Goal: Task Accomplishment & Management: Manage account settings

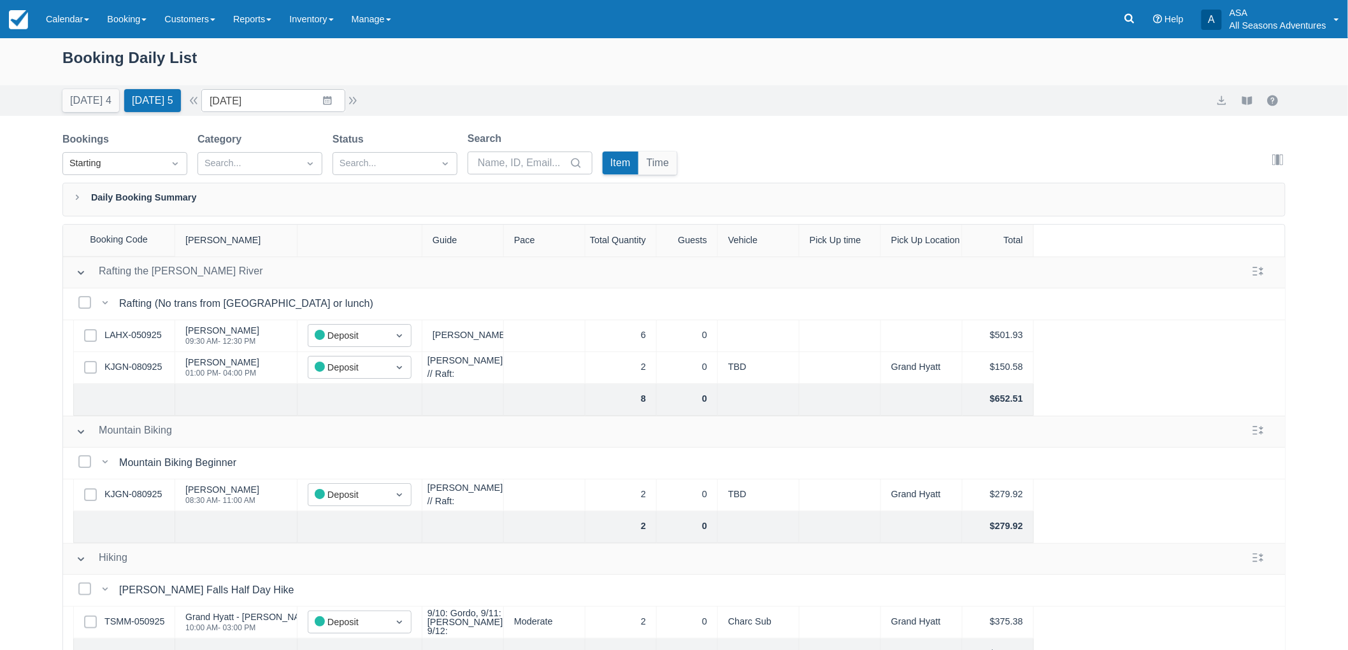
scroll to position [212, 0]
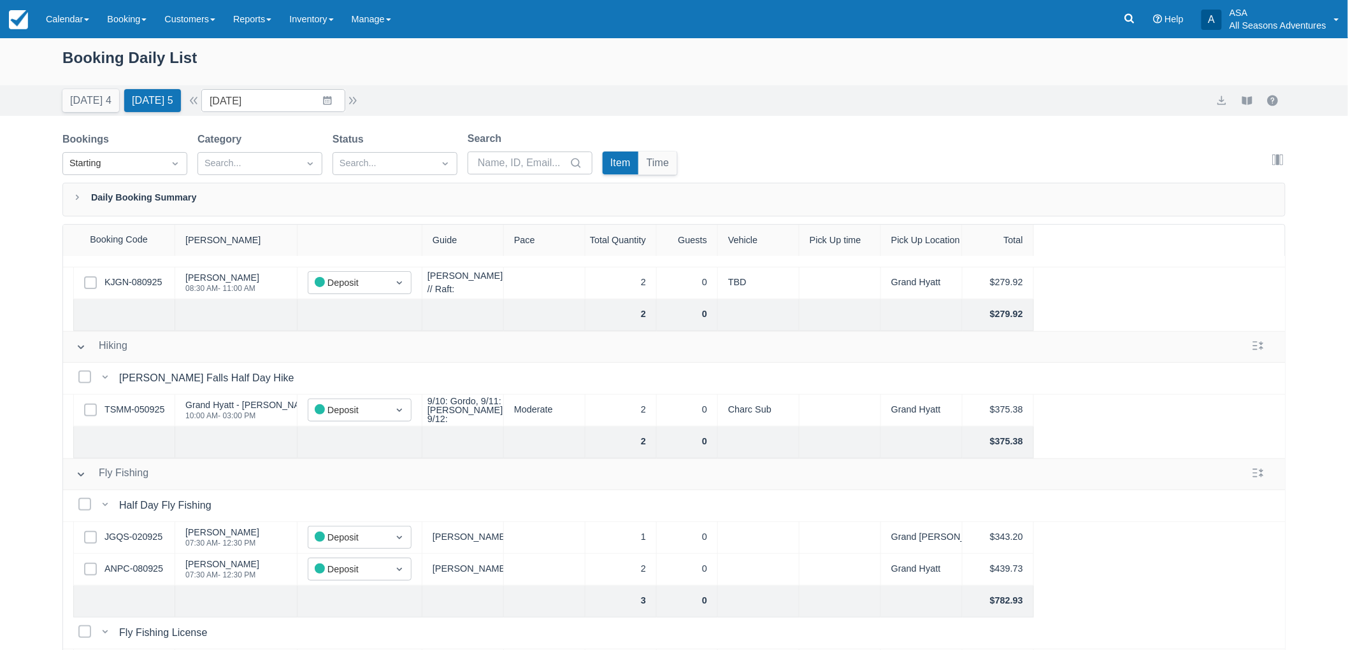
click at [84, 115] on div "Today 4 Tomorrow 5 Date 09/13/25 Navigate forward to interact with the calendar…" at bounding box center [674, 100] width 1348 height 31
click at [87, 108] on button "Today 4" at bounding box center [90, 100] width 57 height 23
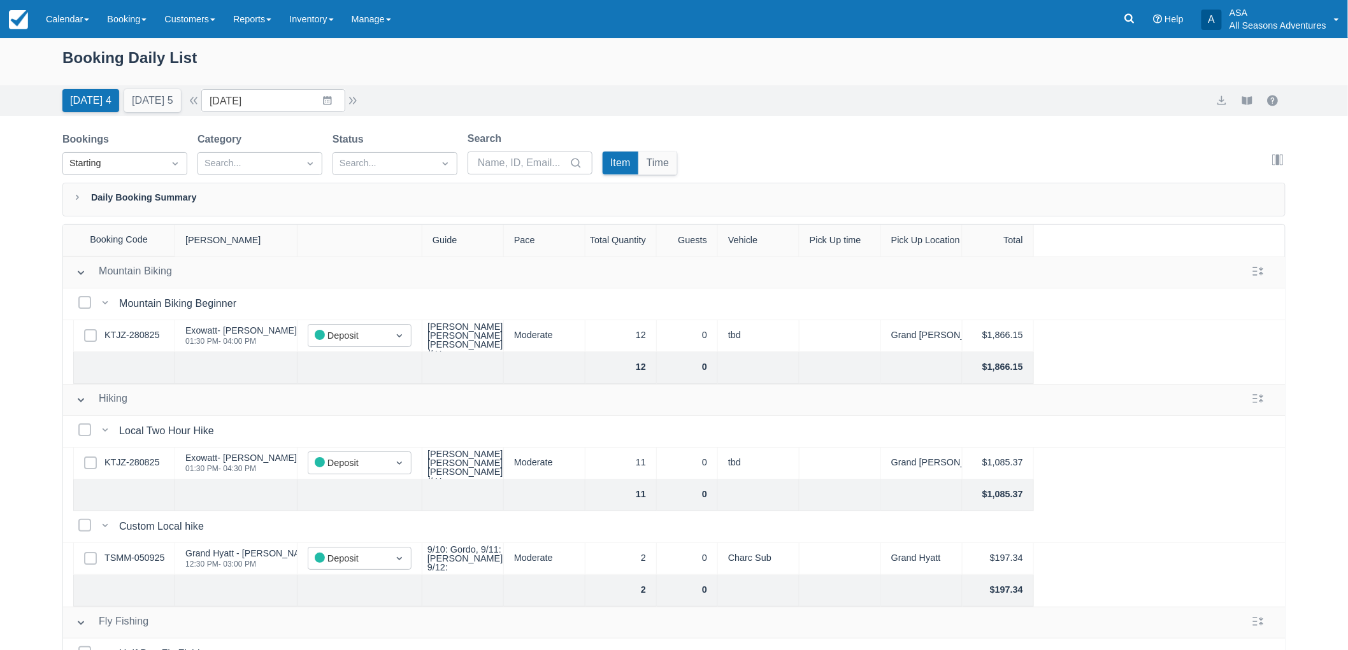
click at [70, 58] on div "Booking Daily List" at bounding box center [673, 64] width 1223 height 37
click at [66, 54] on div "Booking Daily List" at bounding box center [673, 64] width 1223 height 37
drag, startPoint x: 61, startPoint y: 56, endPoint x: 213, endPoint y: 61, distance: 151.7
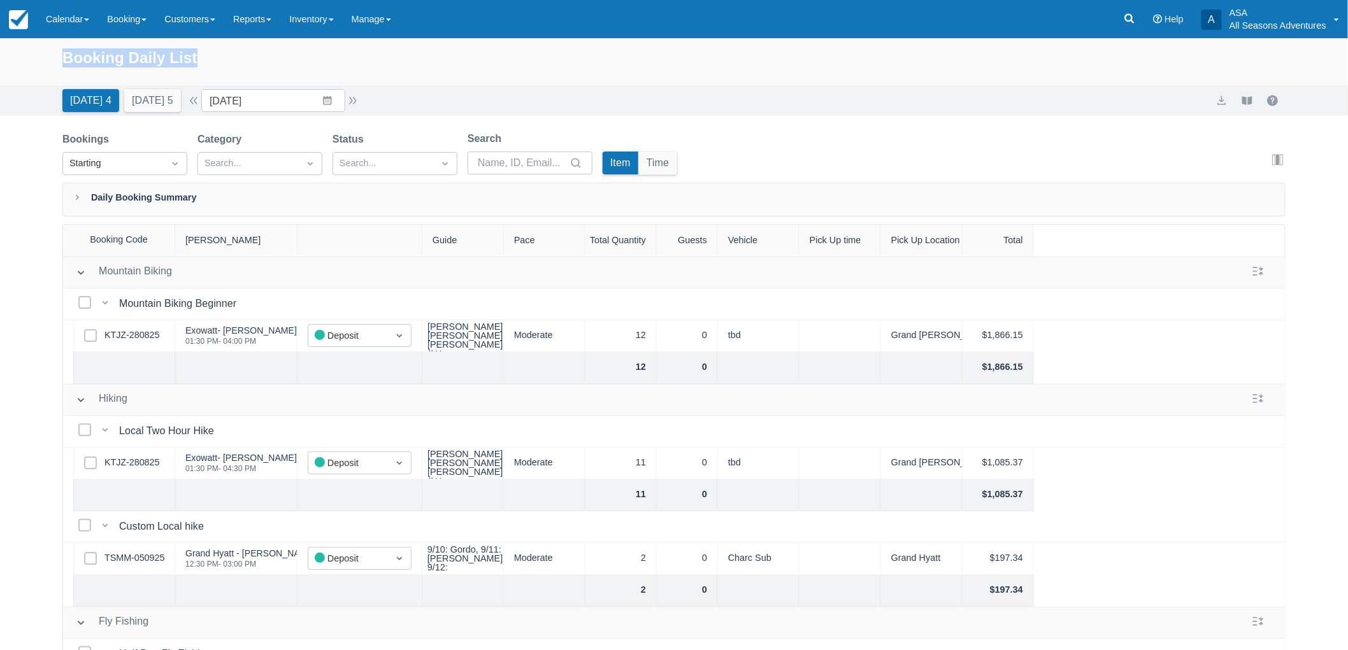
click at [213, 61] on div "Booking Daily List" at bounding box center [674, 61] width 1348 height 47
click at [221, 64] on div "Booking Daily List" at bounding box center [673, 64] width 1223 height 37
drag, startPoint x: 59, startPoint y: 58, endPoint x: 214, endPoint y: 38, distance: 156.7
click at [214, 38] on div "Booking Daily List" at bounding box center [674, 61] width 1348 height 47
click at [215, 56] on div "Booking Daily List" at bounding box center [673, 64] width 1223 height 37
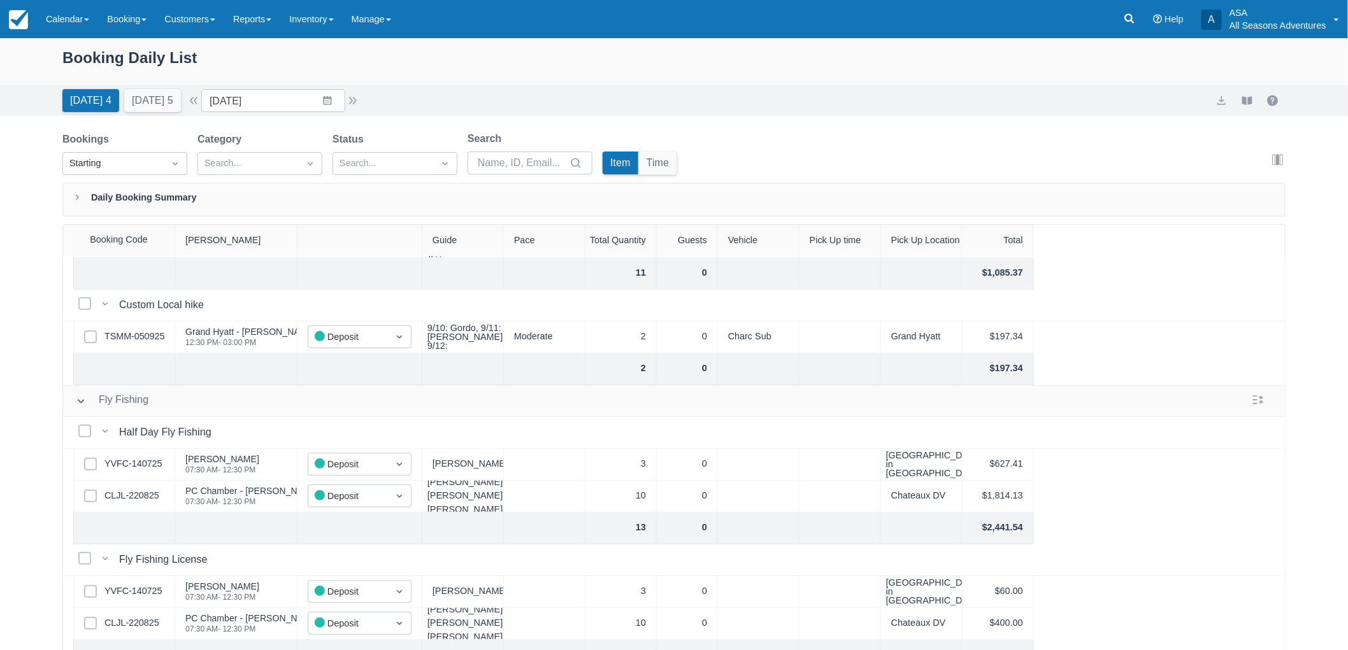
scroll to position [155, 0]
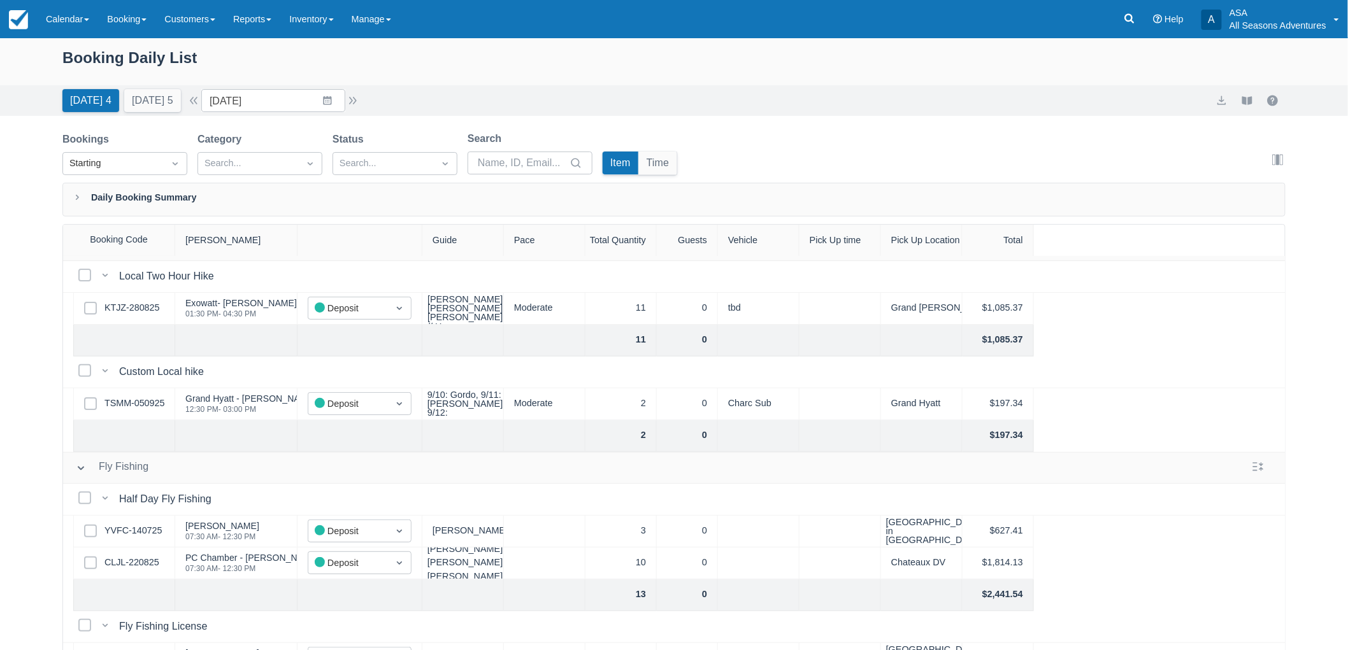
click at [83, 50] on div "Booking Daily List" at bounding box center [673, 64] width 1223 height 37
click at [90, 51] on div "Booking Daily List" at bounding box center [673, 64] width 1223 height 37
drag, startPoint x: 60, startPoint y: 57, endPoint x: 238, endPoint y: 59, distance: 178.4
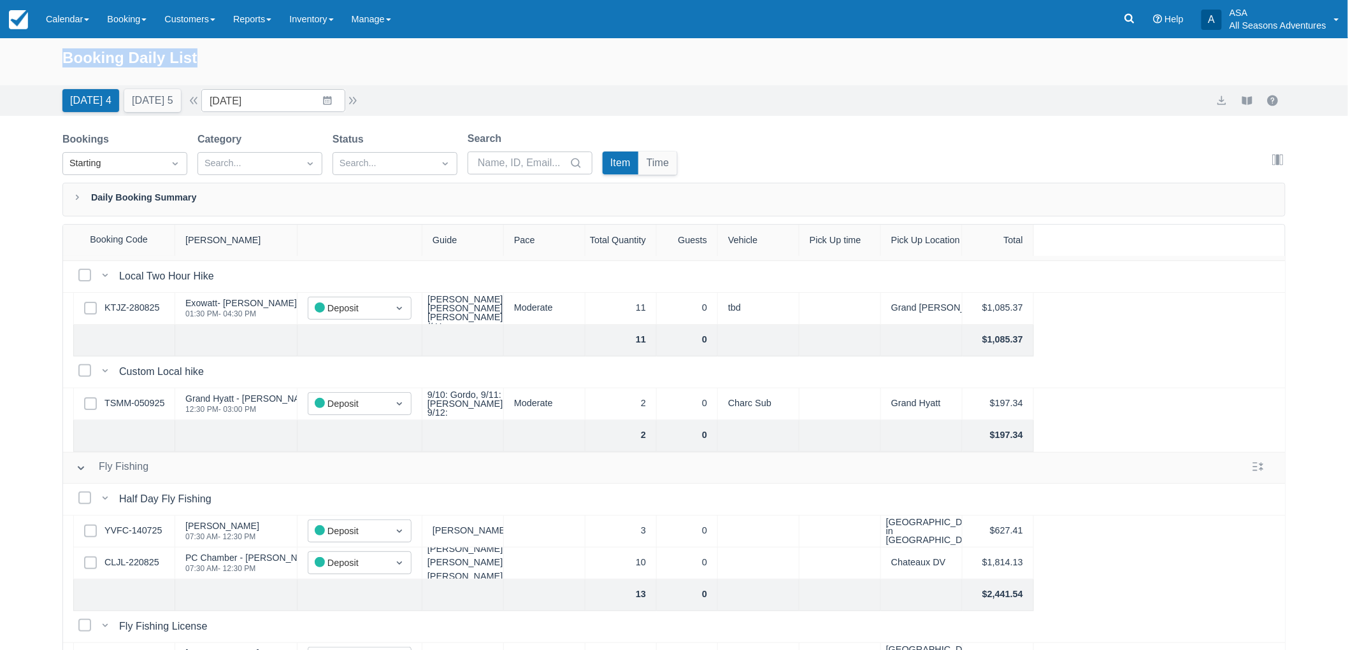
click at [238, 59] on div "Booking Daily List" at bounding box center [674, 61] width 1348 height 47
click at [238, 59] on div "Booking Daily List" at bounding box center [673, 64] width 1223 height 37
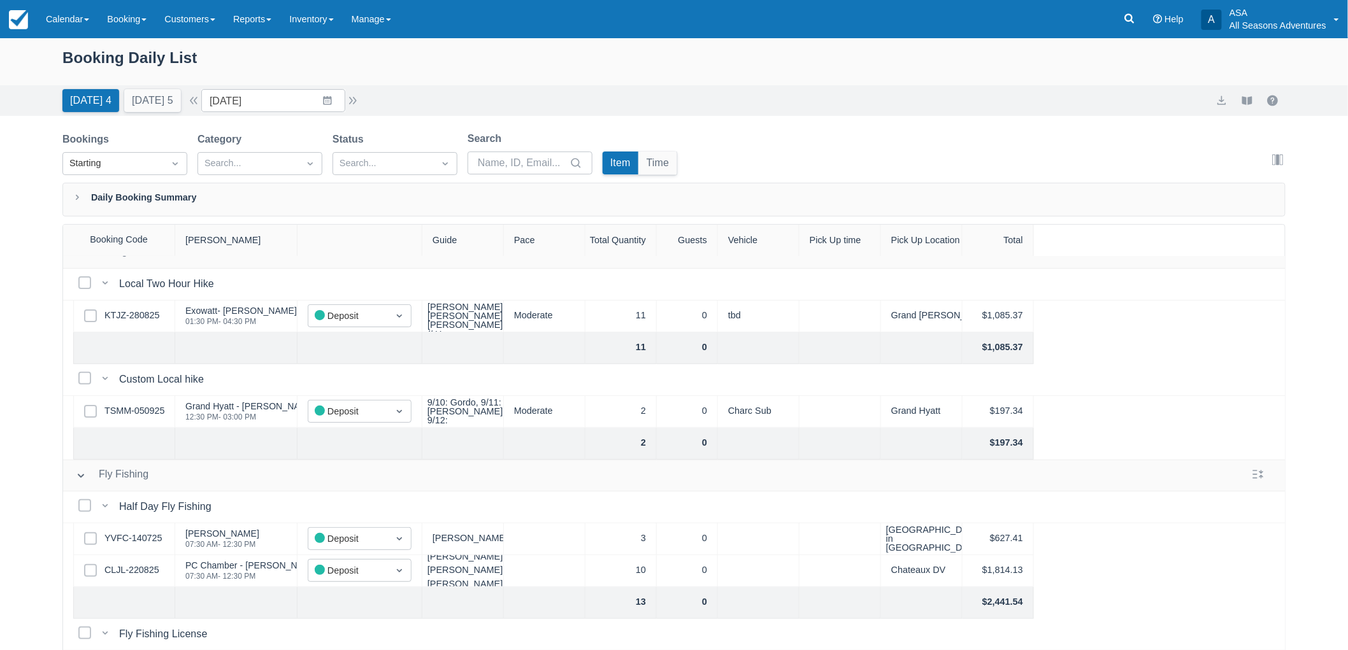
scroll to position [13, 0]
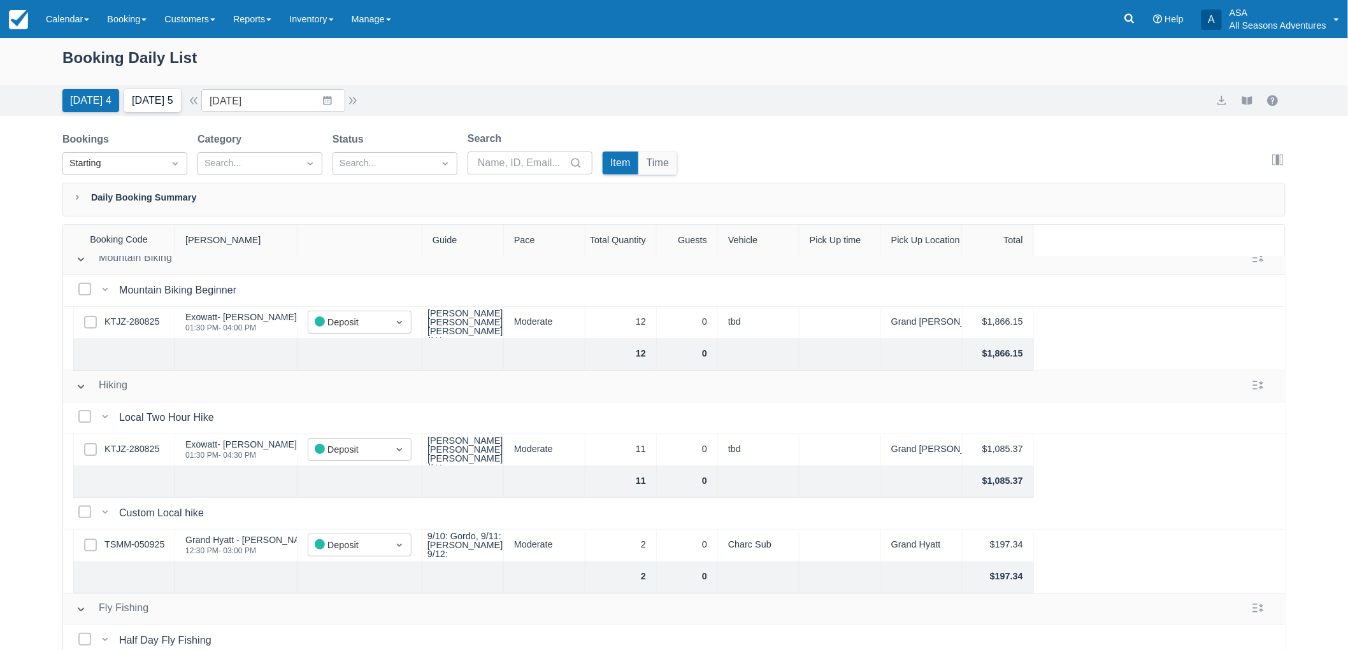
click at [157, 99] on button "Tomorrow 5" at bounding box center [152, 100] width 57 height 23
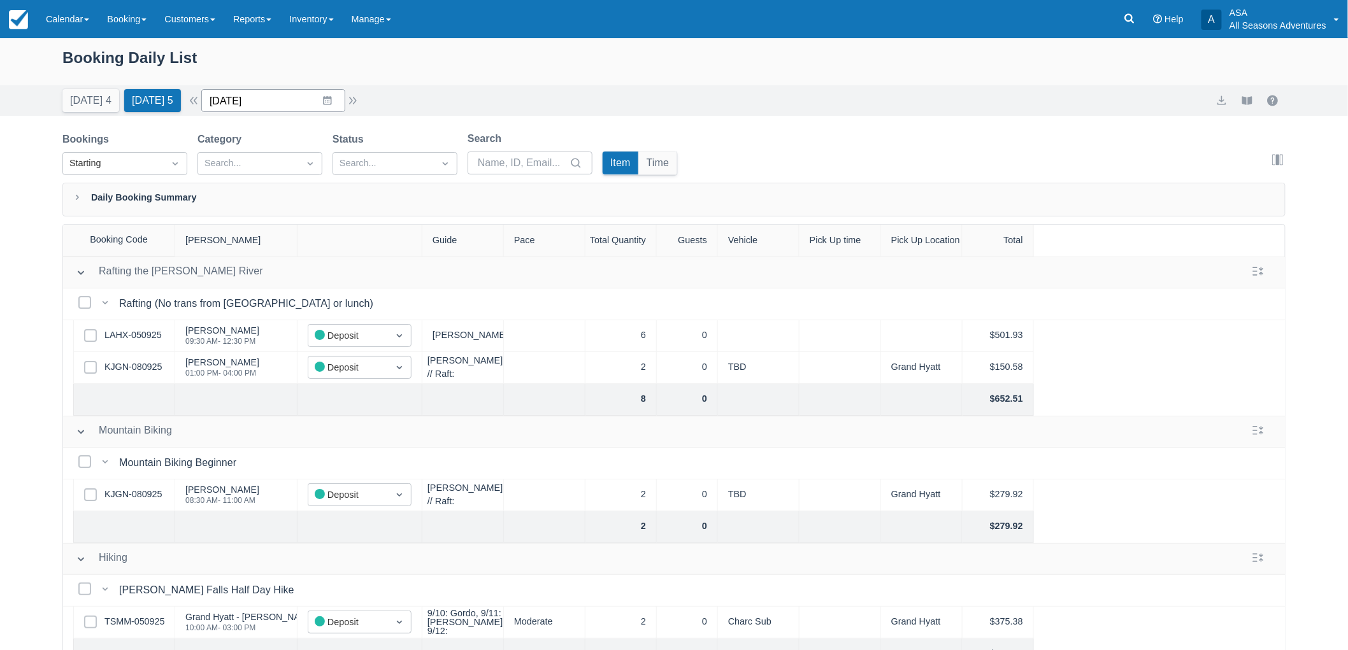
click at [336, 102] on input "09/13/25" at bounding box center [273, 100] width 144 height 23
click at [97, 62] on div "Booking Daily List" at bounding box center [673, 64] width 1223 height 37
click at [71, 61] on div "Booking Daily List" at bounding box center [673, 64] width 1223 height 37
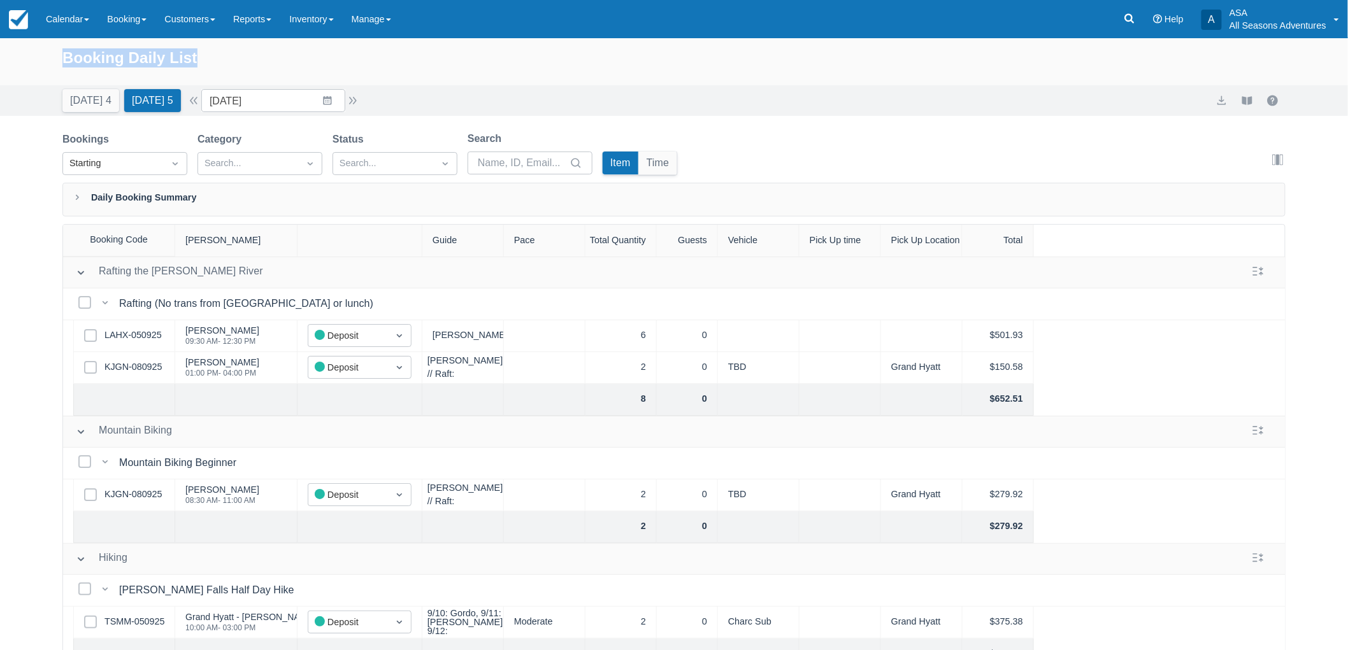
drag, startPoint x: 55, startPoint y: 55, endPoint x: 220, endPoint y: 53, distance: 165.7
click at [220, 53] on div "Booking Daily List" at bounding box center [674, 61] width 1348 height 47
click at [220, 53] on div "Booking Daily List" at bounding box center [673, 64] width 1223 height 37
click at [342, 96] on input "[DATE]" at bounding box center [273, 100] width 144 height 23
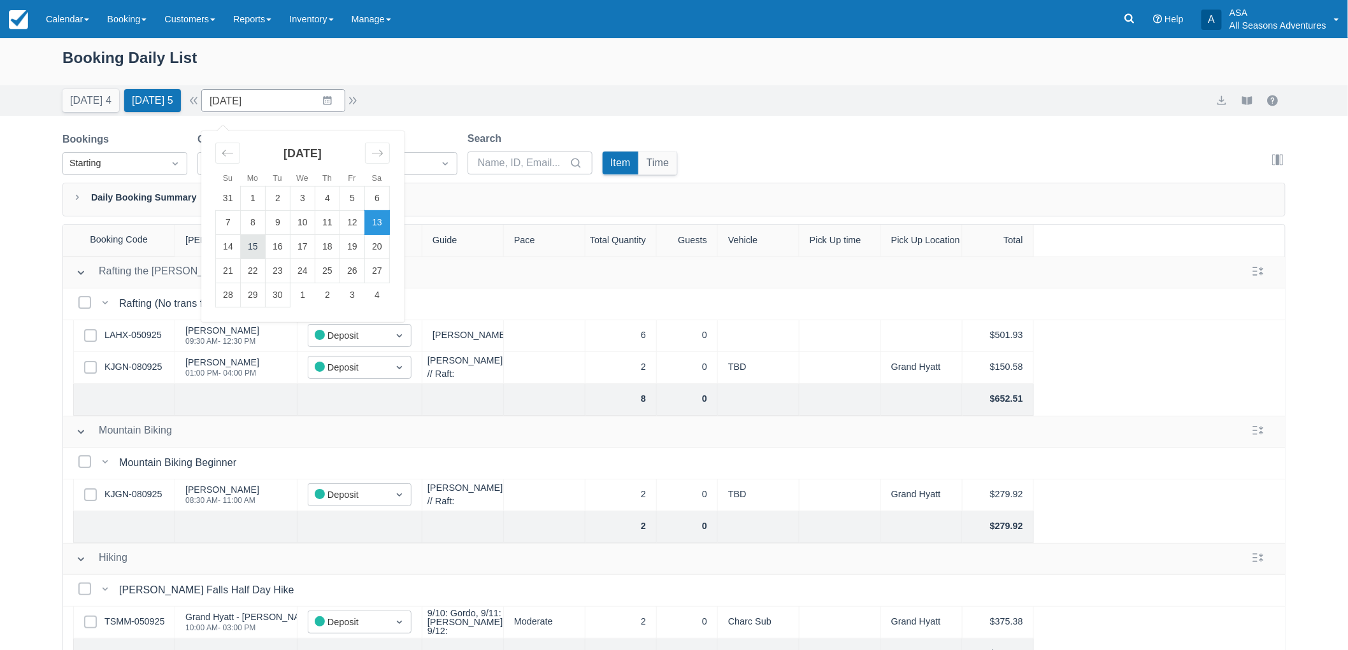
click at [259, 246] on td "15" at bounding box center [253, 247] width 25 height 24
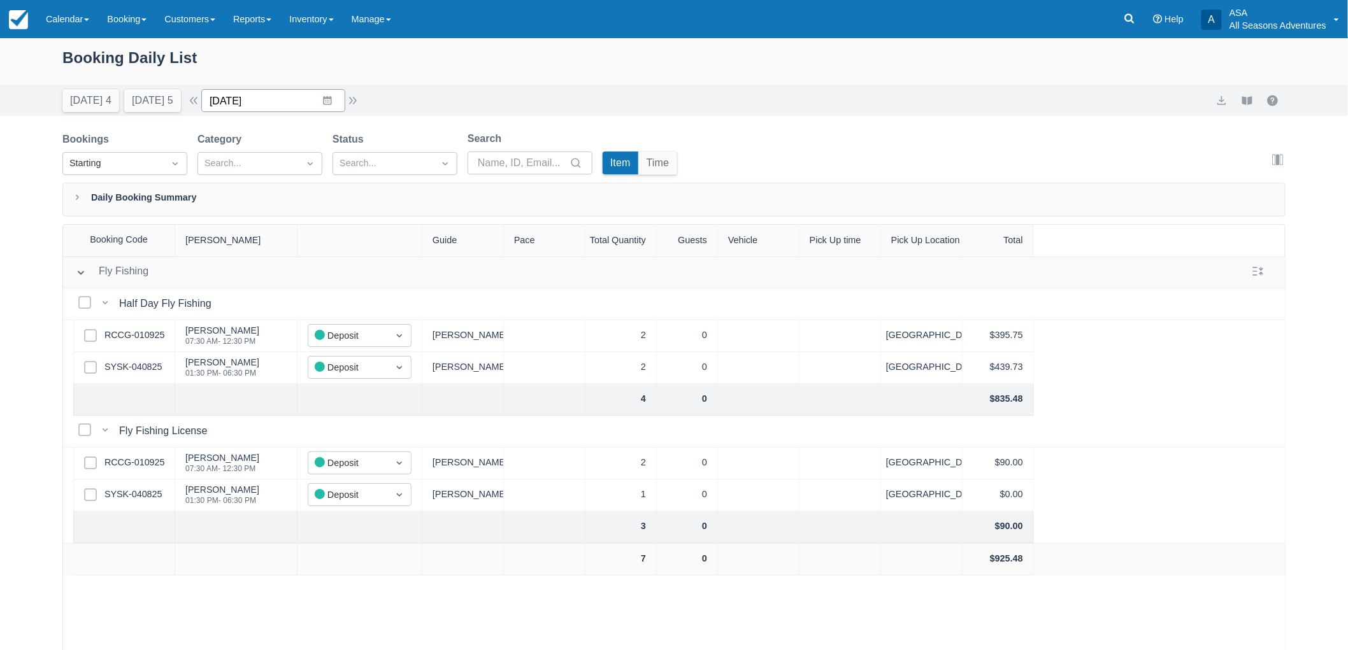
click at [331, 106] on input "[DATE]" at bounding box center [273, 100] width 144 height 23
click at [231, 242] on td "14" at bounding box center [228, 247] width 25 height 24
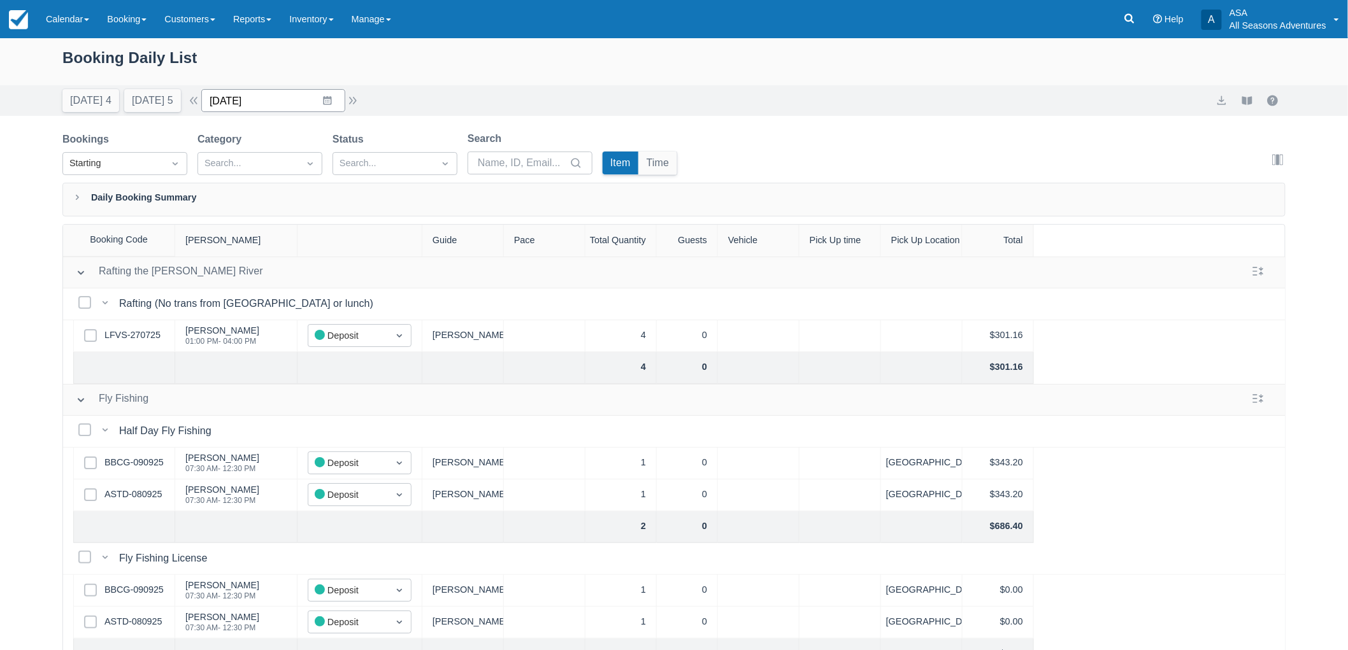
click at [306, 89] on input "[DATE]" at bounding box center [273, 100] width 144 height 23
click at [440, 67] on div "Booking Daily List" at bounding box center [673, 64] width 1223 height 37
click at [89, 94] on button "[DATE] 4" at bounding box center [90, 100] width 57 height 23
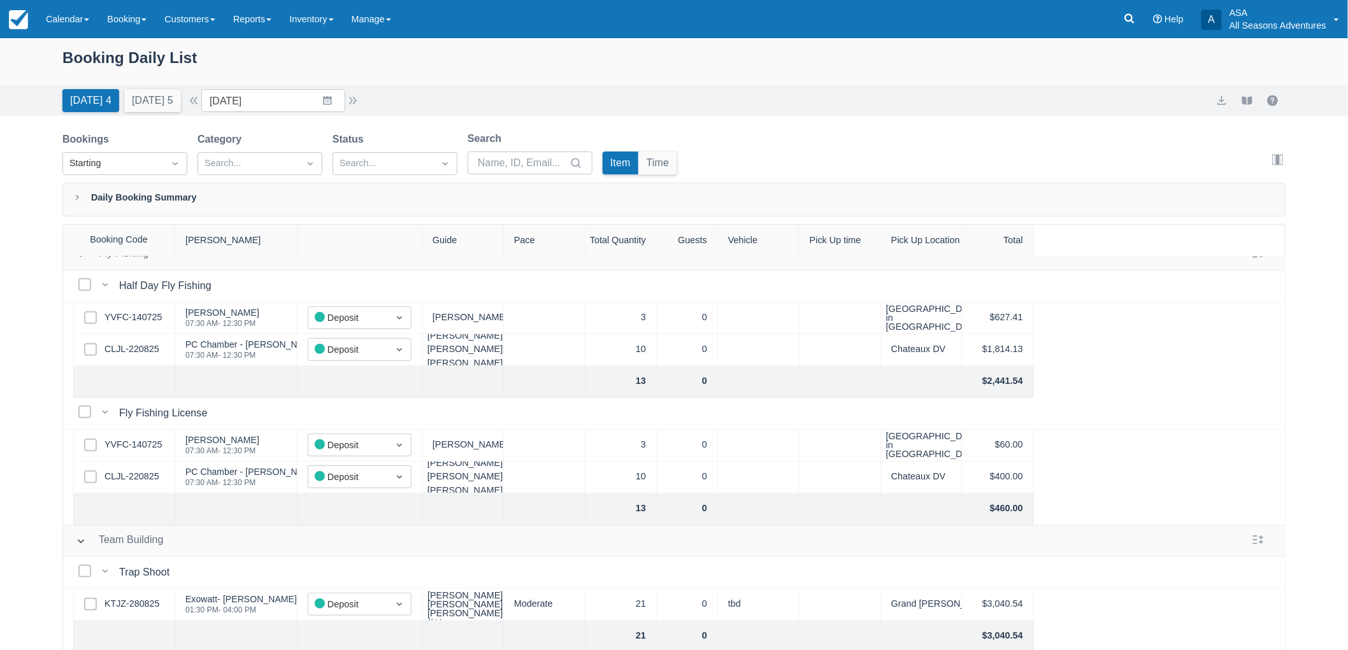
scroll to position [367, 0]
click at [131, 112] on div "Today 4 Tomorrow 5 Date 09/12/25 Navigate forward to interact with the calendar…" at bounding box center [674, 100] width 1348 height 31
click at [136, 106] on button "[DATE] 5" at bounding box center [152, 100] width 57 height 23
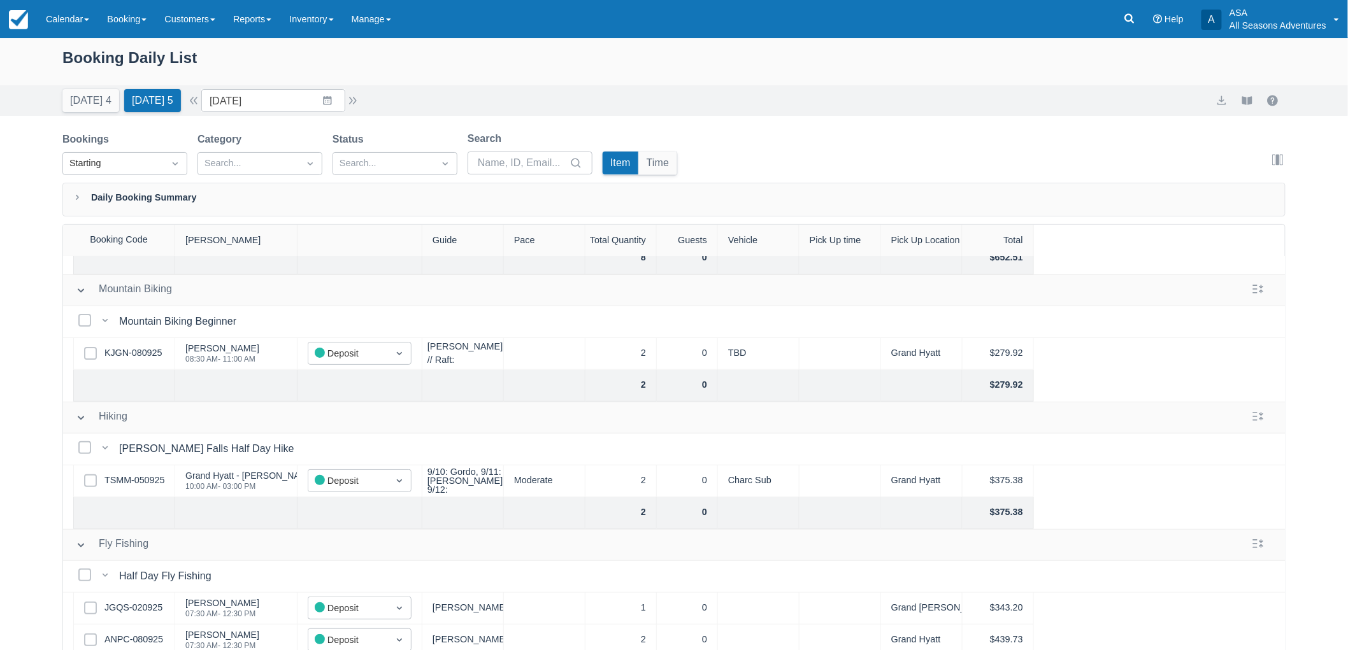
scroll to position [283, 0]
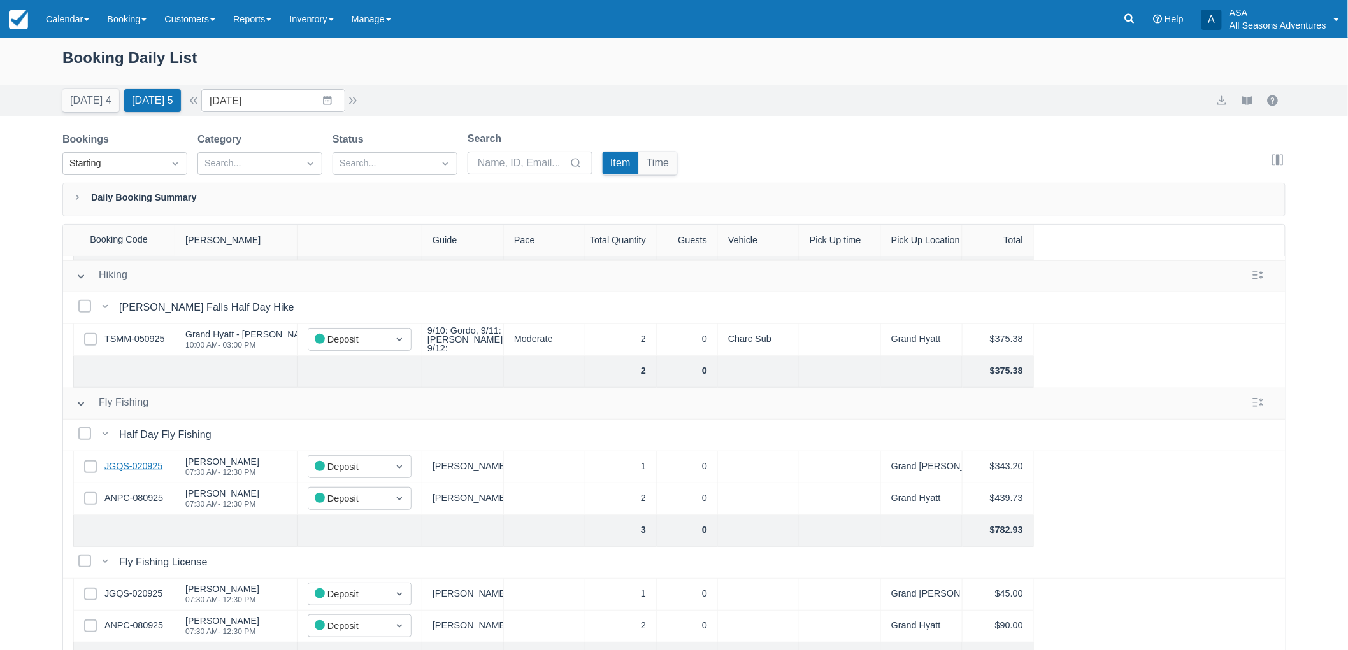
click at [143, 470] on link "JGQS-020925" at bounding box center [133, 467] width 58 height 14
click at [64, 110] on button "[DATE] 4" at bounding box center [90, 100] width 57 height 23
type input "[DATE]"
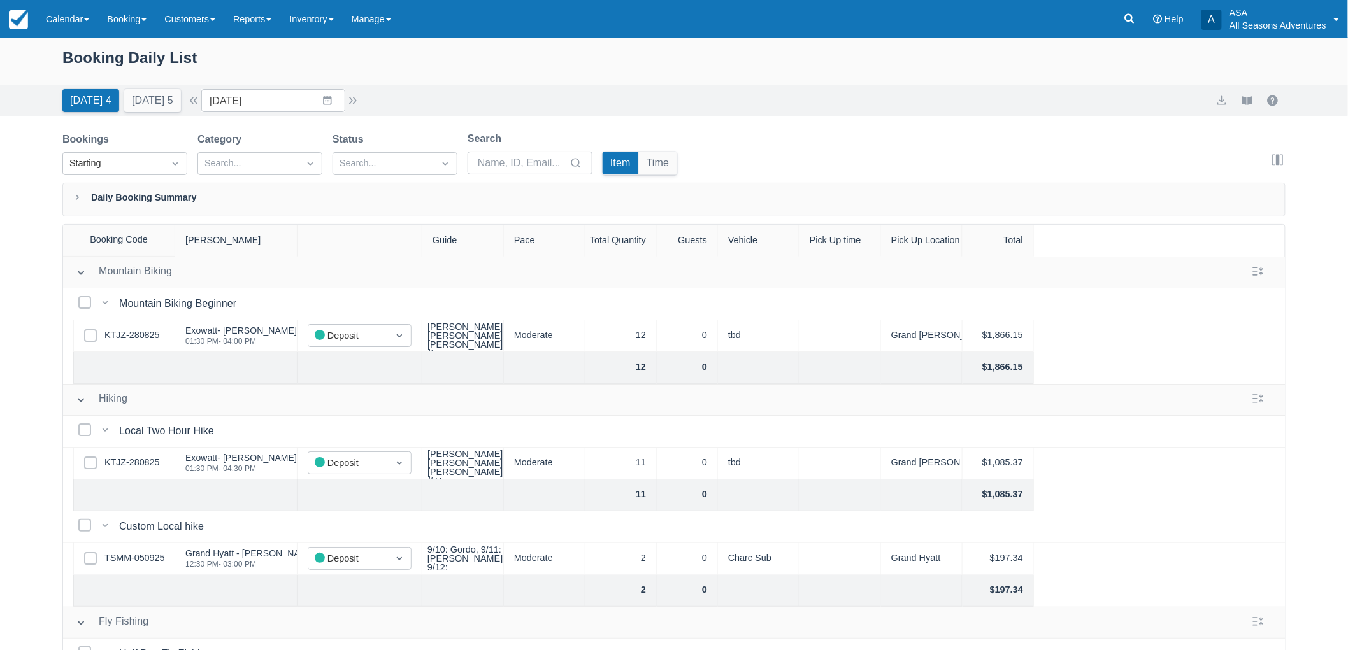
click at [86, 60] on div "Booking Daily List" at bounding box center [673, 64] width 1223 height 37
click at [49, 52] on div "Booking Daily List" at bounding box center [674, 61] width 1348 height 47
click at [70, 49] on div "Booking Daily List" at bounding box center [673, 64] width 1223 height 37
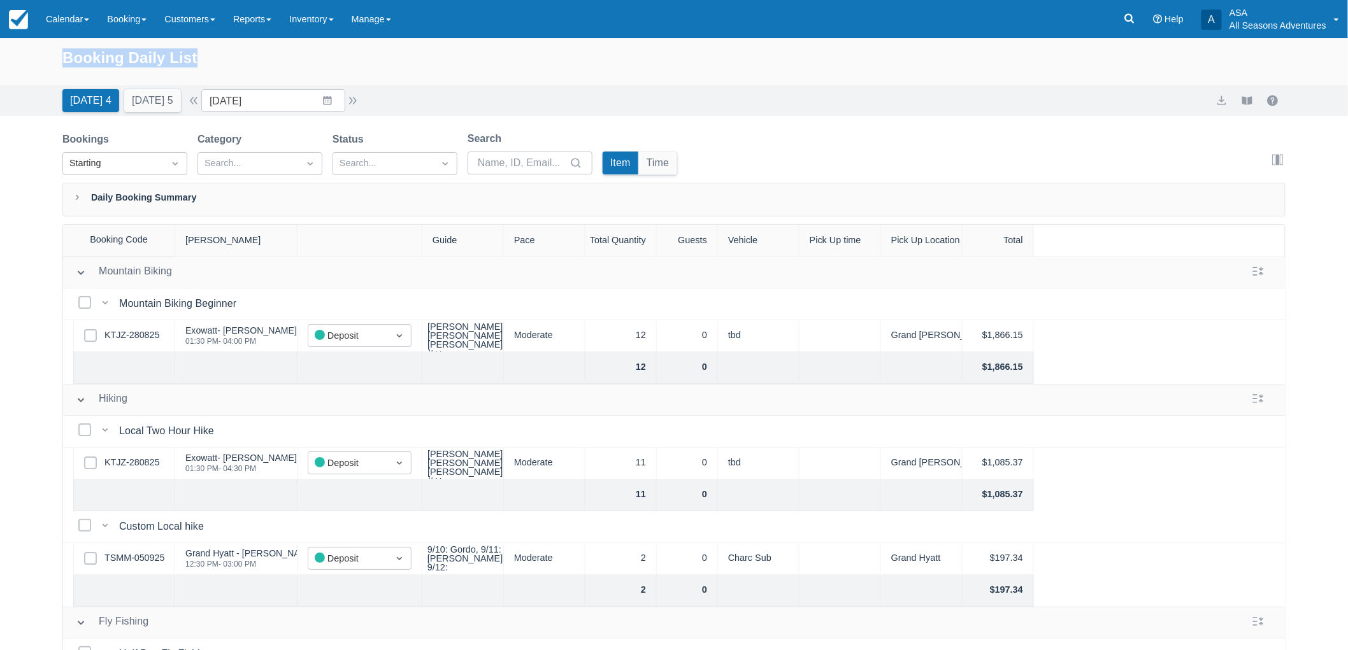
drag, startPoint x: 60, startPoint y: 56, endPoint x: 261, endPoint y: 55, distance: 201.3
click at [261, 55] on div "Booking Daily List" at bounding box center [674, 61] width 1348 height 47
click at [253, 59] on div "Booking Daily List" at bounding box center [673, 64] width 1223 height 37
click at [149, 55] on div "Booking Daily List" at bounding box center [673, 64] width 1223 height 37
drag, startPoint x: 68, startPoint y: 54, endPoint x: 243, endPoint y: 42, distance: 175.6
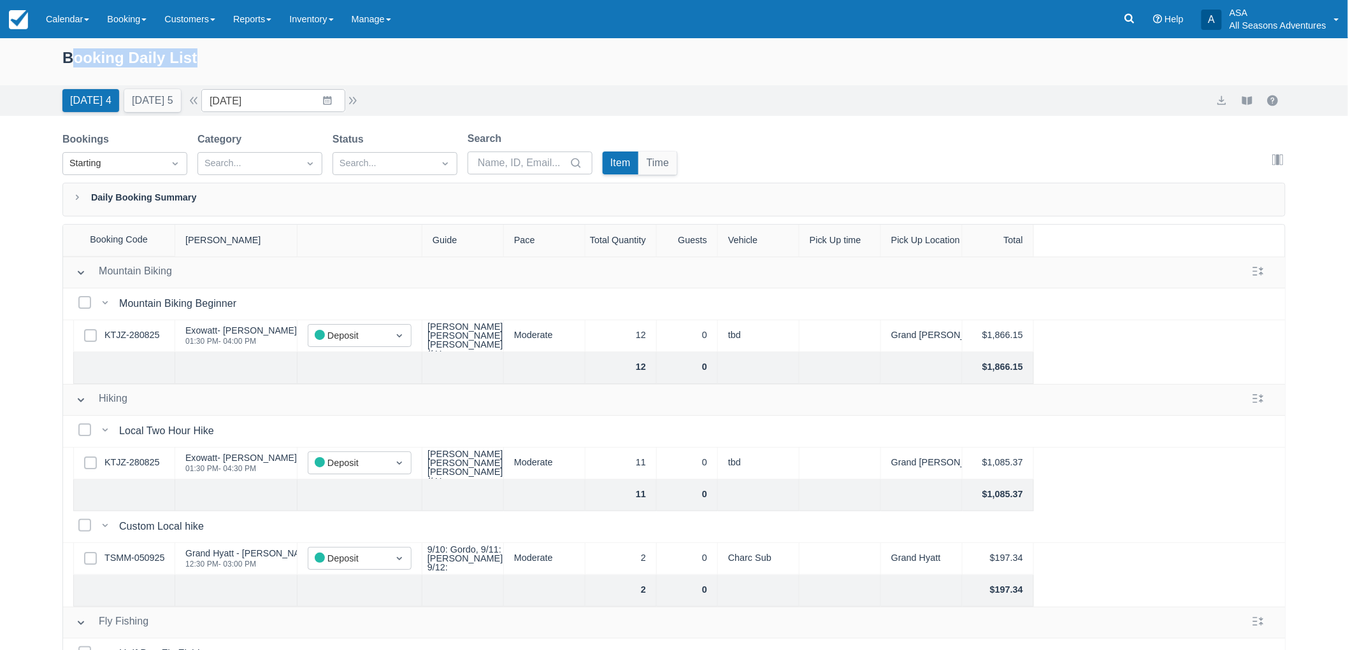
click at [243, 42] on div "Booking Daily List" at bounding box center [674, 61] width 1348 height 47
click at [234, 54] on div "Booking Daily List" at bounding box center [673, 64] width 1223 height 37
drag, startPoint x: 67, startPoint y: 57, endPoint x: 204, endPoint y: 52, distance: 137.1
click at [204, 52] on div "Booking Daily List" at bounding box center [673, 64] width 1223 height 37
click at [219, 55] on div "Booking Daily List" at bounding box center [673, 64] width 1223 height 37
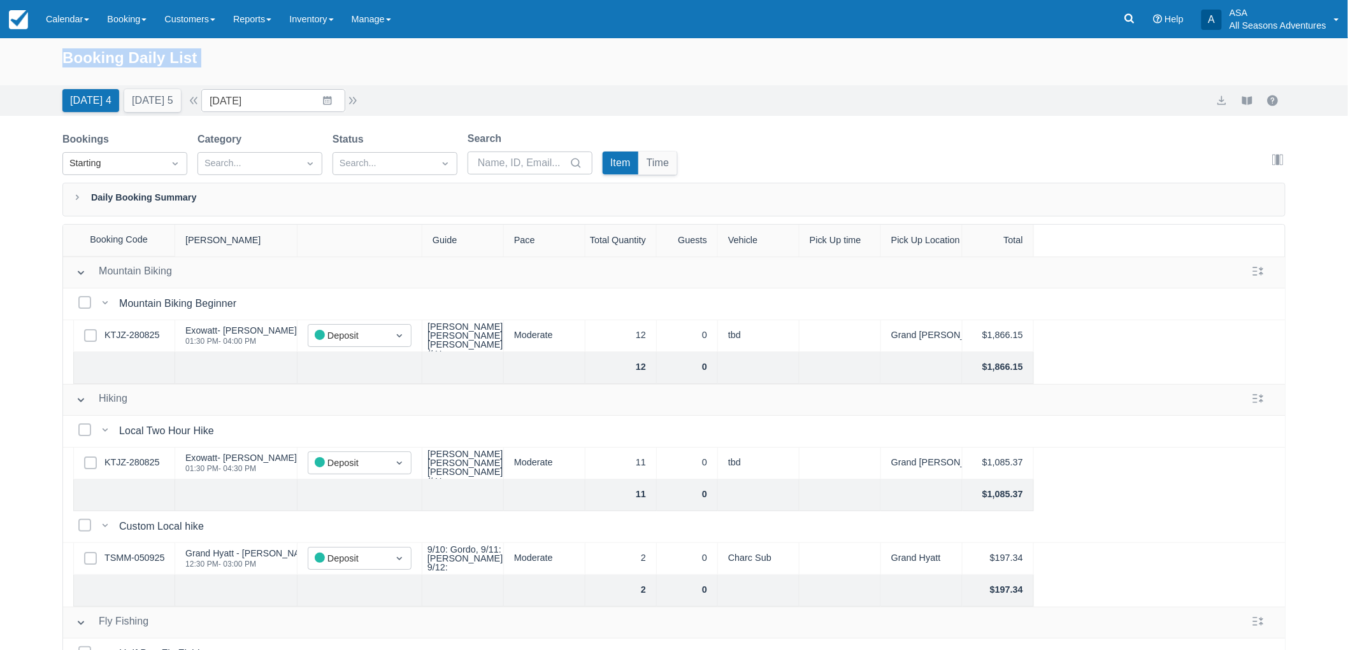
drag, startPoint x: 220, startPoint y: 55, endPoint x: 74, endPoint y: 60, distance: 146.6
click at [74, 60] on div "Booking Daily List" at bounding box center [673, 64] width 1223 height 37
click at [75, 60] on div "Booking Daily List" at bounding box center [673, 64] width 1223 height 37
drag, startPoint x: 52, startPoint y: 48, endPoint x: 220, endPoint y: 61, distance: 169.3
click at [220, 61] on div "Booking Daily List" at bounding box center [674, 61] width 1348 height 47
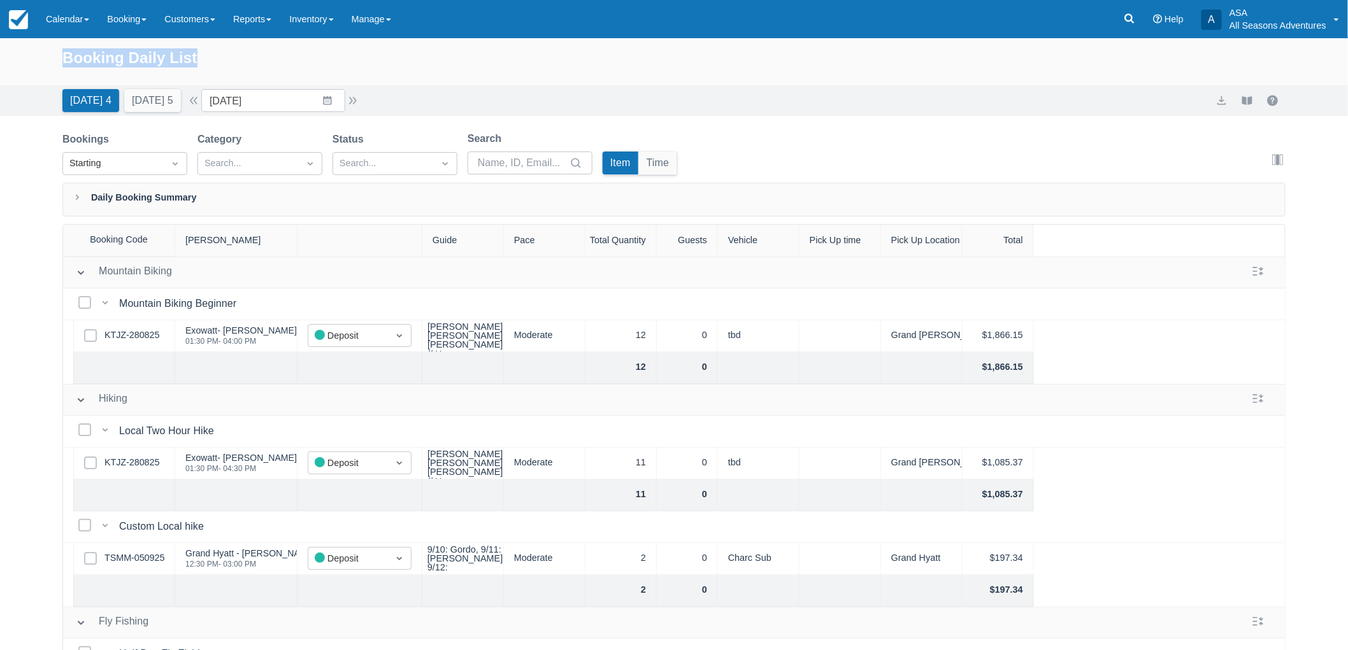
click at [224, 61] on div "Booking Daily List" at bounding box center [673, 64] width 1223 height 37
drag, startPoint x: 64, startPoint y: 59, endPoint x: 231, endPoint y: 61, distance: 166.9
click at [231, 61] on div "Booking Daily List" at bounding box center [673, 64] width 1223 height 37
click at [232, 62] on div "Booking Daily List" at bounding box center [673, 64] width 1223 height 37
drag, startPoint x: 45, startPoint y: 60, endPoint x: 206, endPoint y: 43, distance: 161.5
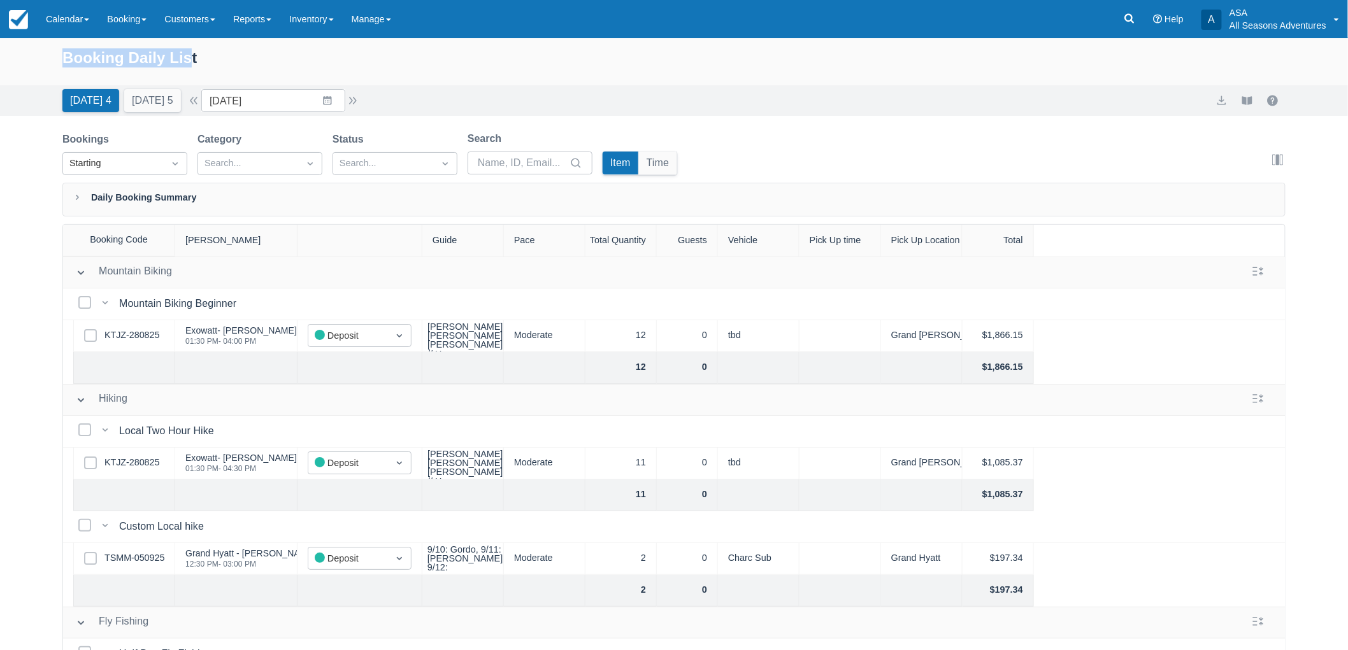
click at [206, 43] on div "Booking Daily List" at bounding box center [674, 61] width 1348 height 47
click at [220, 51] on div "Booking Daily List" at bounding box center [673, 64] width 1223 height 37
drag, startPoint x: 221, startPoint y: 57, endPoint x: 47, endPoint y: 52, distance: 174.7
click at [47, 52] on div "Booking Daily List" at bounding box center [674, 61] width 1348 height 47
click at [53, 55] on div "Booking Daily List" at bounding box center [674, 61] width 1348 height 47
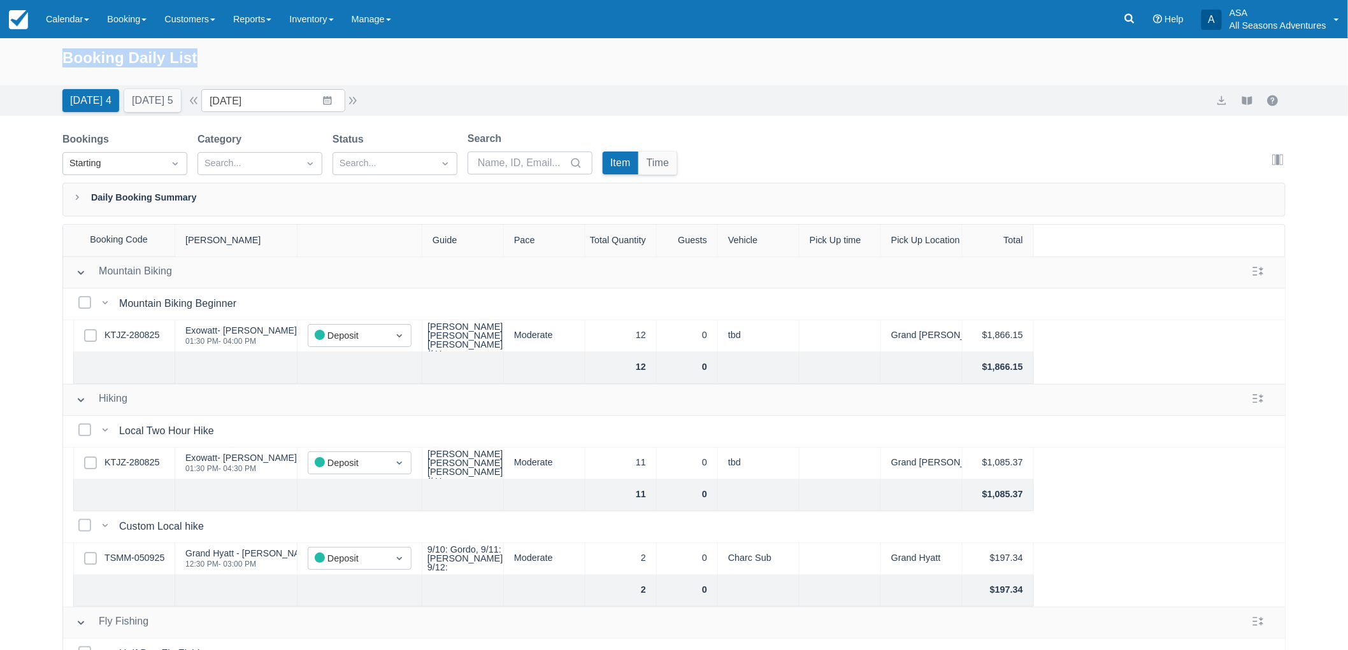
drag, startPoint x: 61, startPoint y: 54, endPoint x: 268, endPoint y: 75, distance: 208.8
click at [268, 75] on div "Booking Daily List" at bounding box center [674, 61] width 1348 height 47
click at [255, 58] on div "Booking Daily List" at bounding box center [673, 64] width 1223 height 37
drag, startPoint x: 231, startPoint y: 62, endPoint x: 39, endPoint y: 77, distance: 191.7
click at [39, 77] on div "Booking Daily List" at bounding box center [674, 61] width 1348 height 47
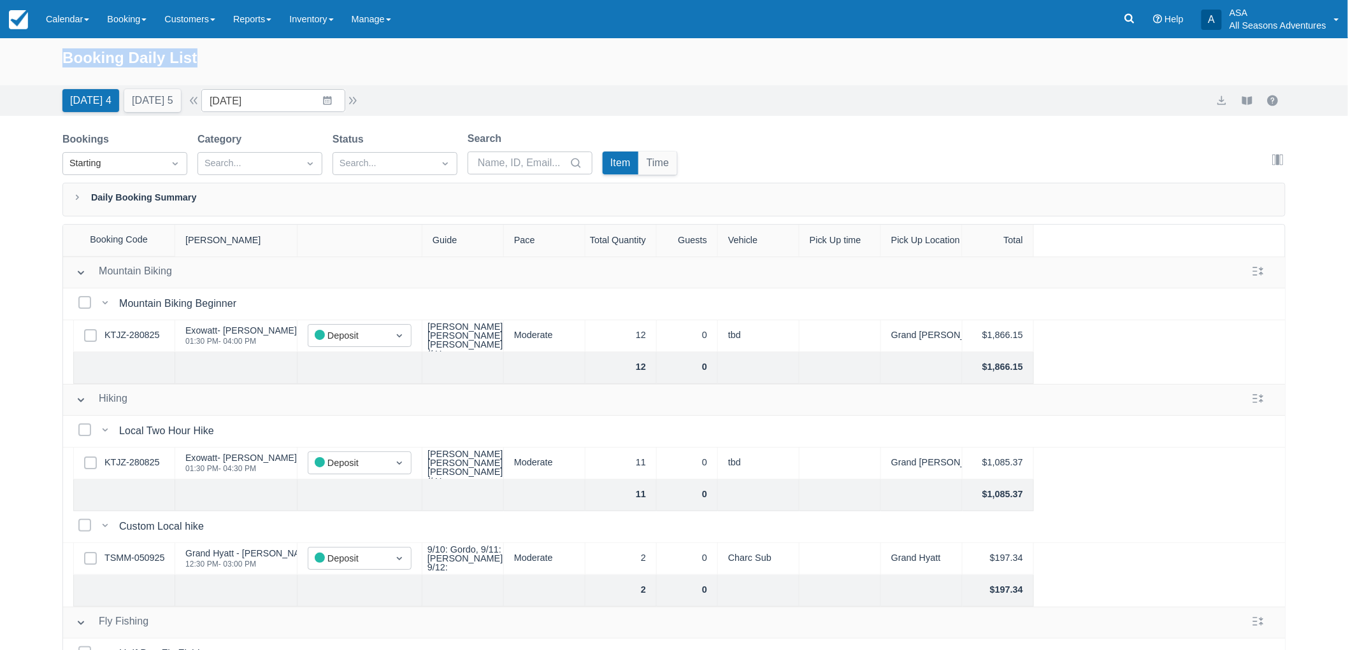
click at [54, 77] on div "Booking Daily List" at bounding box center [674, 61] width 1348 height 47
click at [57, 62] on div "Booking Daily List" at bounding box center [674, 61] width 1348 height 47
drag, startPoint x: 62, startPoint y: 55, endPoint x: 236, endPoint y: 73, distance: 174.2
click at [236, 73] on div "Booking Daily List" at bounding box center [673, 64] width 1223 height 37
click at [243, 64] on div "Booking Daily List" at bounding box center [673, 64] width 1223 height 37
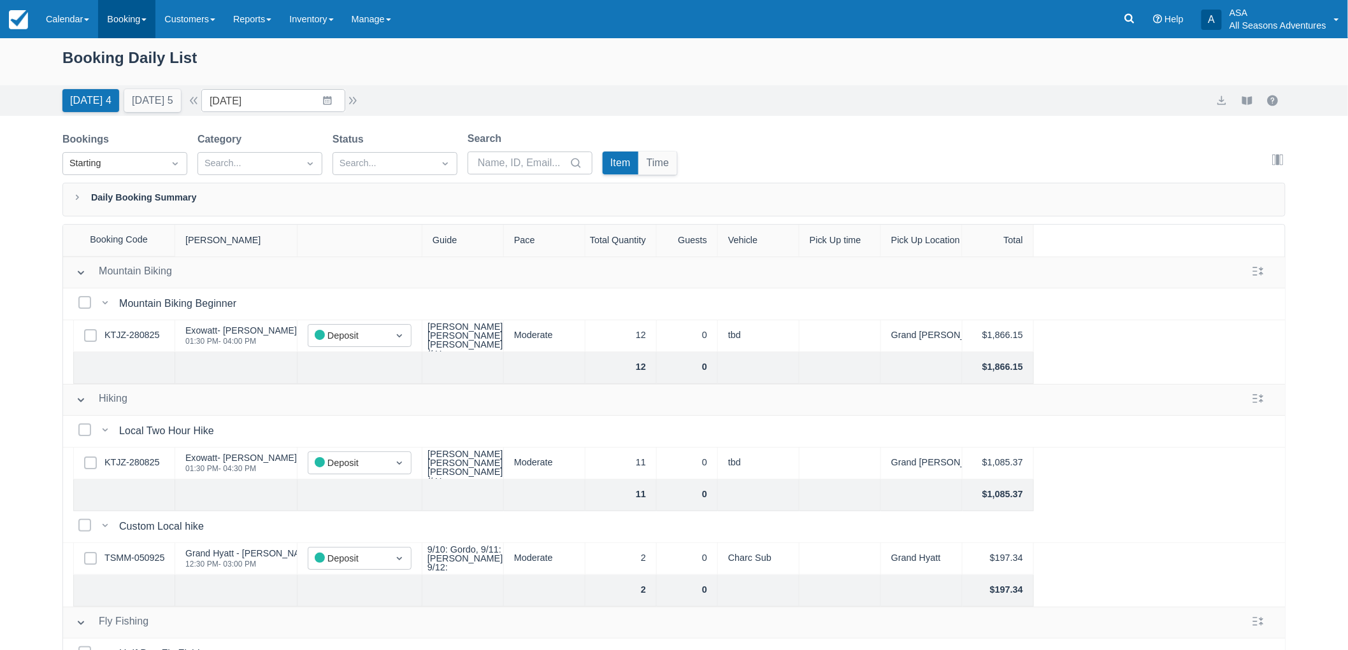
click at [131, 26] on link "Booking" at bounding box center [126, 19] width 57 height 38
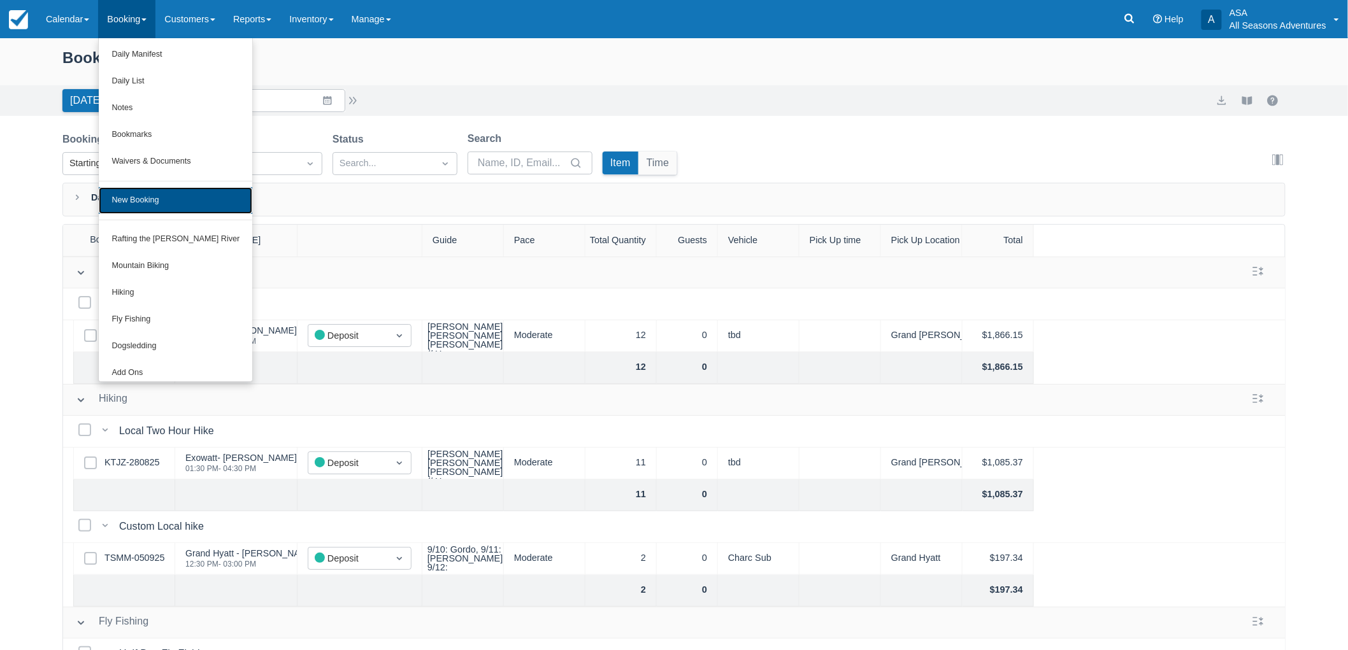
click at [155, 199] on link "New Booking" at bounding box center [176, 200] width 154 height 27
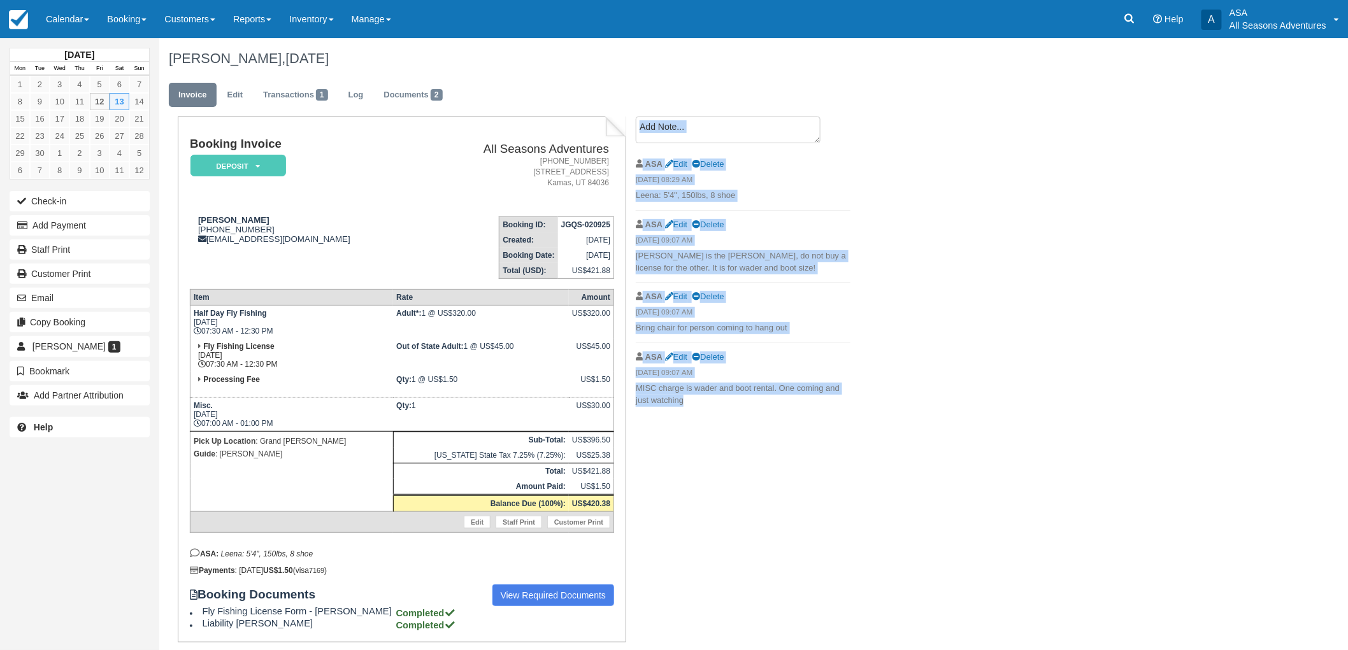
drag, startPoint x: 686, startPoint y: 401, endPoint x: 628, endPoint y: 342, distance: 82.9
click at [628, 342] on div "Create Show on invoice ASA Edit Delete [DATE] 08:29 AM Leena: 5'4", 150lbs, 8 s…" at bounding box center [743, 266] width 234 height 298
click at [745, 391] on p "MISC charge is wader and boot rental. One coming and just watching" at bounding box center [743, 395] width 215 height 24
drag, startPoint x: 696, startPoint y: 406, endPoint x: 633, endPoint y: 151, distance: 262.7
click at [633, 151] on div "Create Show on invoice ASA Edit Delete 09/12/25 08:29 AM Leena: 5'4", 150lbs, 8…" at bounding box center [743, 266] width 234 height 298
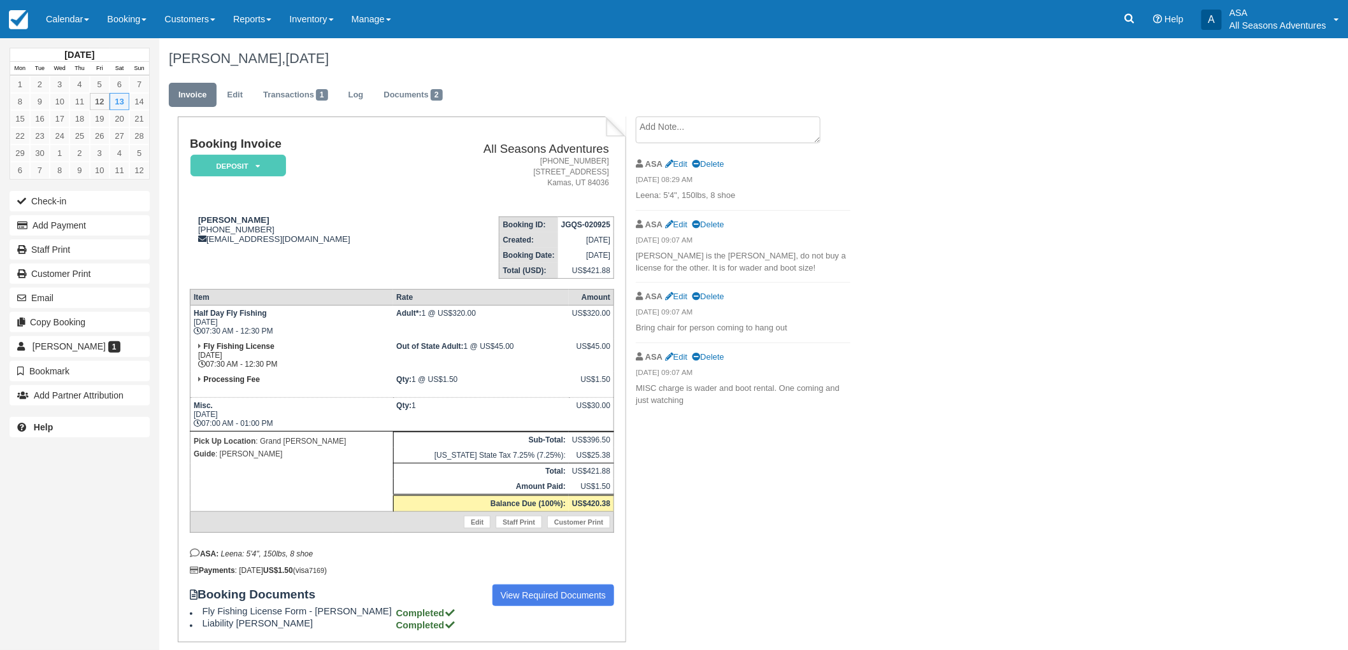
click at [627, 85] on ul "Invoice Edit Transactions 1 Log Documents 2" at bounding box center [665, 98] width 992 height 38
drag, startPoint x: 167, startPoint y: 57, endPoint x: 395, endPoint y: 54, distance: 228.1
click at [395, 54] on div "Abraham Perez, September 13 2025" at bounding box center [664, 58] width 1011 height 41
click at [402, 52] on h1 "Abraham Perez, September 13 2025" at bounding box center [665, 58] width 992 height 15
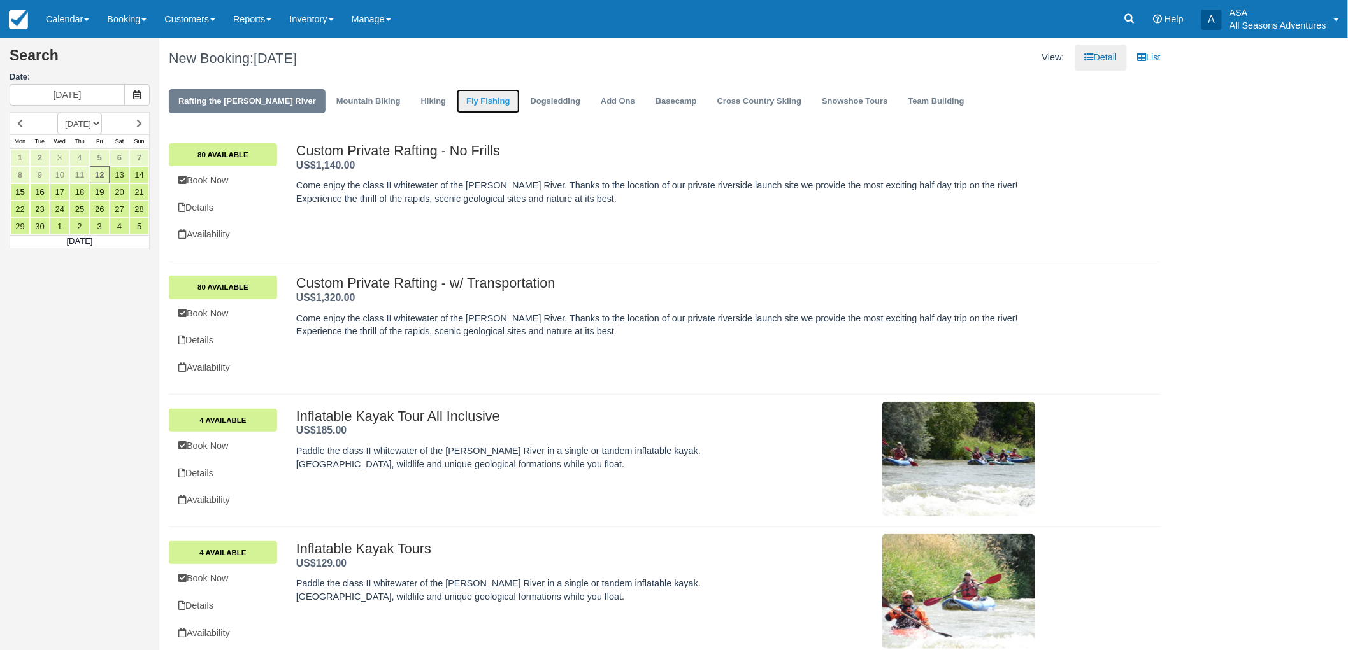
click at [457, 94] on link "Fly Fishing" at bounding box center [488, 101] width 62 height 25
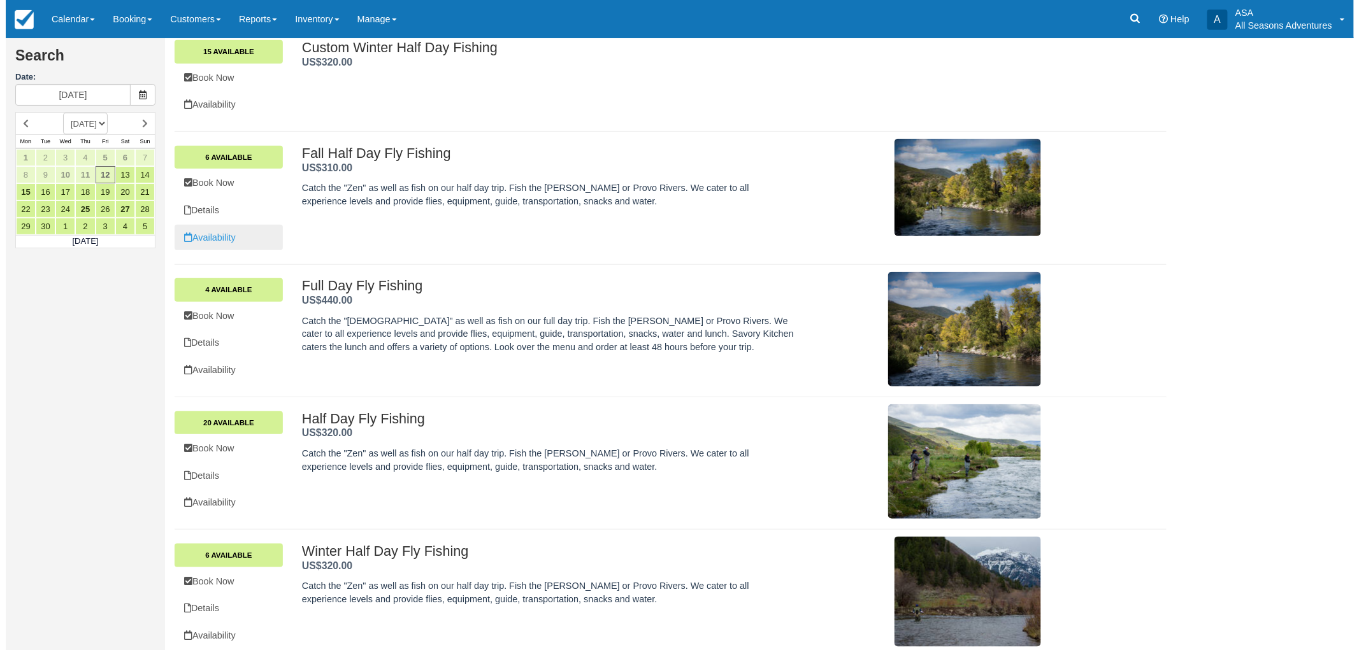
scroll to position [248, 0]
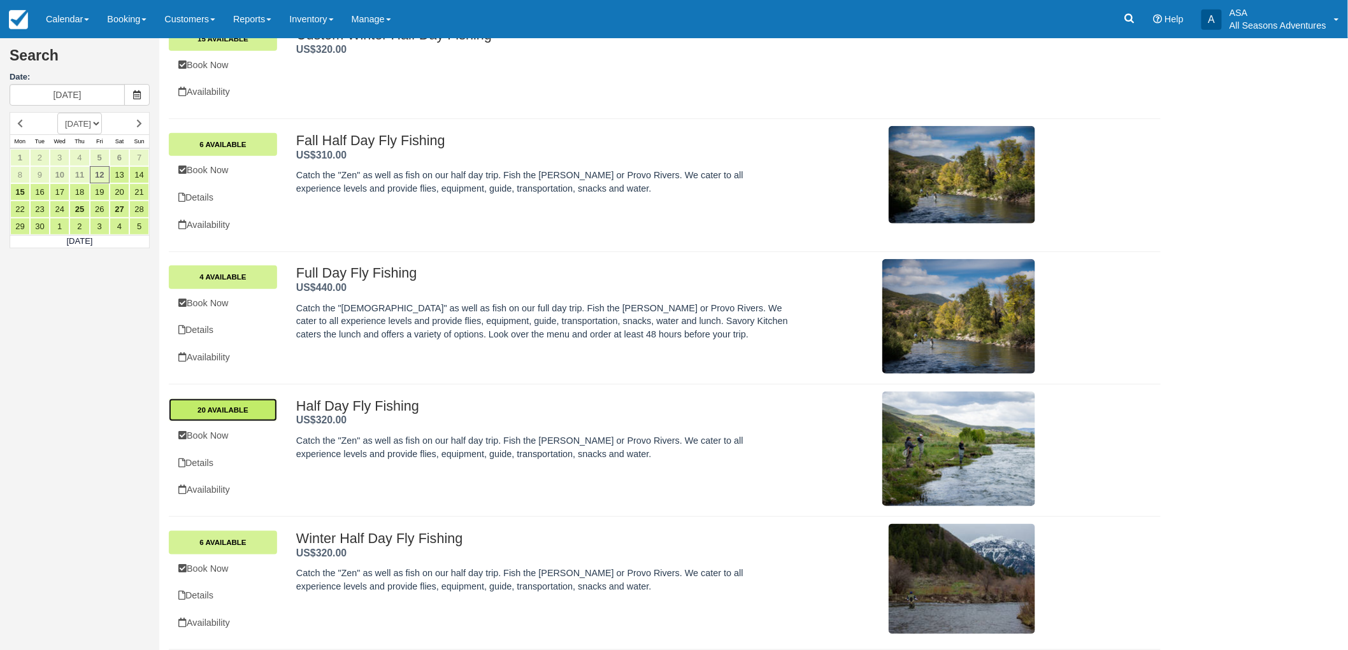
click at [240, 413] on link "20 Available" at bounding box center [223, 410] width 108 height 23
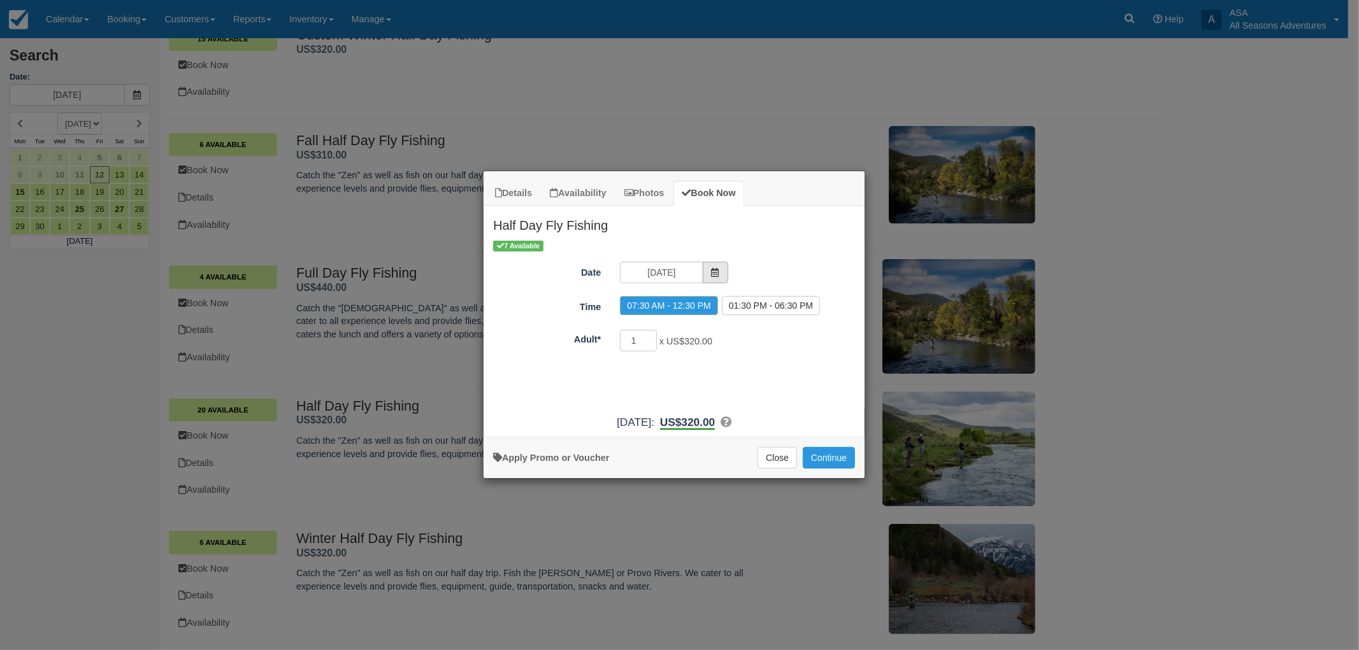
click at [714, 268] on icon "Item Modal" at bounding box center [715, 272] width 9 height 9
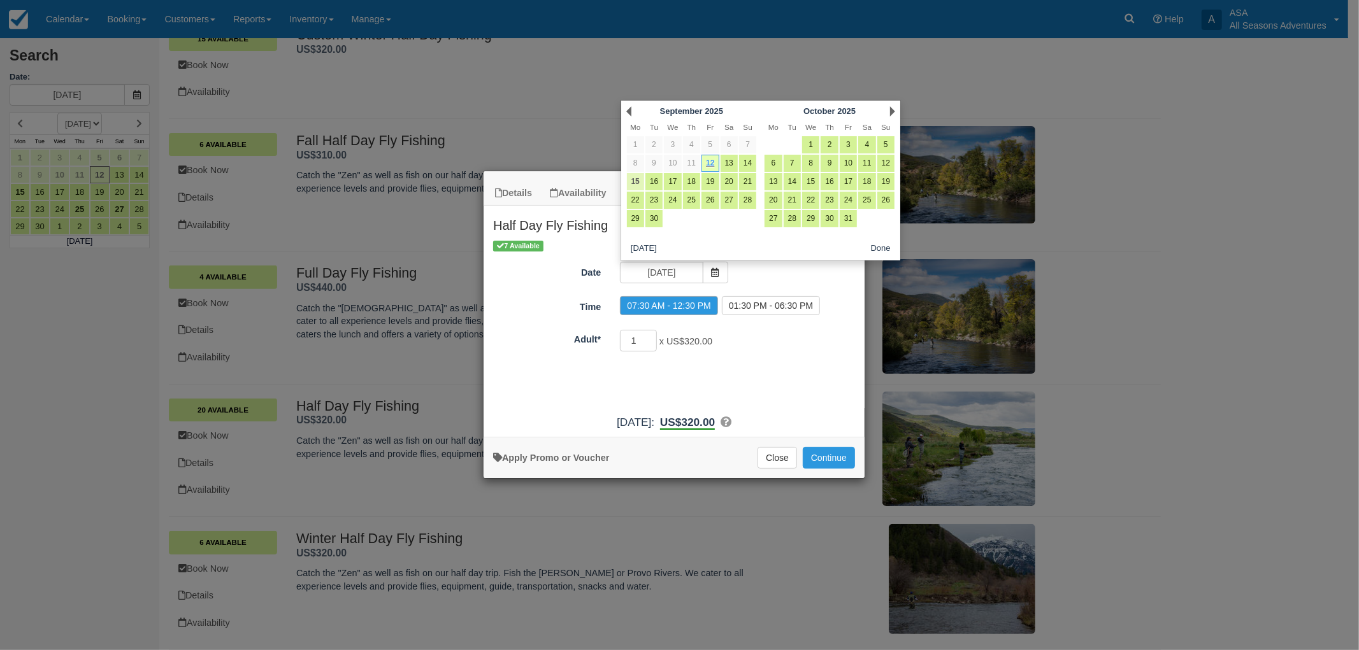
click at [629, 183] on link "15" at bounding box center [635, 181] width 17 height 17
type input "09/15/25"
radio input "false"
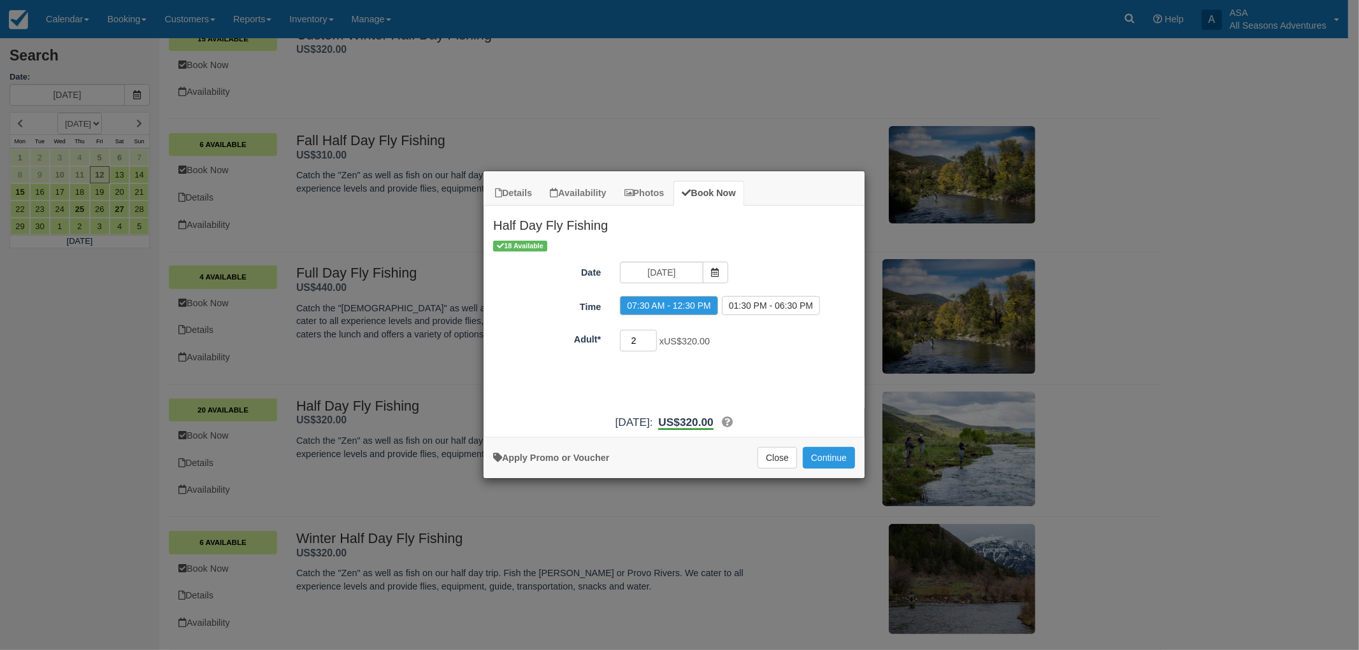
type input "2"
click at [651, 336] on input "2" at bounding box center [638, 341] width 37 height 22
click at [831, 462] on button "Continue" at bounding box center [829, 458] width 52 height 22
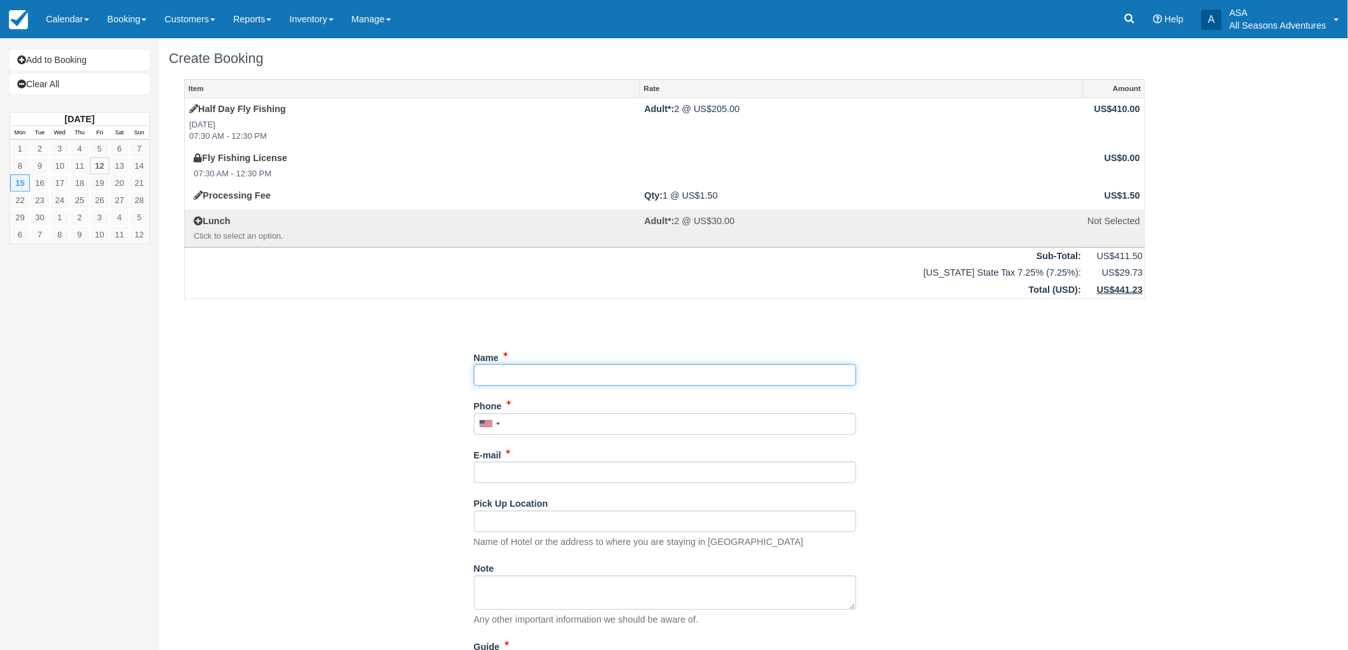
click at [525, 379] on input "Name" at bounding box center [665, 375] width 382 height 22
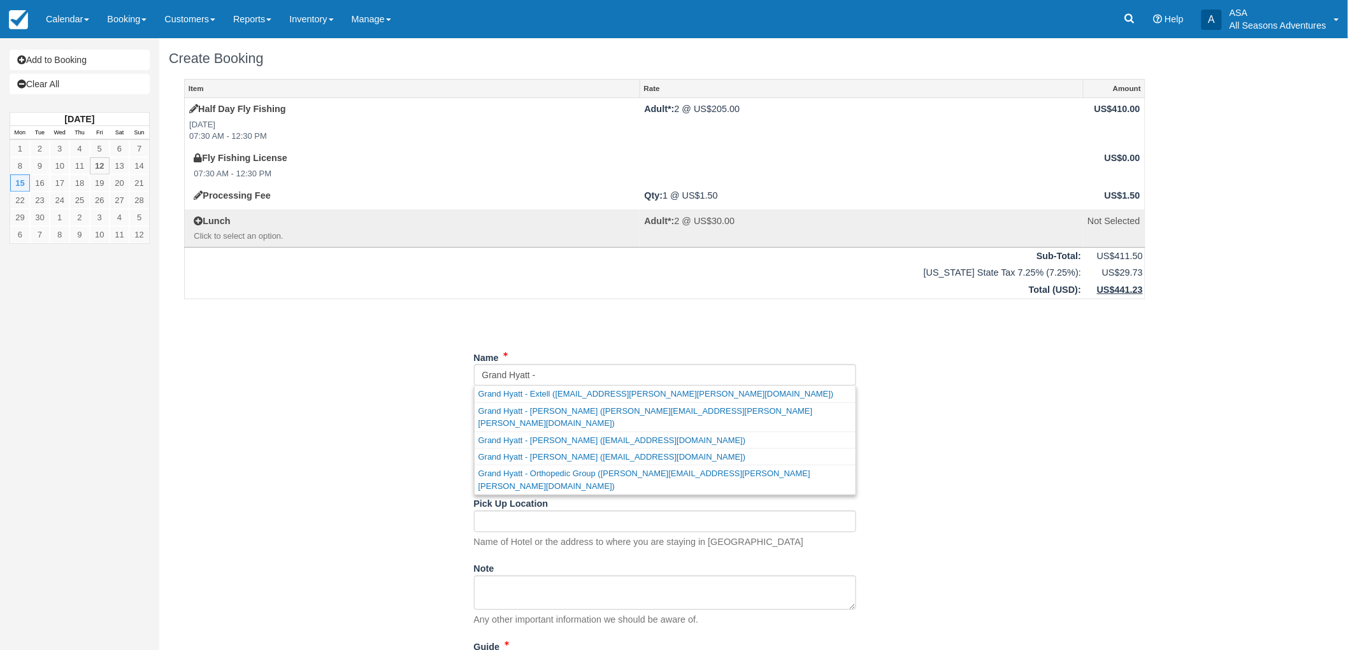
click at [584, 320] on div "Unsaved Changes" at bounding box center [664, 319] width 961 height 31
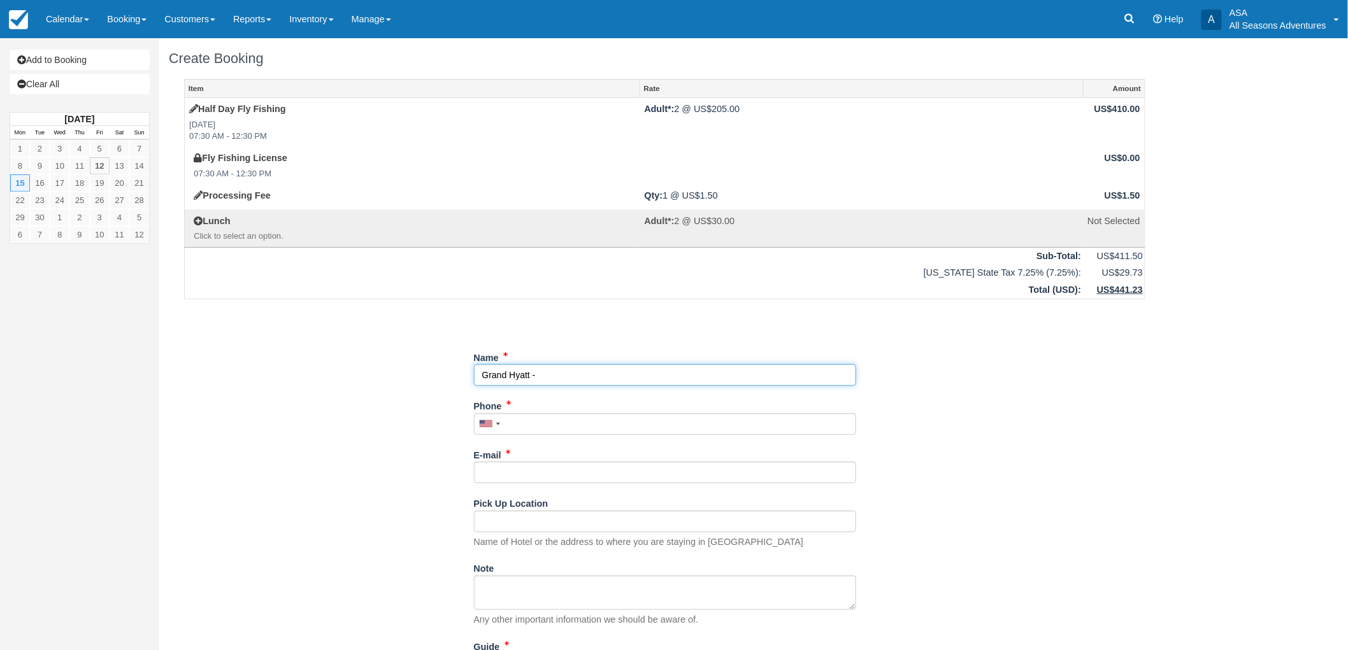
click at [559, 382] on input "Name" at bounding box center [665, 375] width 382 height 22
click at [581, 375] on input "Name" at bounding box center [665, 375] width 382 height 22
click at [547, 373] on input "Name" at bounding box center [665, 375] width 382 height 22
type input "Grand Hyatt - [PERSON_NAME][DEMOGRAPHIC_DATA]"
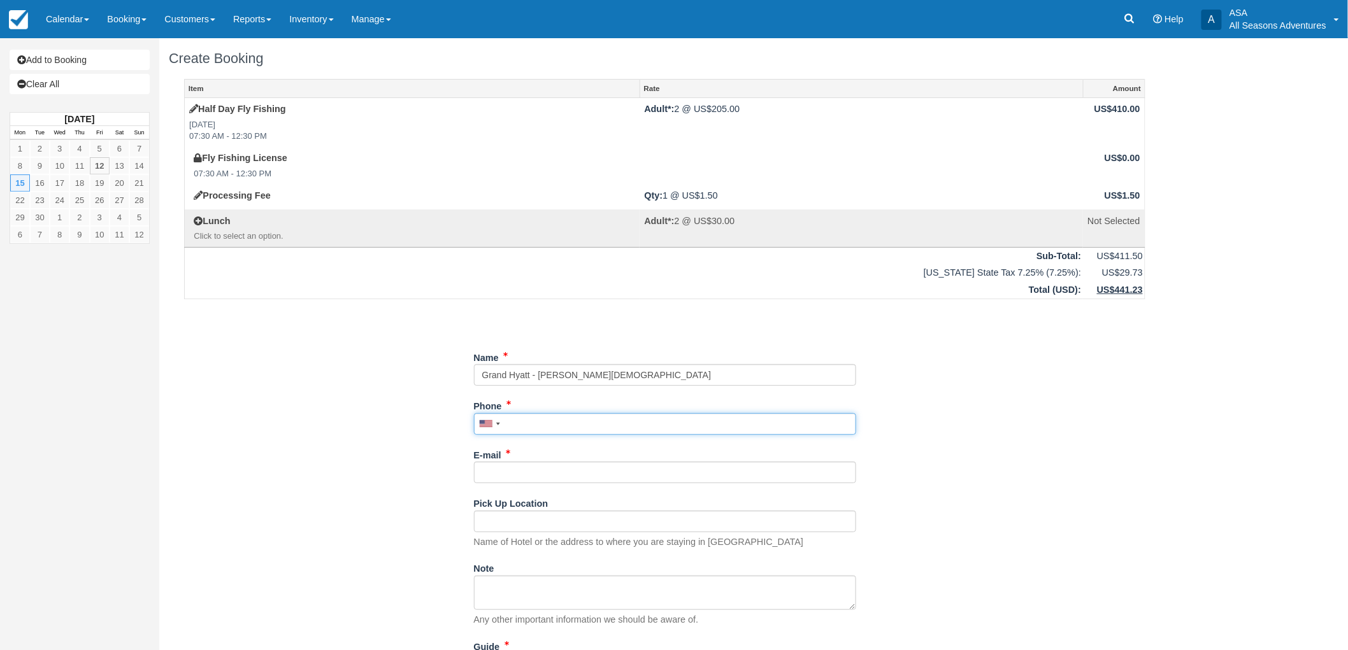
click at [531, 425] on input "Phone" at bounding box center [665, 424] width 382 height 22
type input "(706) 847-3868"
click at [540, 461] on div "E-mail Did you mean ?" at bounding box center [665, 464] width 382 height 39
click at [536, 479] on input "E-mail" at bounding box center [665, 473] width 382 height 22
type input "s"
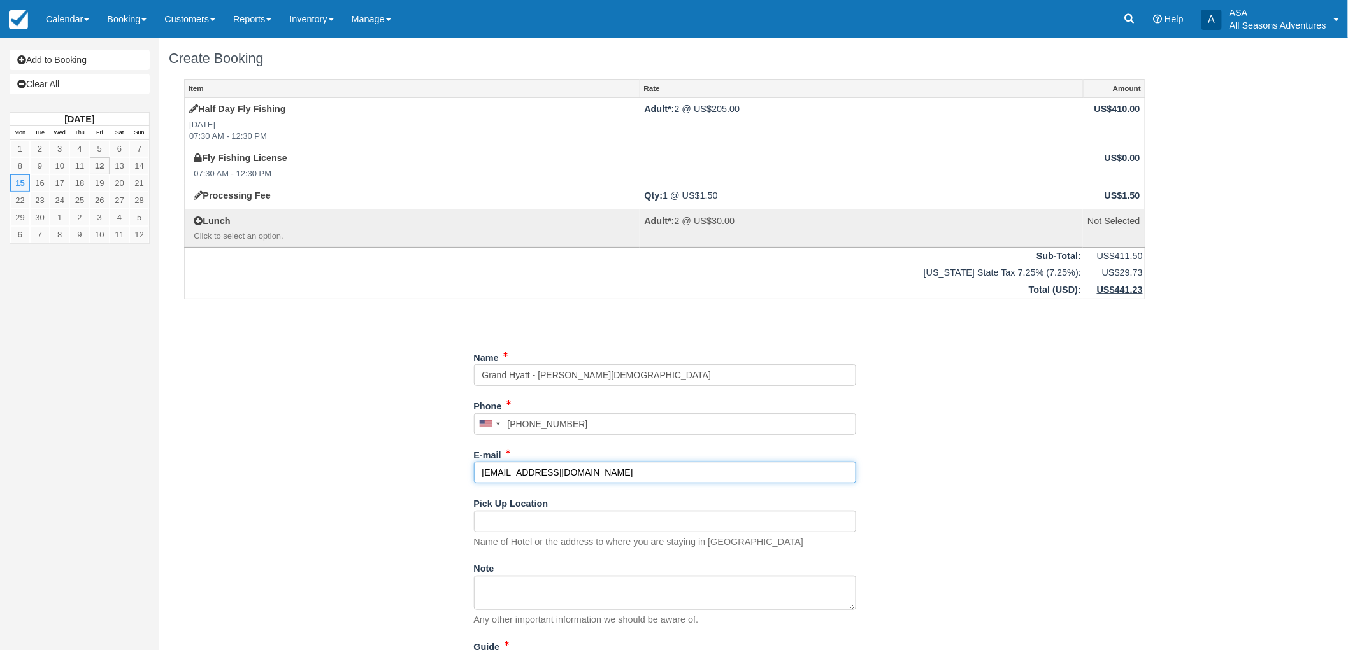
type input "[EMAIL_ADDRESS][DOMAIN_NAME]"
click at [524, 526] on input "Pick Up Location" at bounding box center [665, 522] width 382 height 22
type input "Grand Hyatt"
click at [431, 496] on div "Item Rate Amount Half Day Fly Fishing Mon Sept 15, 2025 07:30 AM - 12:30 PM Adu…" at bounding box center [665, 414] width 992 height 671
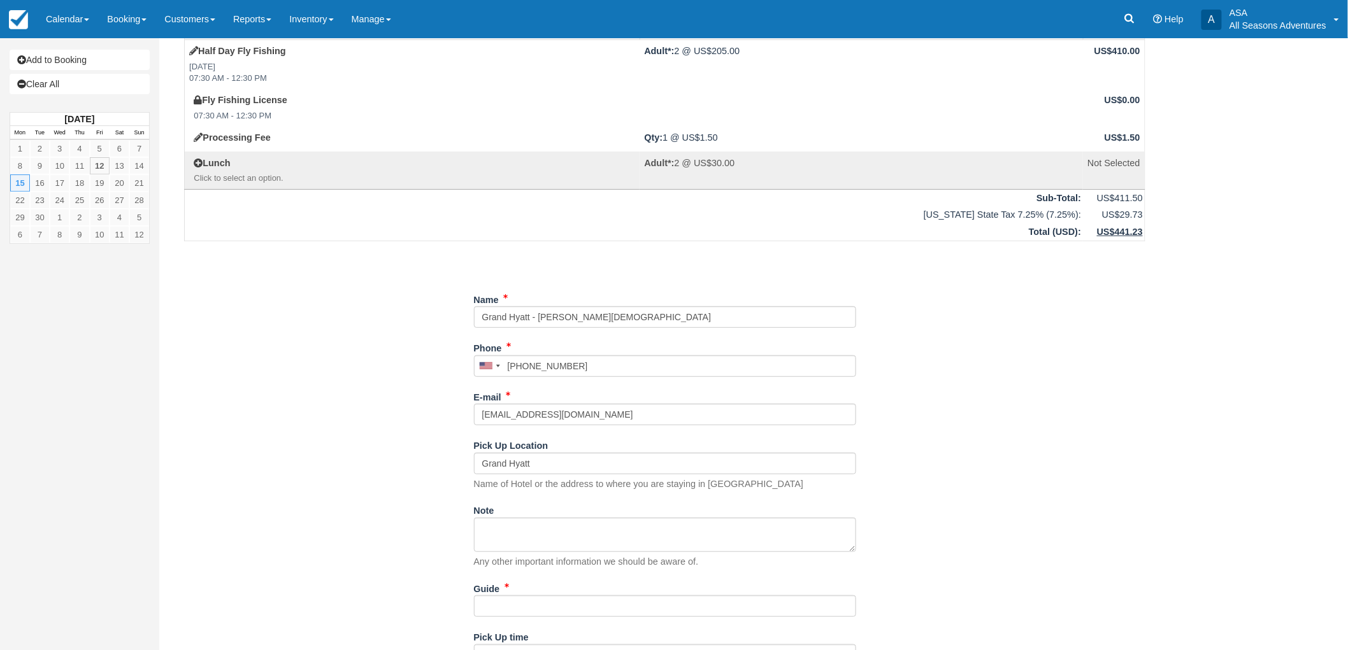
scroll to position [131, 0]
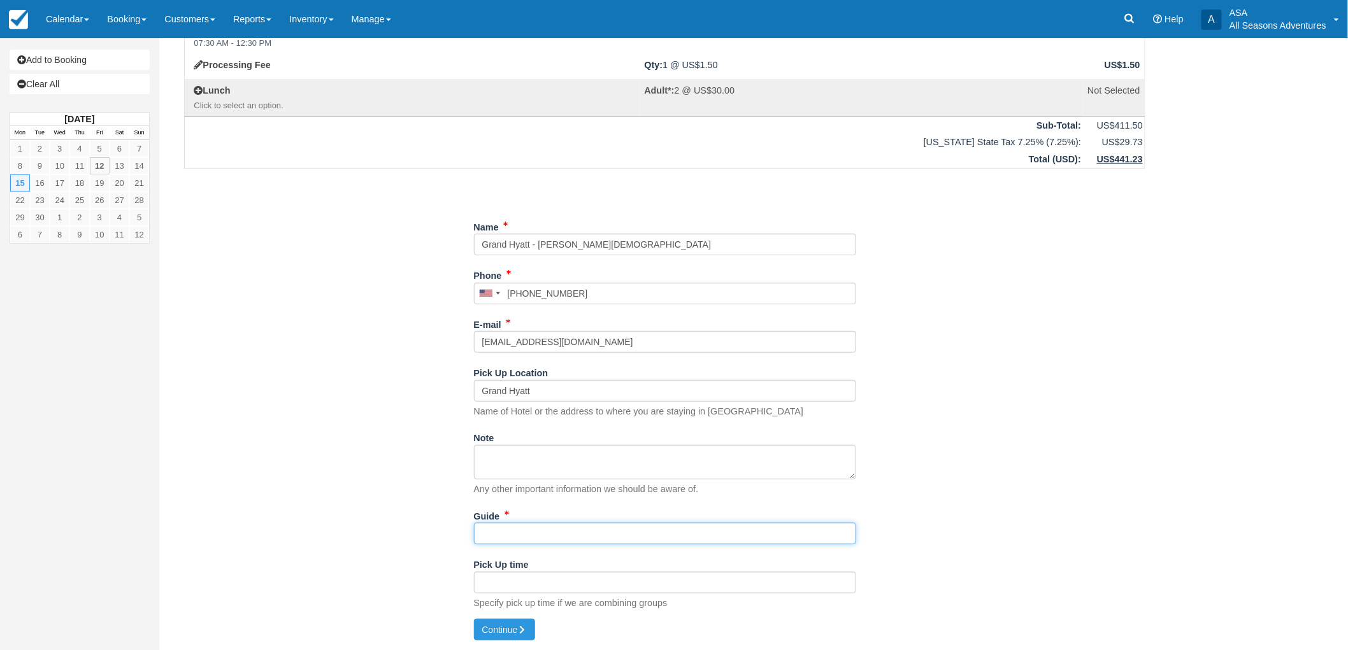
click at [552, 535] on input "Guide" at bounding box center [665, 534] width 382 height 22
type input "TBD"
click at [538, 629] on div "Create Booking Item Rate Amount Half Day Fly Fishing Mon Sept 15, 2025 07:30 AM…" at bounding box center [664, 279] width 1011 height 743
click at [535, 629] on button "Continue" at bounding box center [504, 630] width 61 height 22
type input "+17068473868"
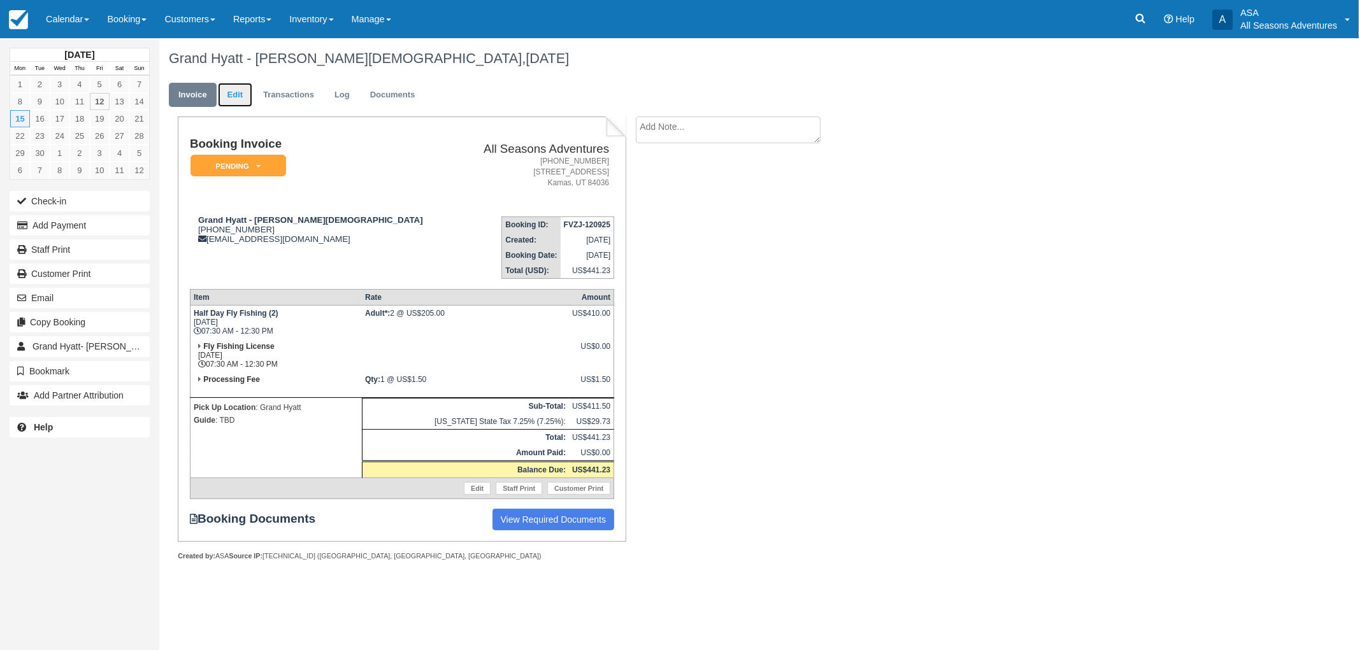
click at [232, 99] on link "Edit" at bounding box center [235, 95] width 34 height 25
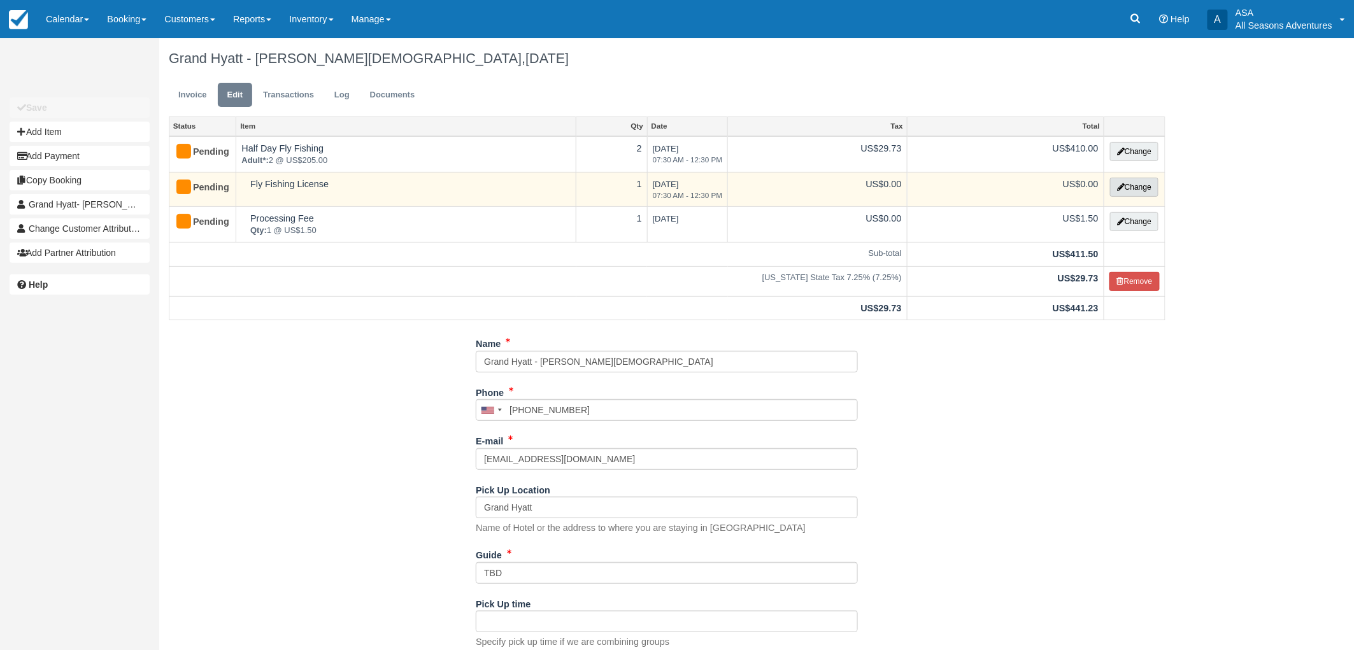
click at [1132, 189] on button "Change" at bounding box center [1134, 187] width 48 height 19
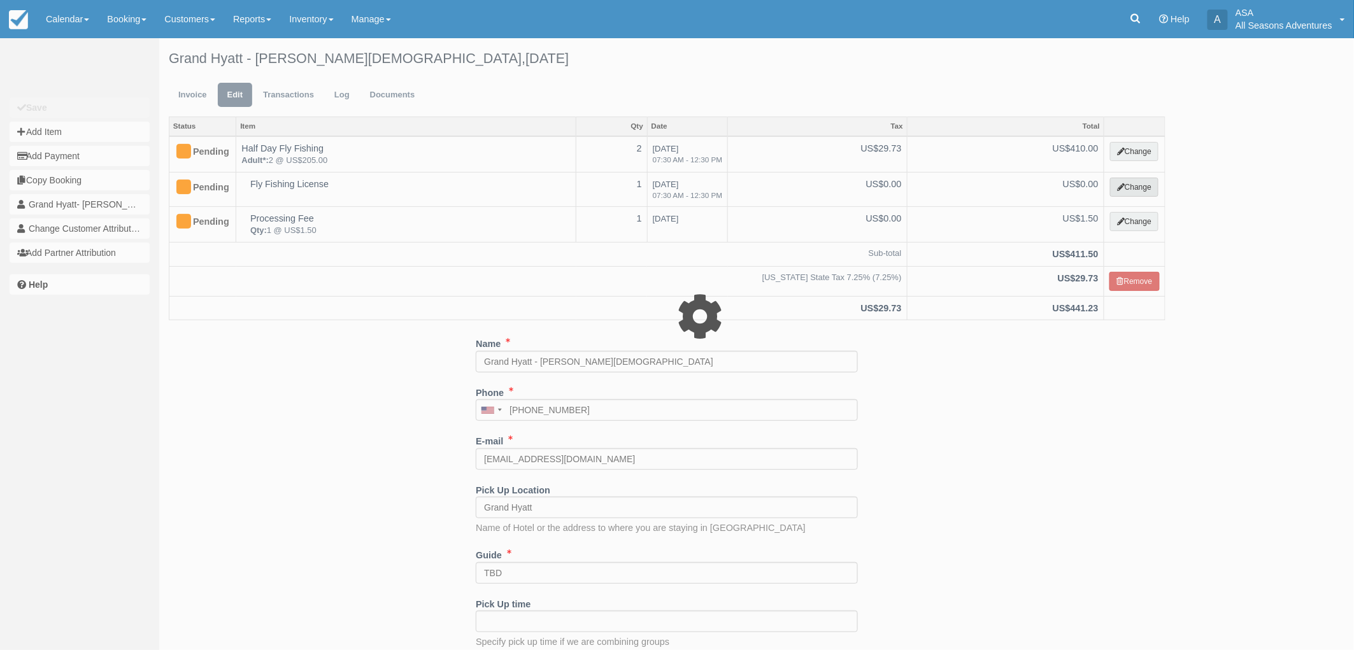
select select "8"
type input "0.00"
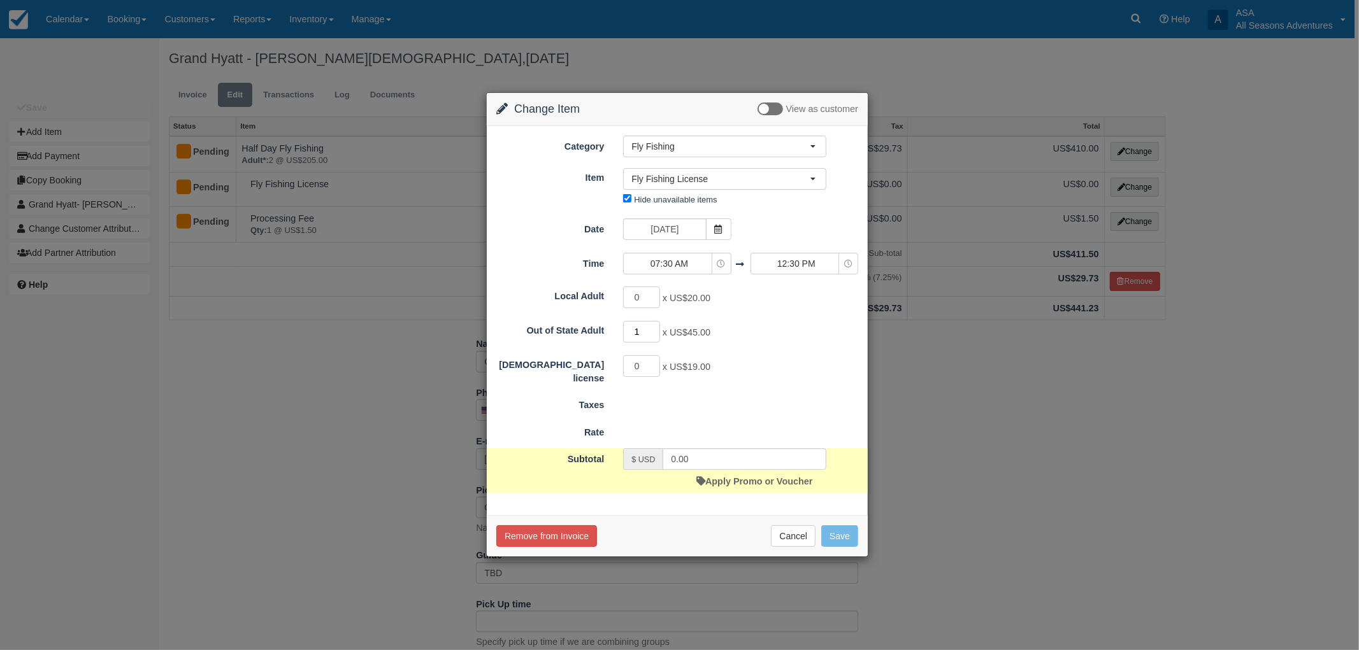
click at [654, 329] on input "1" at bounding box center [641, 332] width 37 height 22
type input "2"
click at [654, 329] on input "2" at bounding box center [641, 332] width 37 height 22
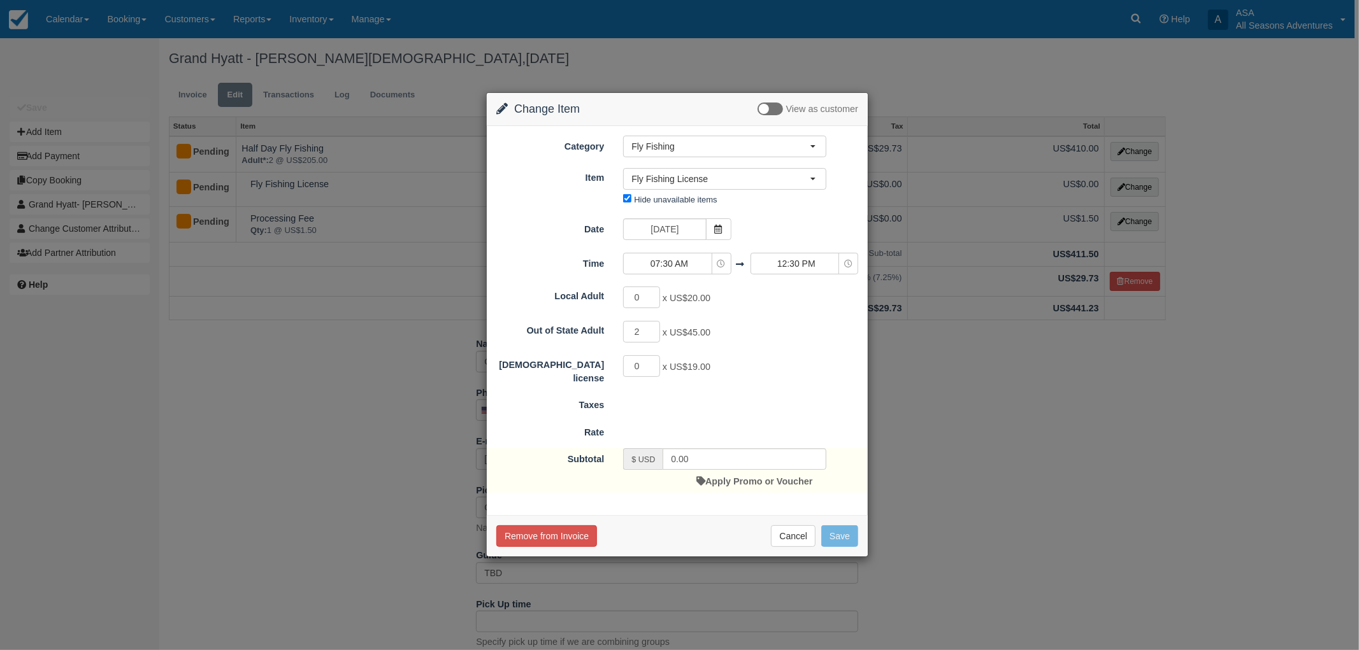
type input "90.00"
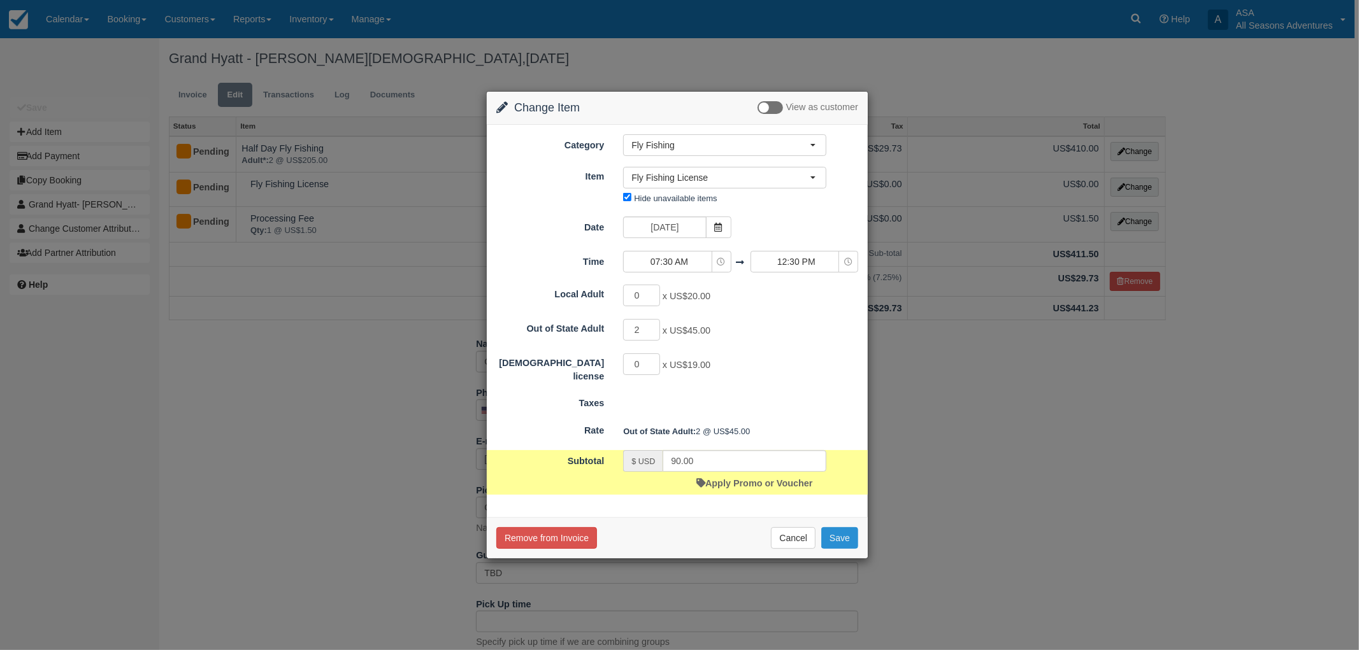
click at [838, 535] on button "Save" at bounding box center [839, 539] width 37 height 22
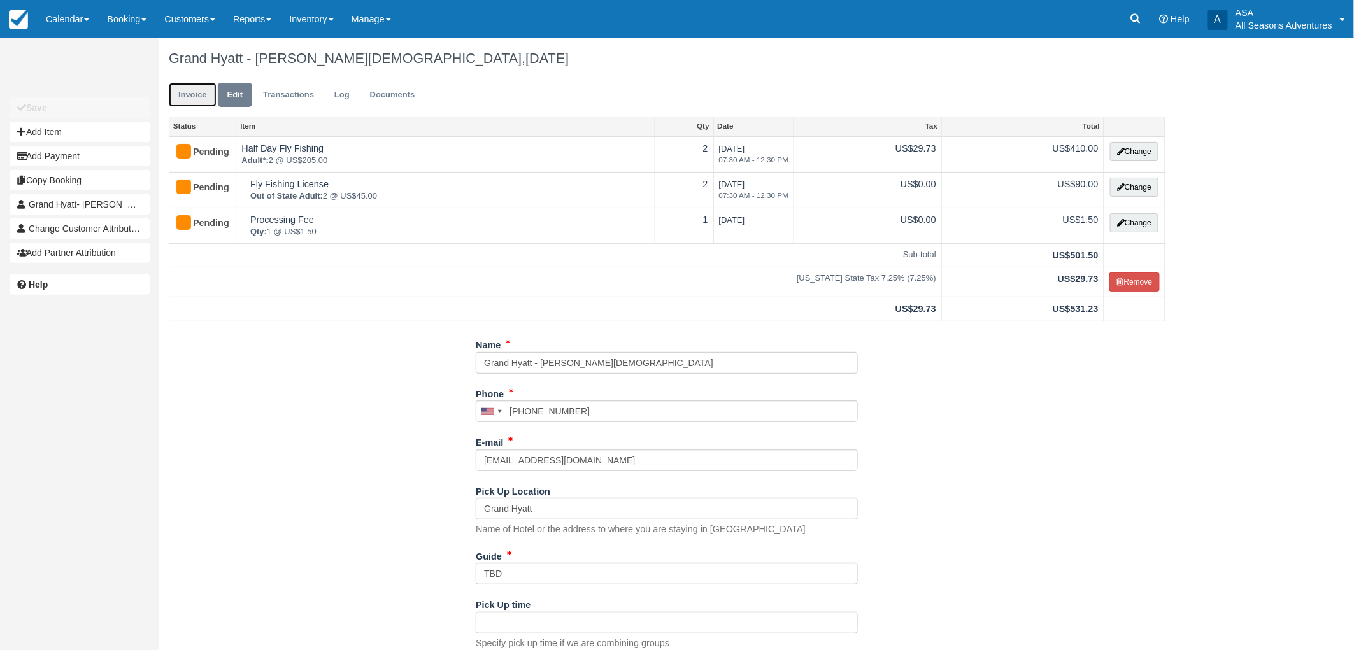
click at [194, 101] on link "Invoice" at bounding box center [193, 95] width 48 height 25
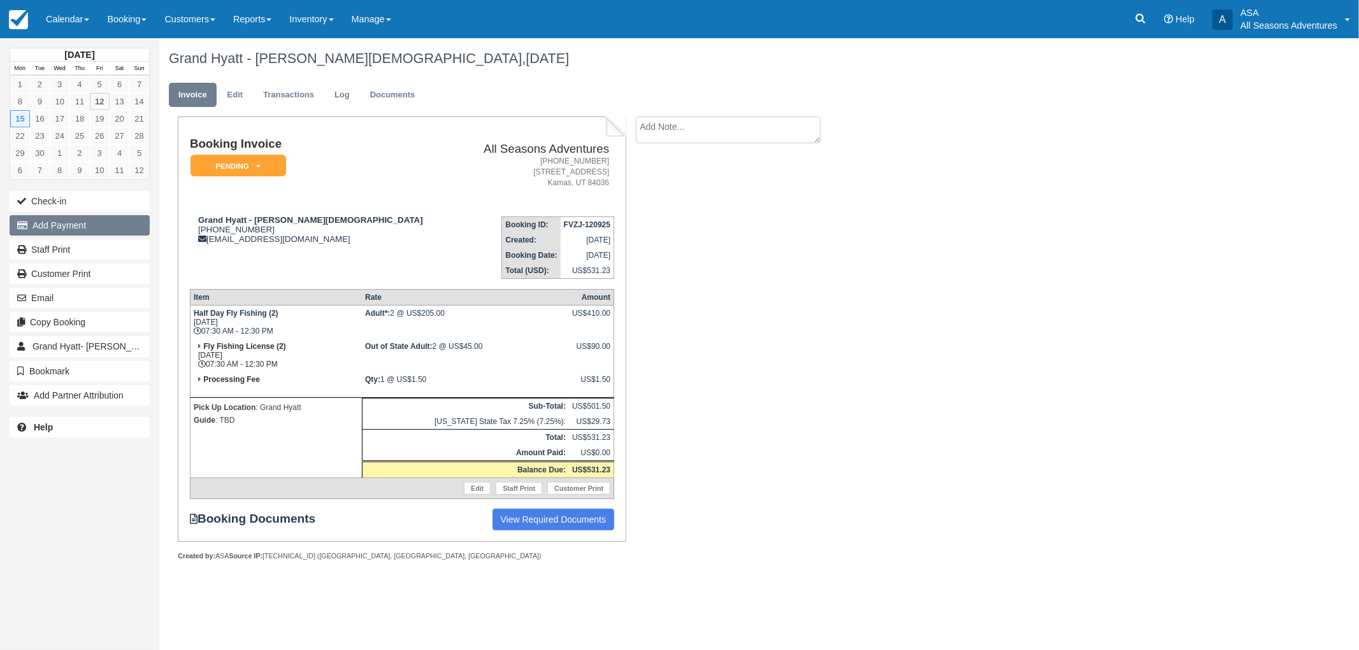
click at [87, 226] on button "Add Payment" at bounding box center [80, 225] width 140 height 20
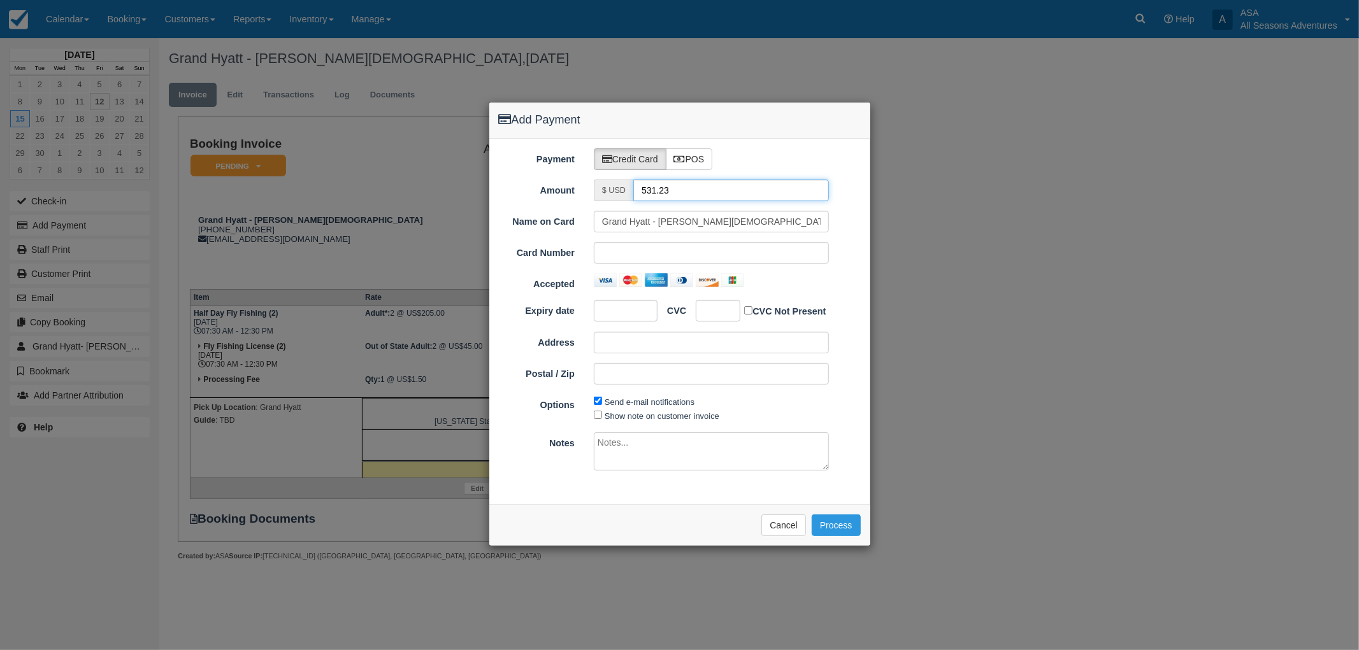
click at [677, 194] on input "531.23" at bounding box center [731, 191] width 196 height 22
type input "1.50"
click at [726, 314] on div at bounding box center [718, 311] width 45 height 22
click at [811, 273] on div at bounding box center [711, 280] width 235 height 14
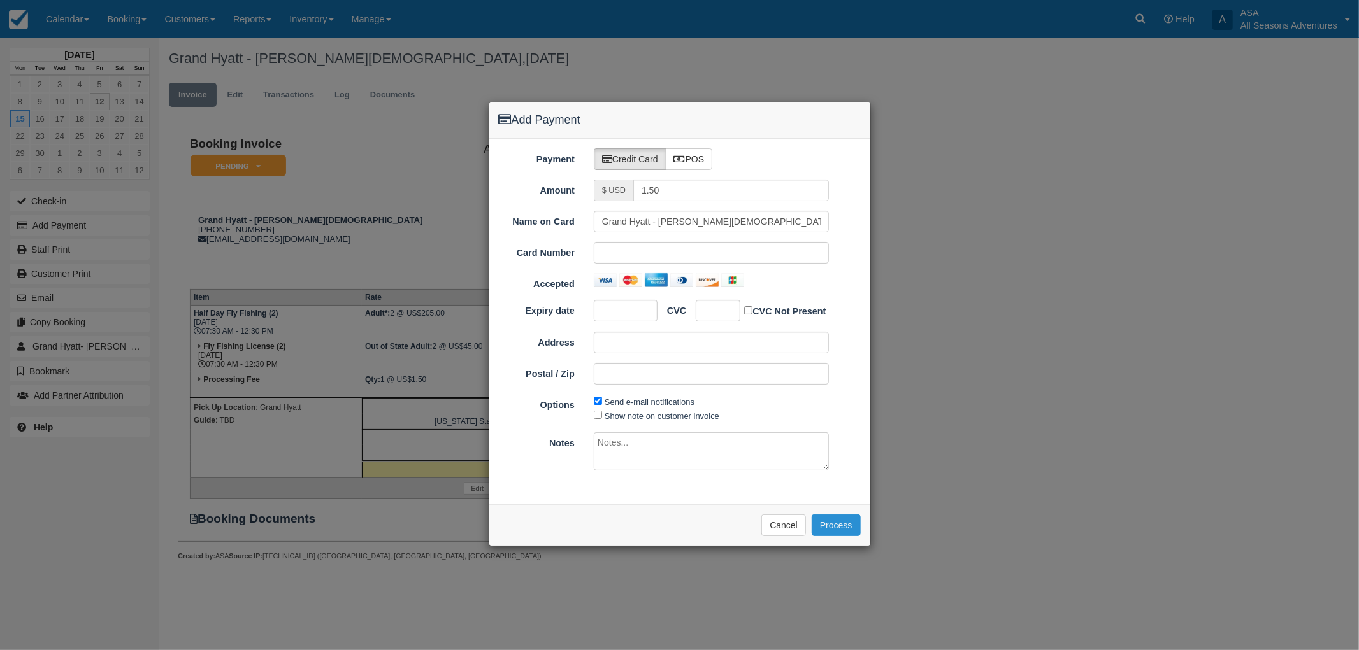
click at [855, 533] on button "Process" at bounding box center [836, 526] width 49 height 22
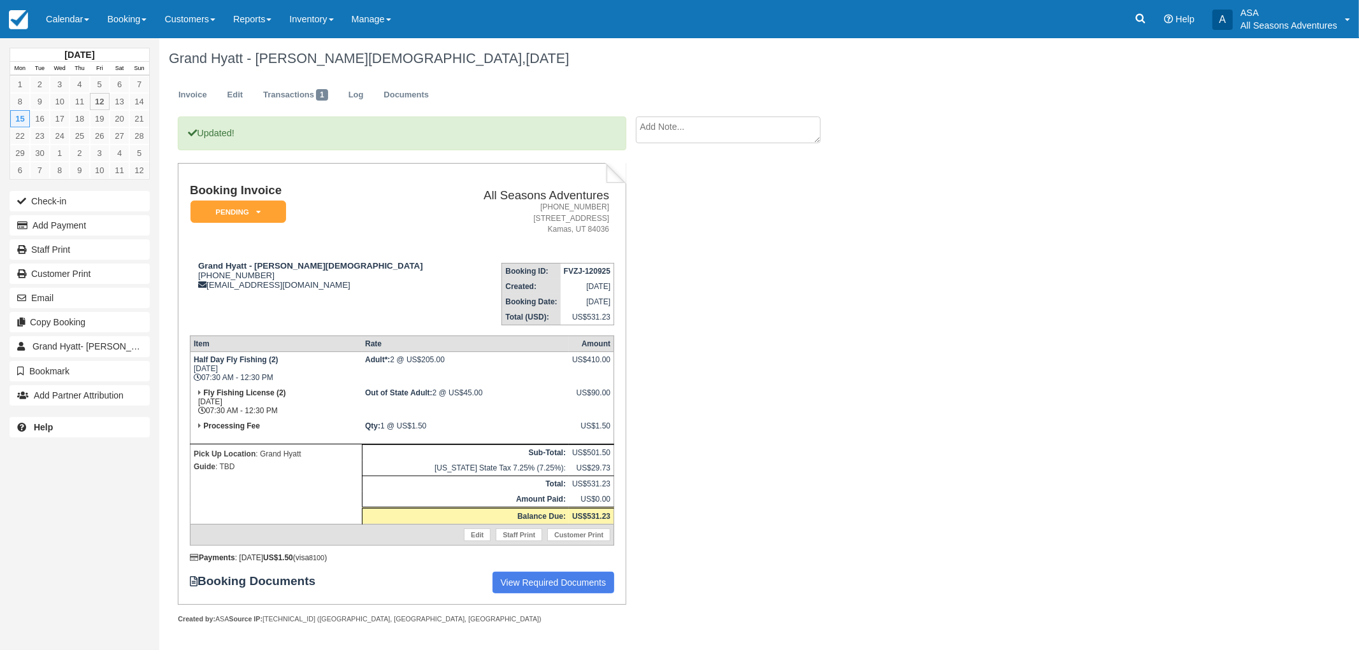
drag, startPoint x: 170, startPoint y: 57, endPoint x: 465, endPoint y: 76, distance: 295.6
click at [465, 76] on div "Grand Hyatt - Ty Gay, September 15 2025" at bounding box center [668, 58] width 1019 height 41
click at [463, 75] on div "Grand Hyatt - Ty Gay, September 15 2025" at bounding box center [668, 58] width 1019 height 41
click at [126, 25] on link "Booking" at bounding box center [126, 19] width 57 height 38
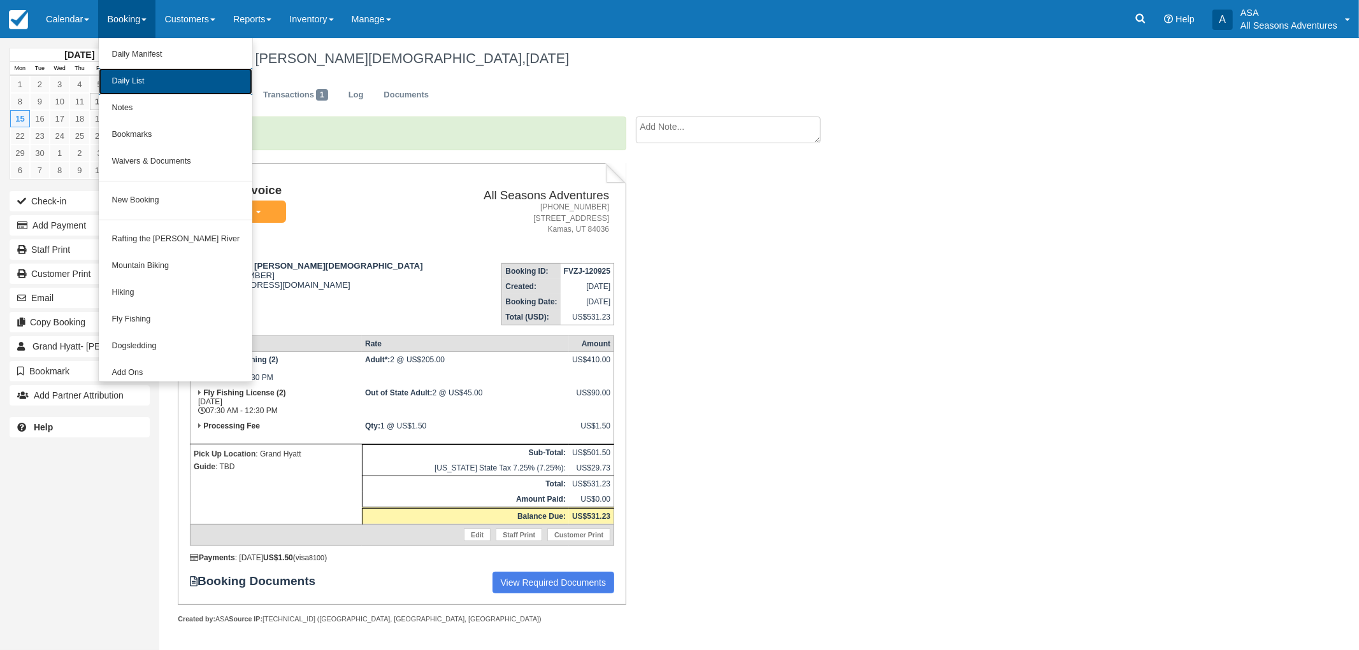
click at [157, 83] on link "Daily List" at bounding box center [176, 81] width 154 height 27
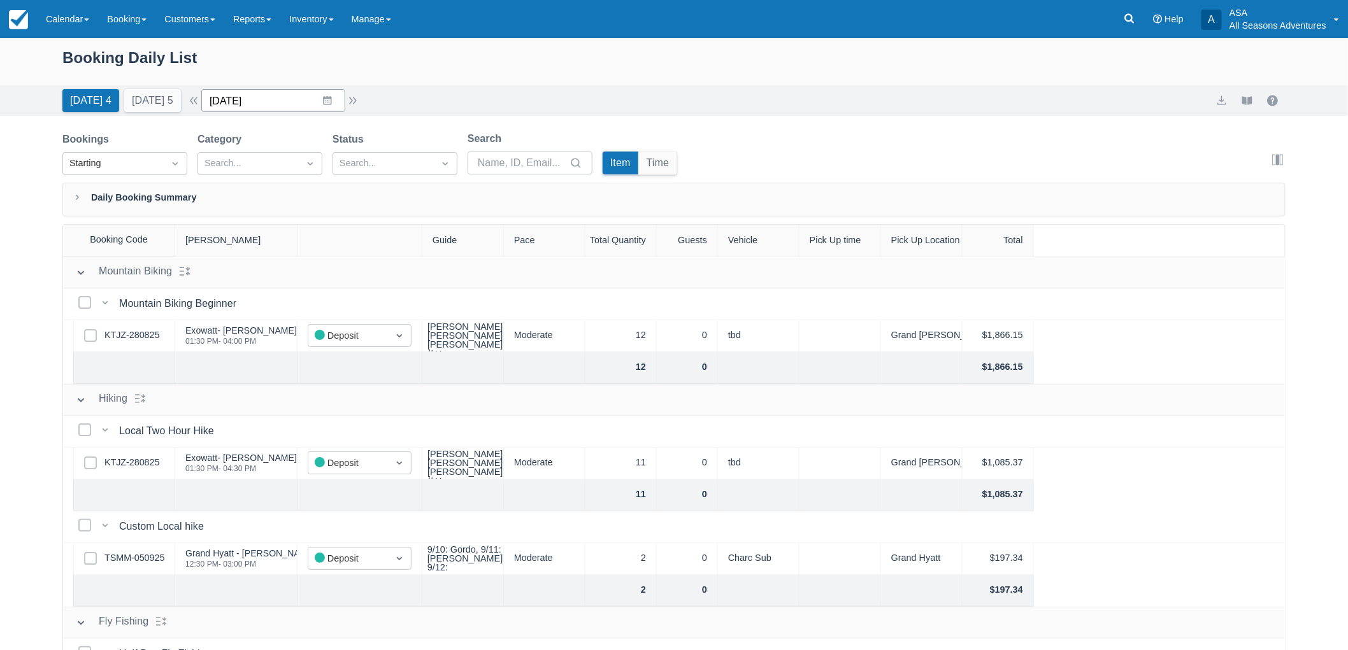
click at [294, 102] on input "[DATE]" at bounding box center [273, 100] width 144 height 23
click at [261, 238] on td "15" at bounding box center [253, 247] width 25 height 24
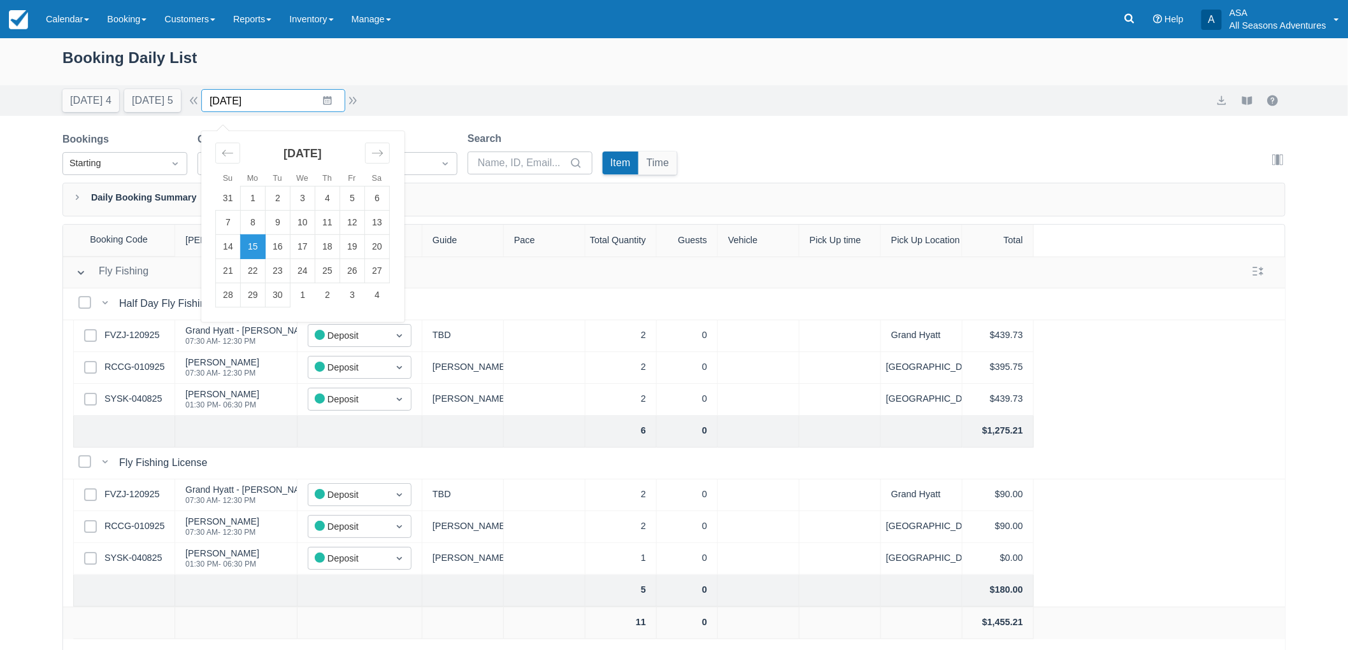
click at [327, 106] on input "[DATE]" at bounding box center [273, 100] width 144 height 23
click at [85, 94] on button "[DATE] 4" at bounding box center [90, 100] width 57 height 23
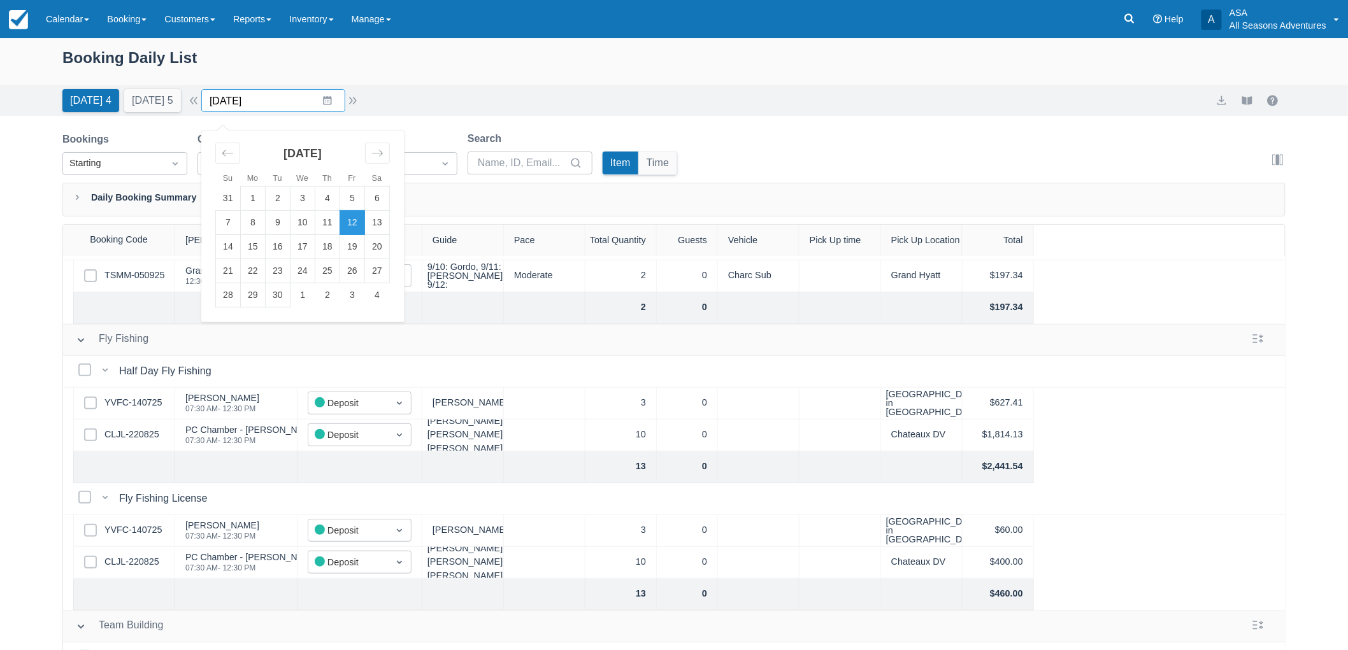
click at [296, 97] on input "[DATE]" at bounding box center [273, 100] width 144 height 23
click at [257, 245] on td "15" at bounding box center [253, 247] width 25 height 24
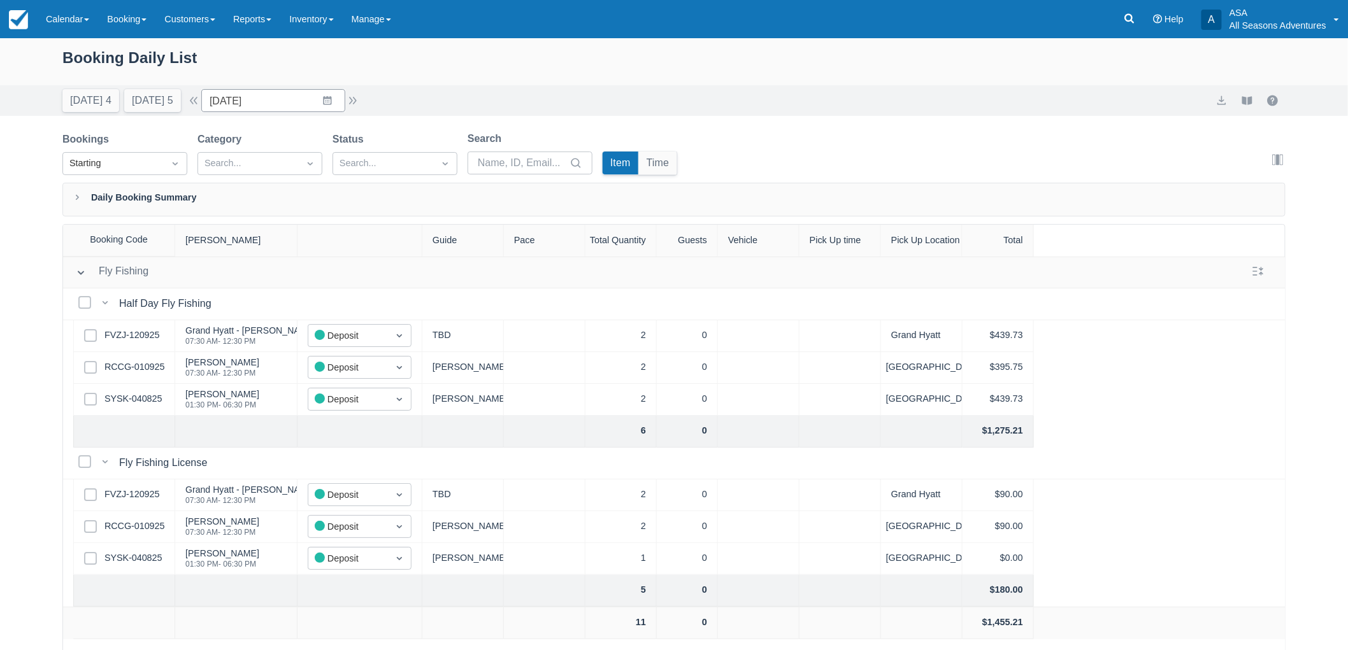
click at [316, 80] on div "Booking Daily List" at bounding box center [673, 64] width 1223 height 37
click at [326, 91] on input "[DATE]" at bounding box center [273, 100] width 144 height 23
click at [327, 75] on div "Booking Daily List" at bounding box center [673, 64] width 1223 height 37
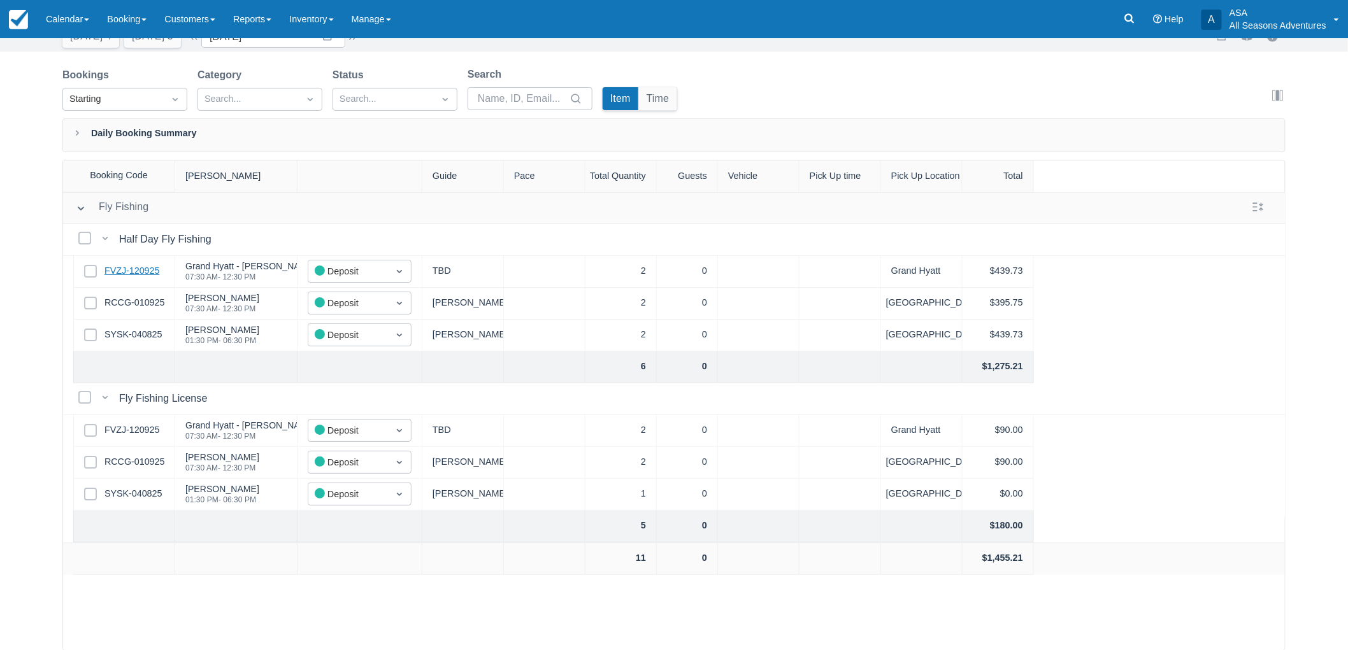
click at [138, 265] on link "FVZJ-120925" at bounding box center [131, 271] width 55 height 14
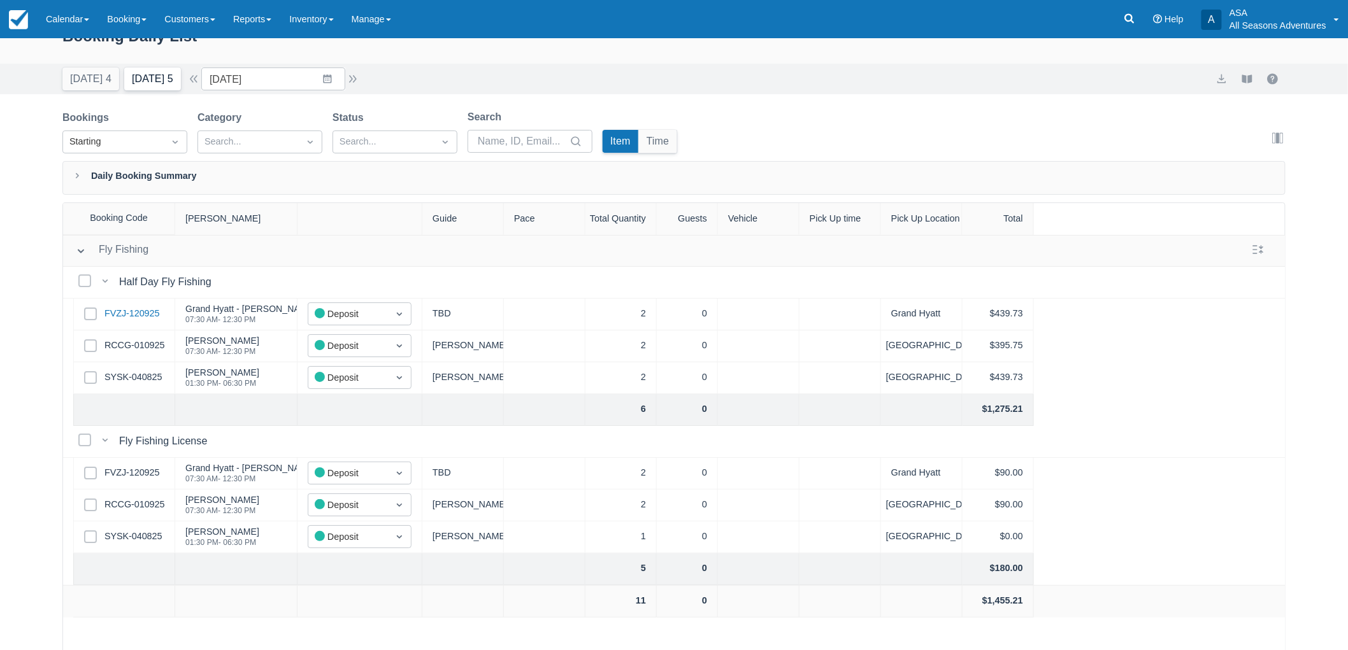
scroll to position [0, 0]
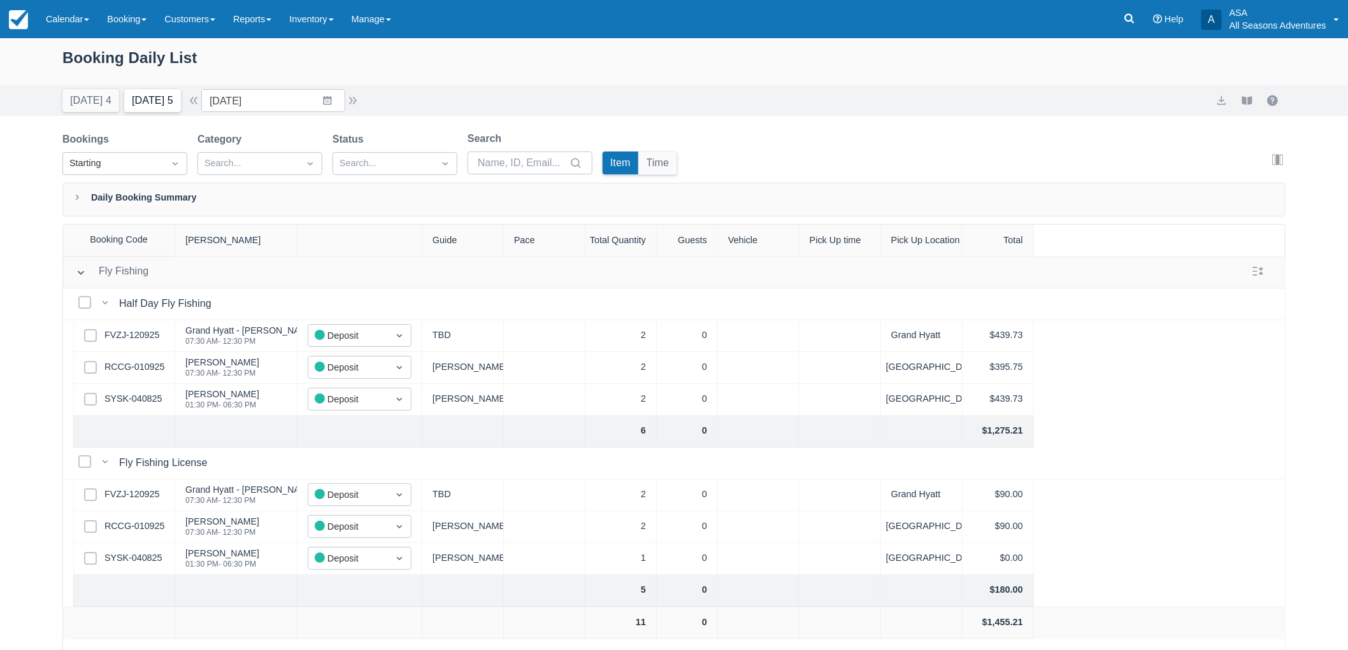
click at [158, 103] on button "[DATE] 5" at bounding box center [152, 100] width 57 height 23
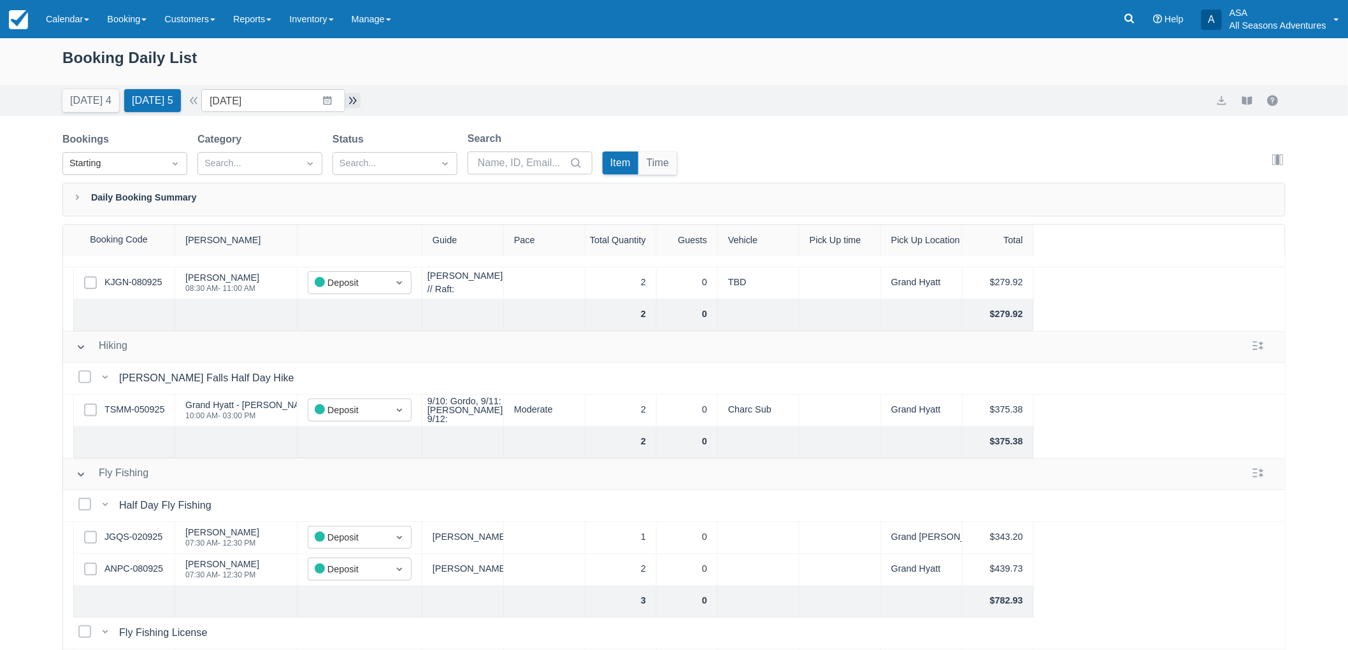
click at [357, 98] on button "button" at bounding box center [352, 100] width 15 height 15
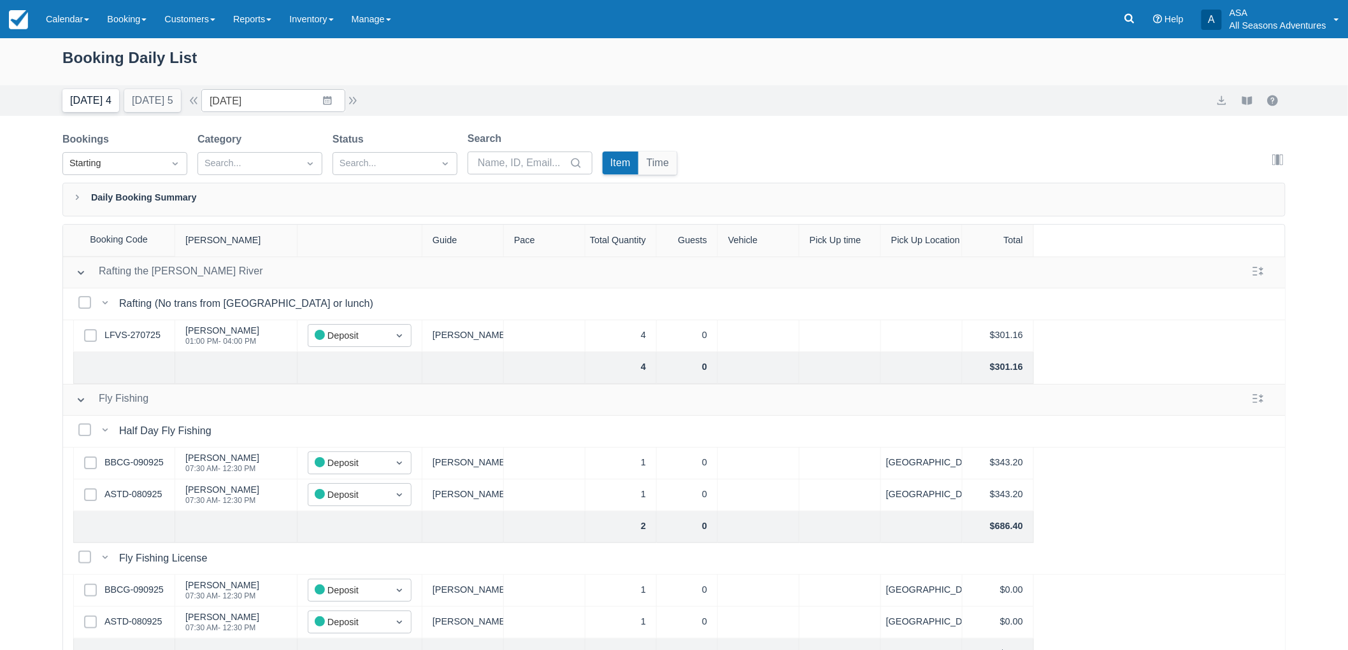
click at [66, 105] on button "[DATE] 4" at bounding box center [90, 100] width 57 height 23
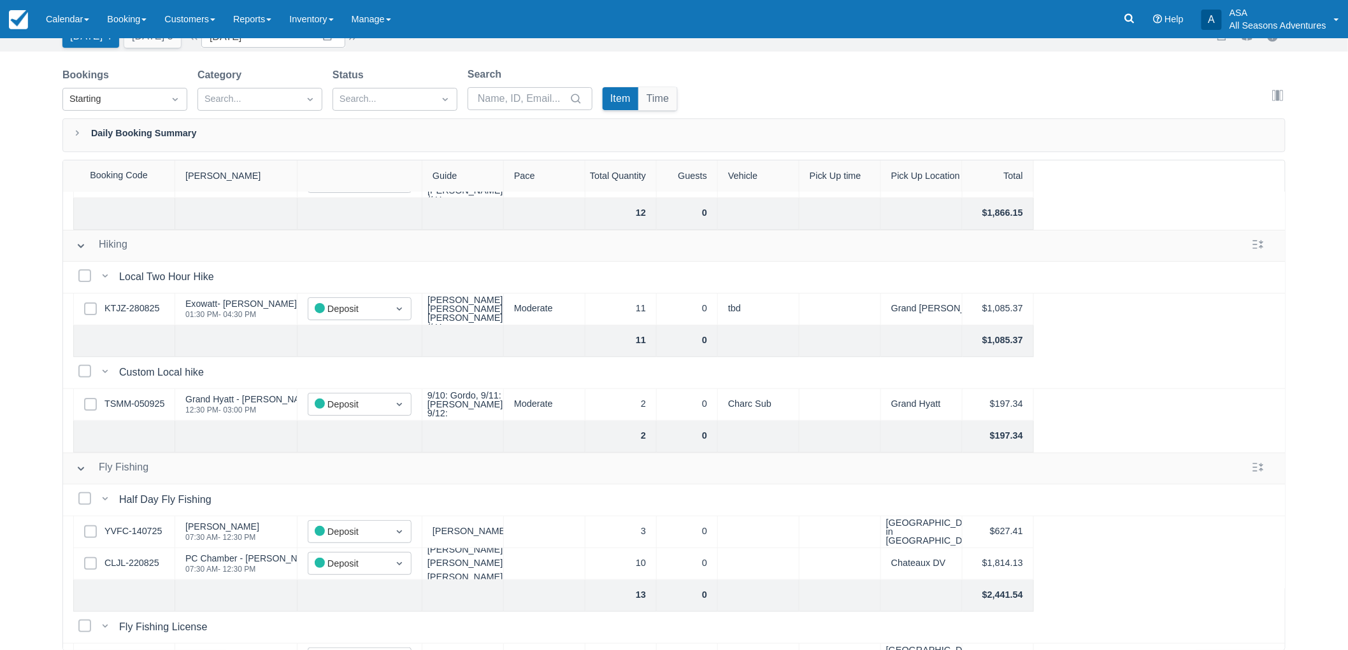
scroll to position [84, 0]
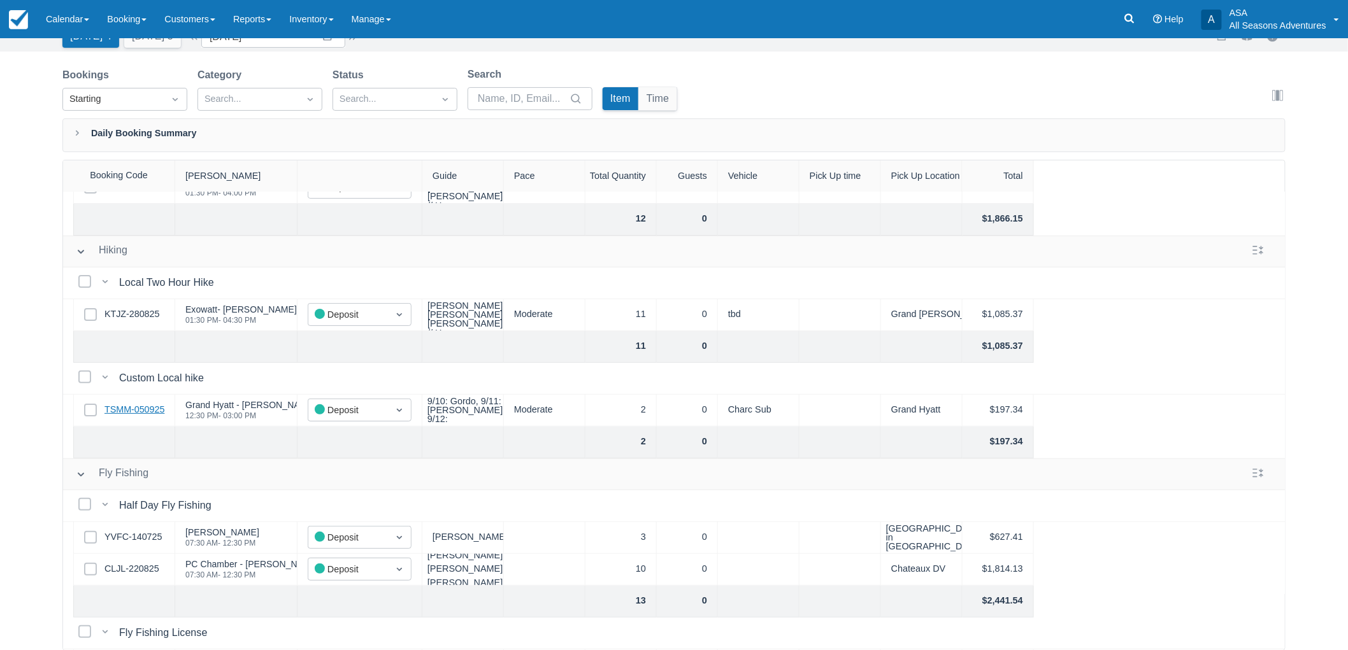
click at [126, 414] on link "TSMM-050925" at bounding box center [134, 410] width 60 height 14
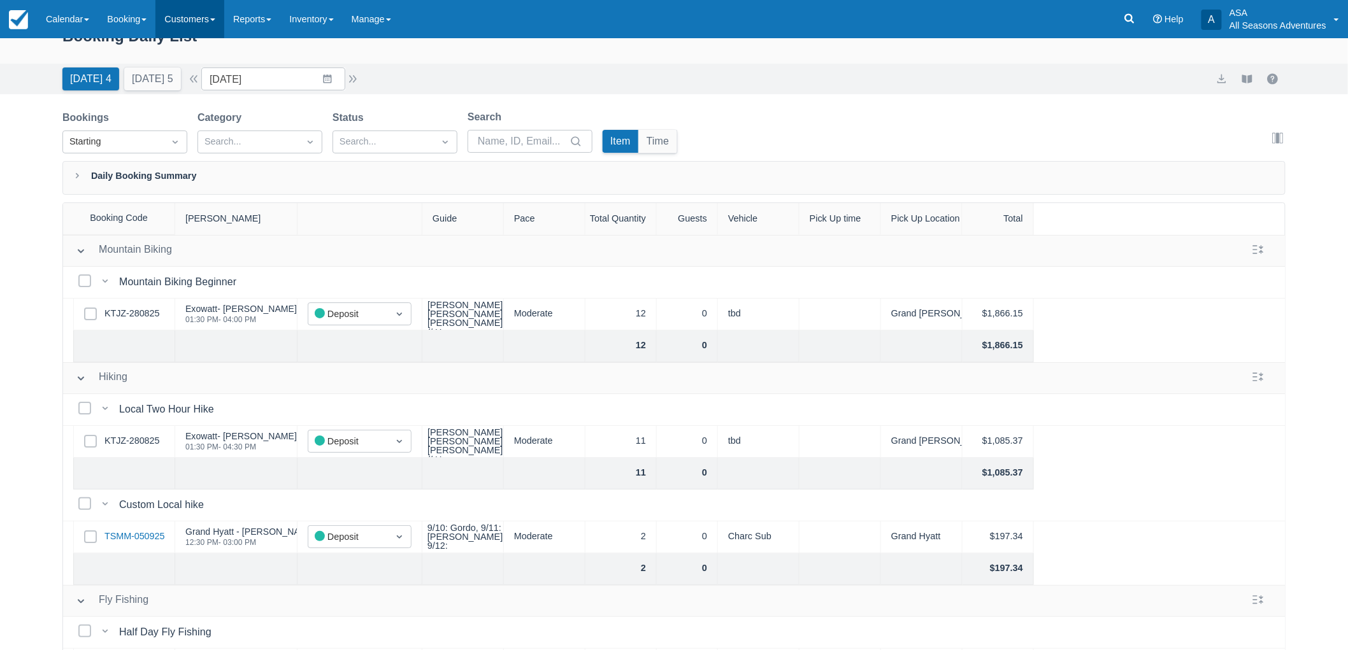
scroll to position [0, 0]
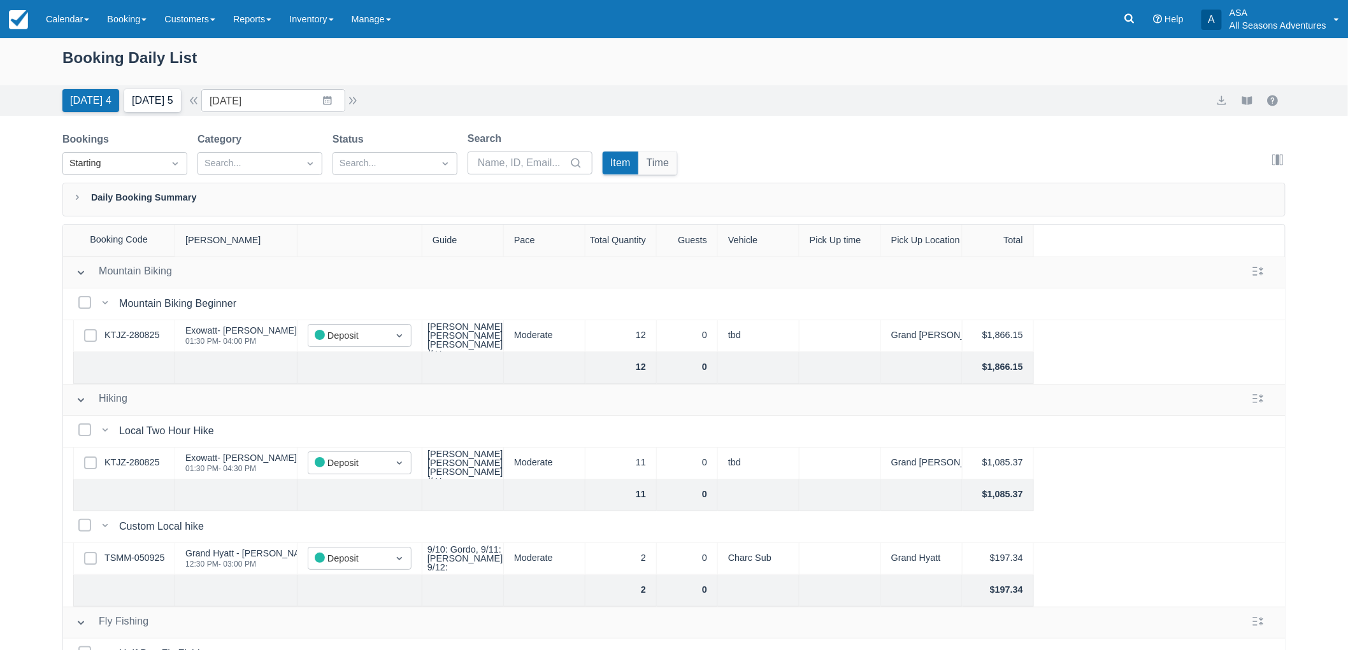
click at [149, 109] on button "Tomorrow 5" at bounding box center [152, 100] width 57 height 23
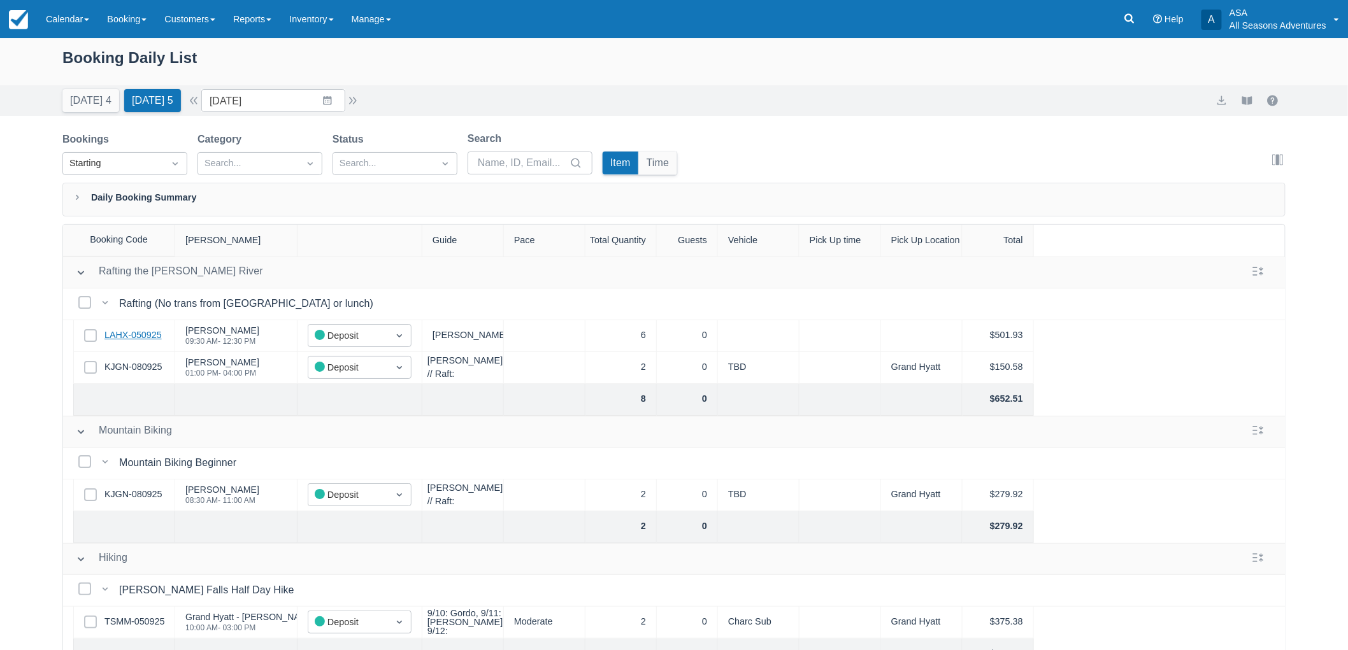
click at [130, 336] on link "LAHX-050925" at bounding box center [132, 336] width 57 height 14
click at [144, 371] on link "KJGN-080925" at bounding box center [132, 368] width 57 height 14
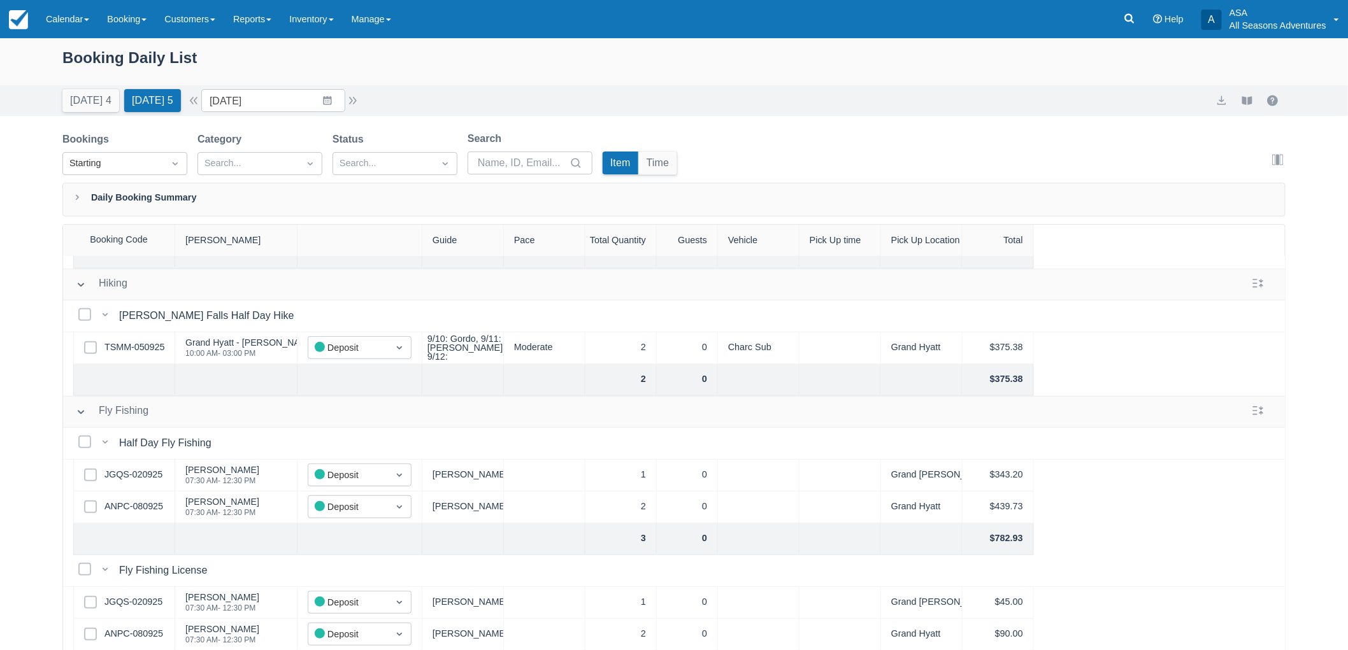
scroll to position [59, 0]
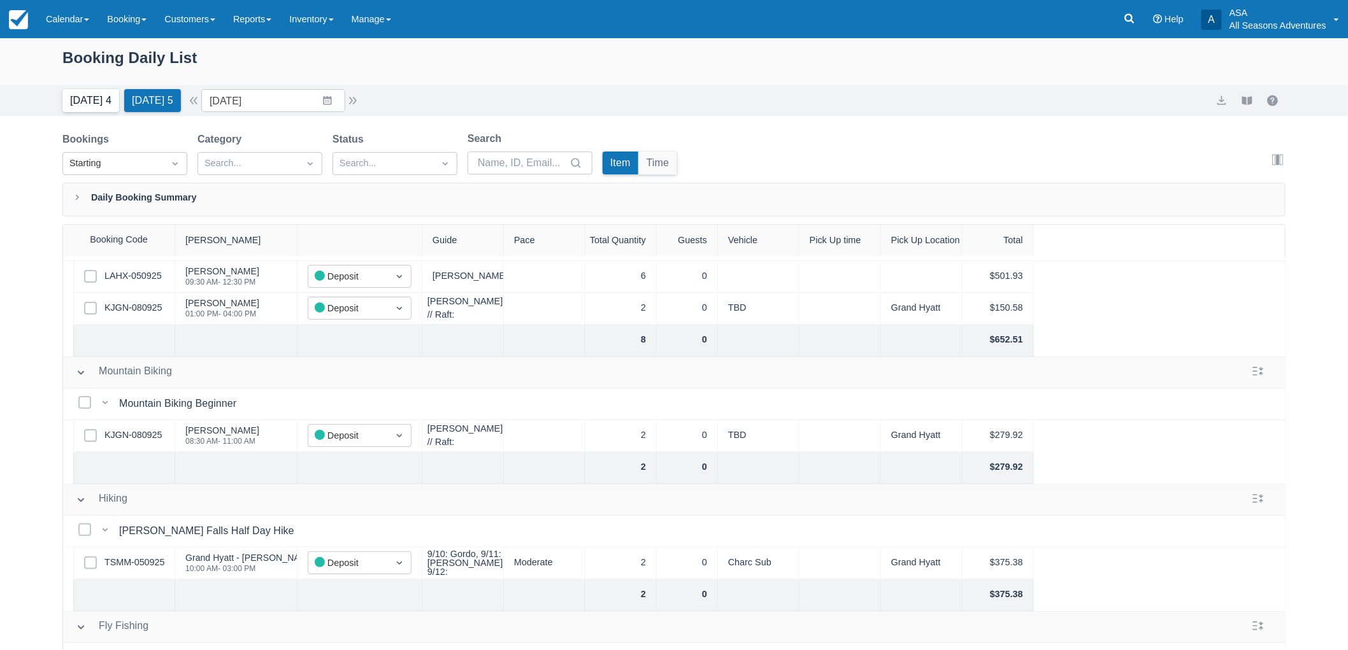
click at [97, 107] on button "Today 4" at bounding box center [90, 100] width 57 height 23
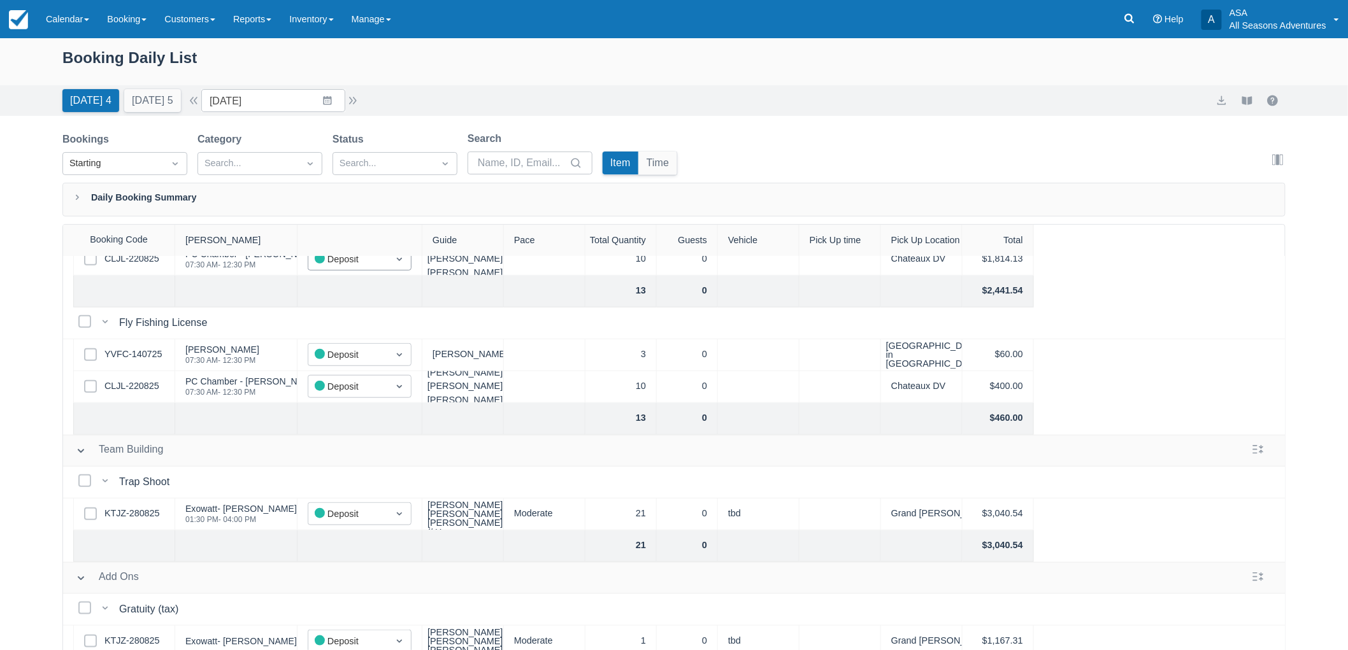
scroll to position [508, 0]
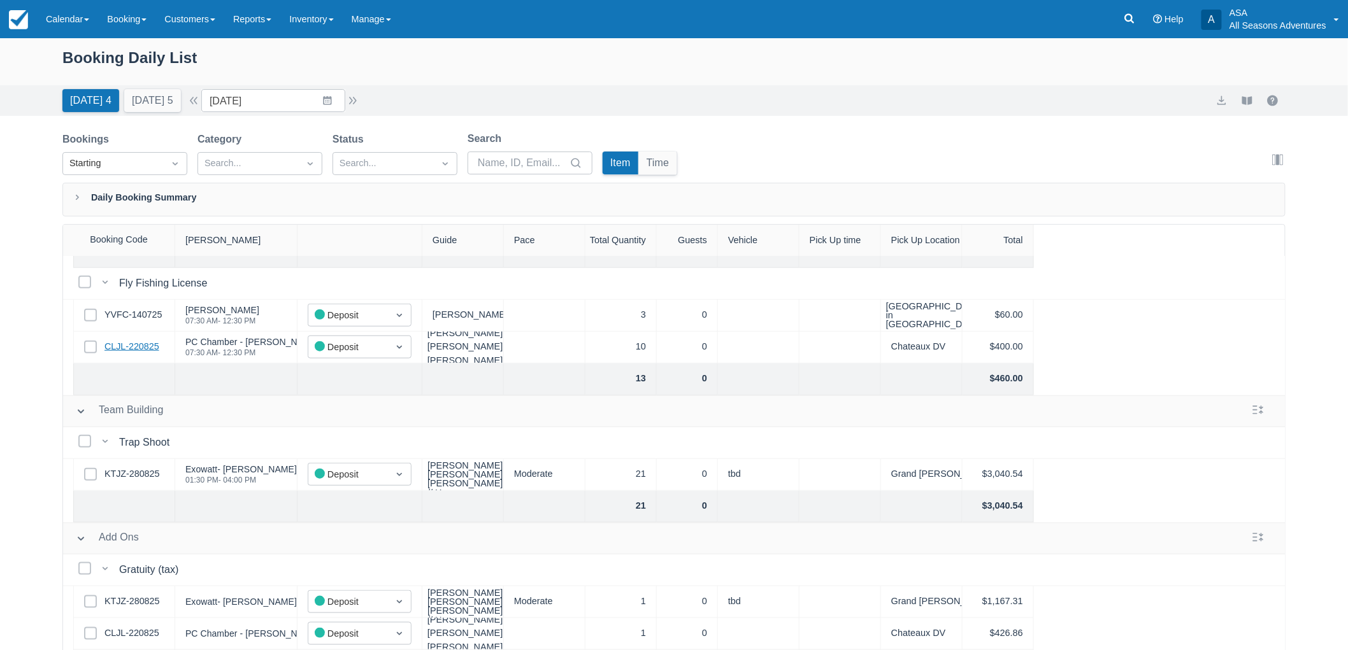
click at [136, 340] on link "CLJL-220825" at bounding box center [131, 347] width 55 height 14
click at [80, 107] on button "Today 4" at bounding box center [90, 100] width 57 height 23
click at [159, 102] on button "Tomorrow 5" at bounding box center [152, 100] width 57 height 23
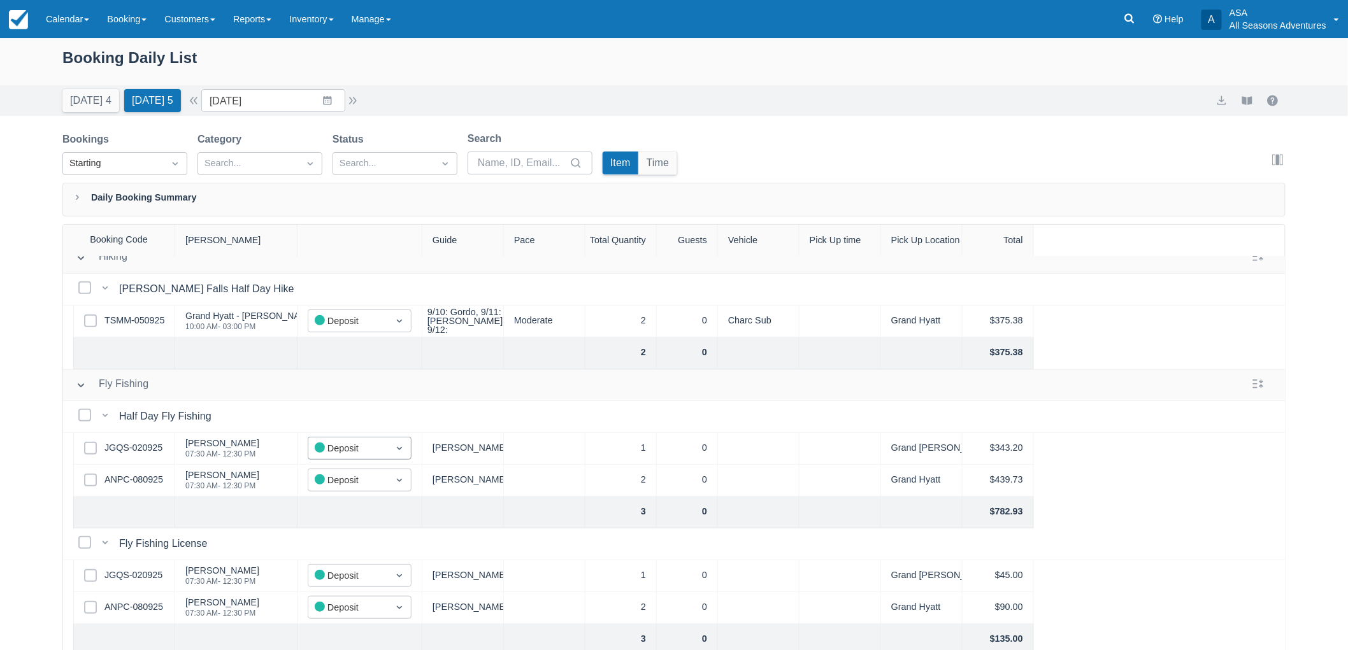
scroll to position [354, 0]
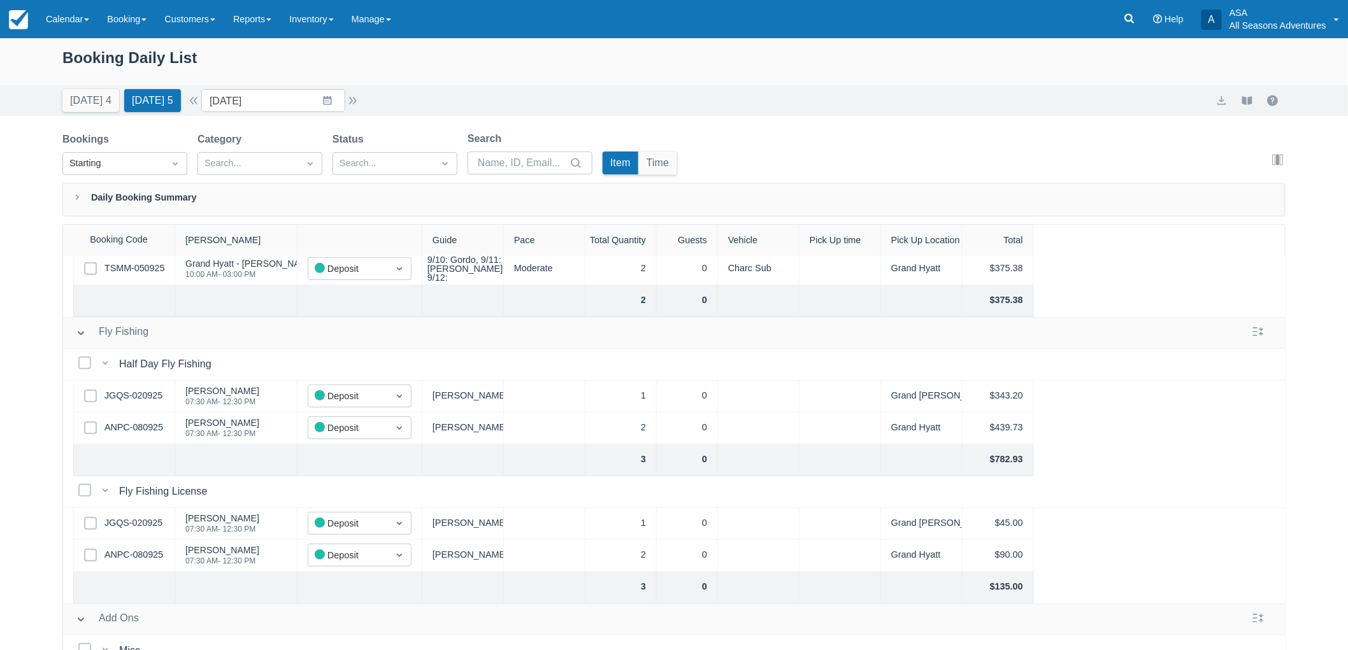
click at [353, 109] on div "Today 4 Tomorrow 5 Date 09/13/25 Navigate forward to interact with the calendar…" at bounding box center [211, 100] width 298 height 23
click at [350, 101] on button "button" at bounding box center [352, 100] width 15 height 15
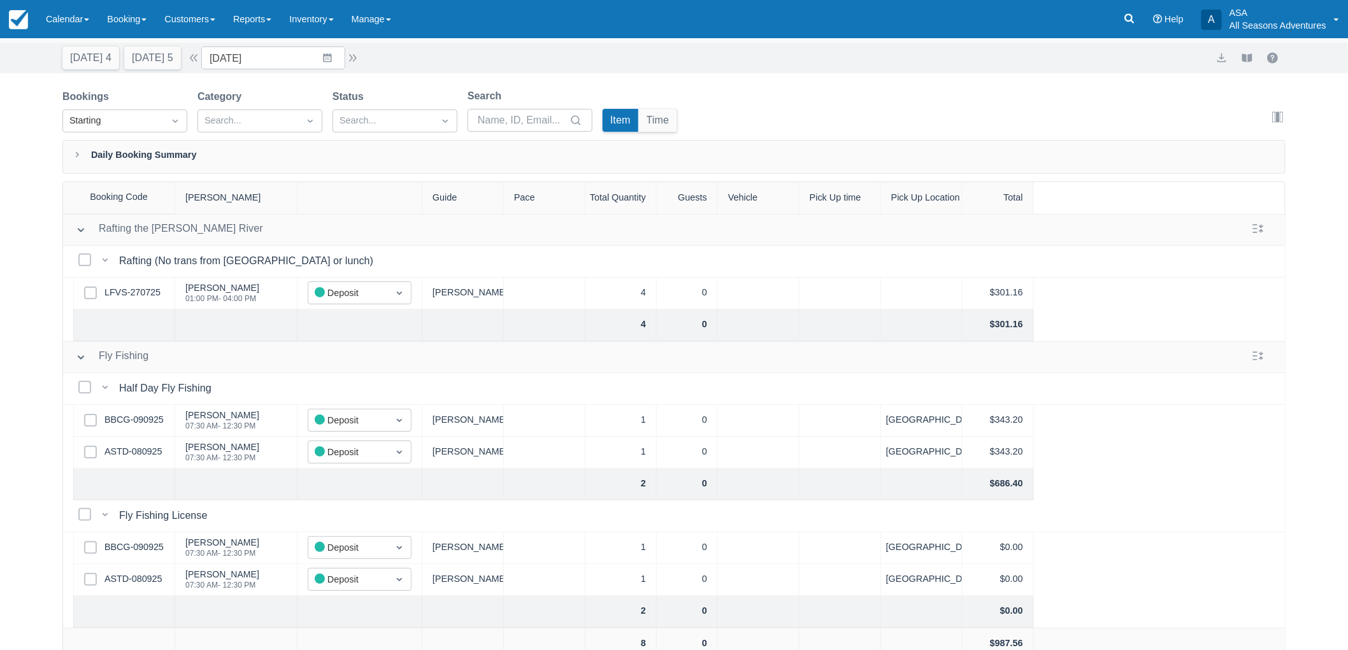
scroll to position [64, 0]
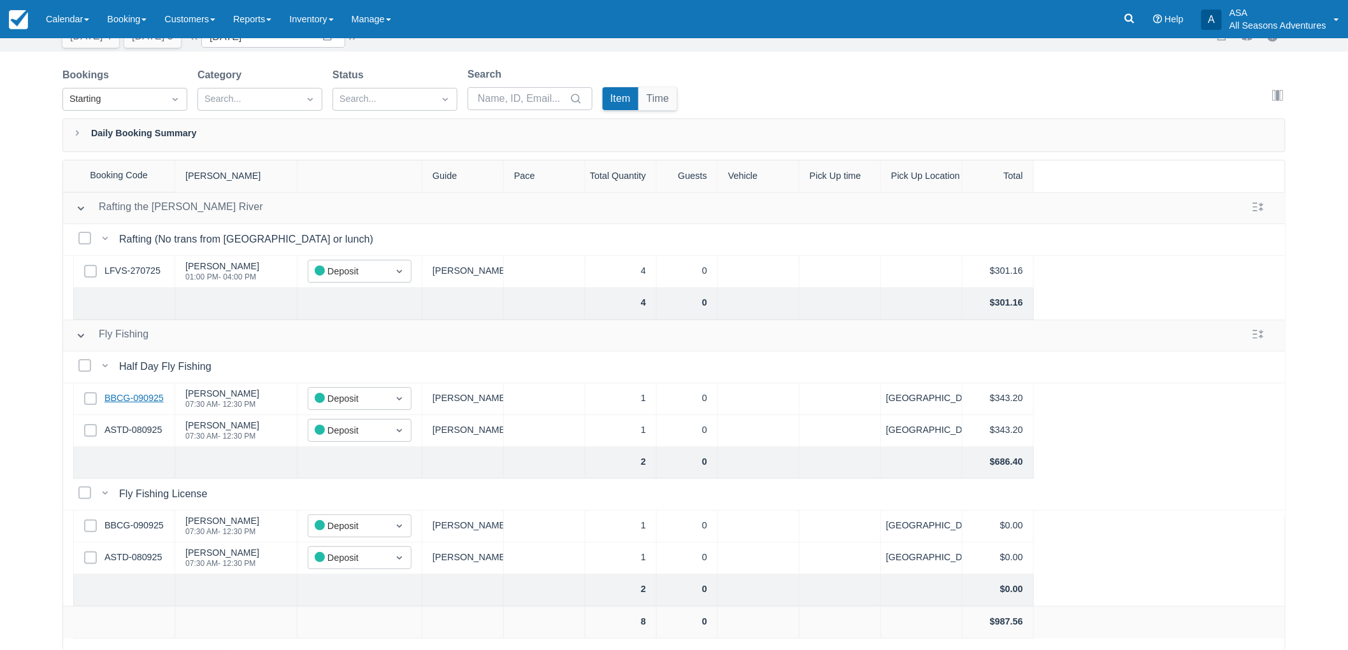
click at [154, 401] on link "BBCG-090925" at bounding box center [133, 399] width 59 height 14
click at [152, 438] on div "Select Row ASTD-080925" at bounding box center [124, 431] width 102 height 32
click at [147, 431] on link "ASTD-080925" at bounding box center [132, 431] width 57 height 14
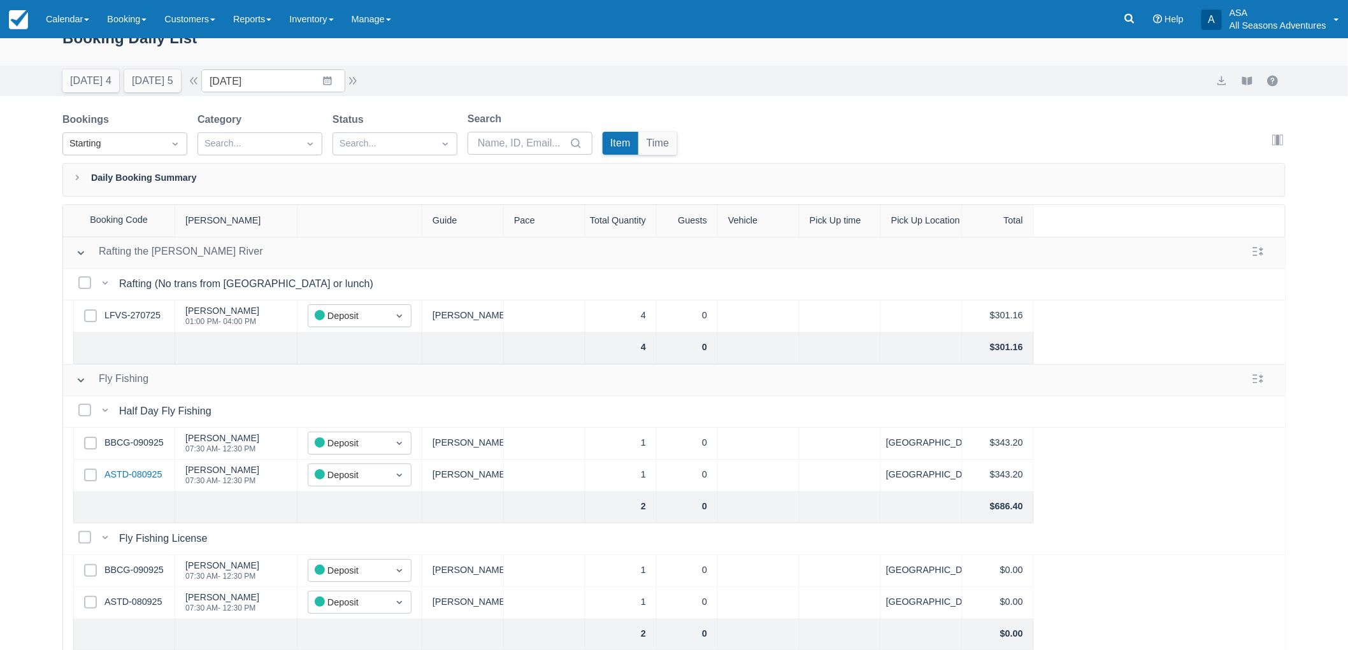
scroll to position [0, 0]
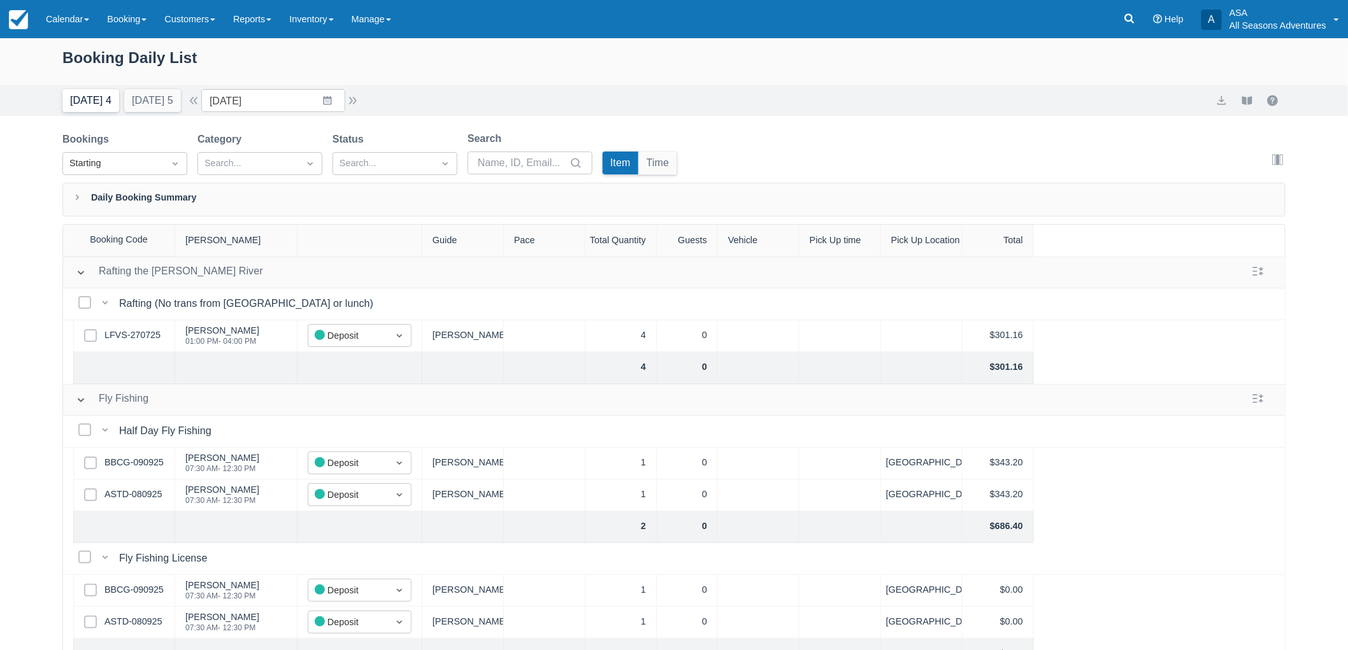
click at [85, 94] on button "Today 4" at bounding box center [90, 100] width 57 height 23
type input "09/12/25"
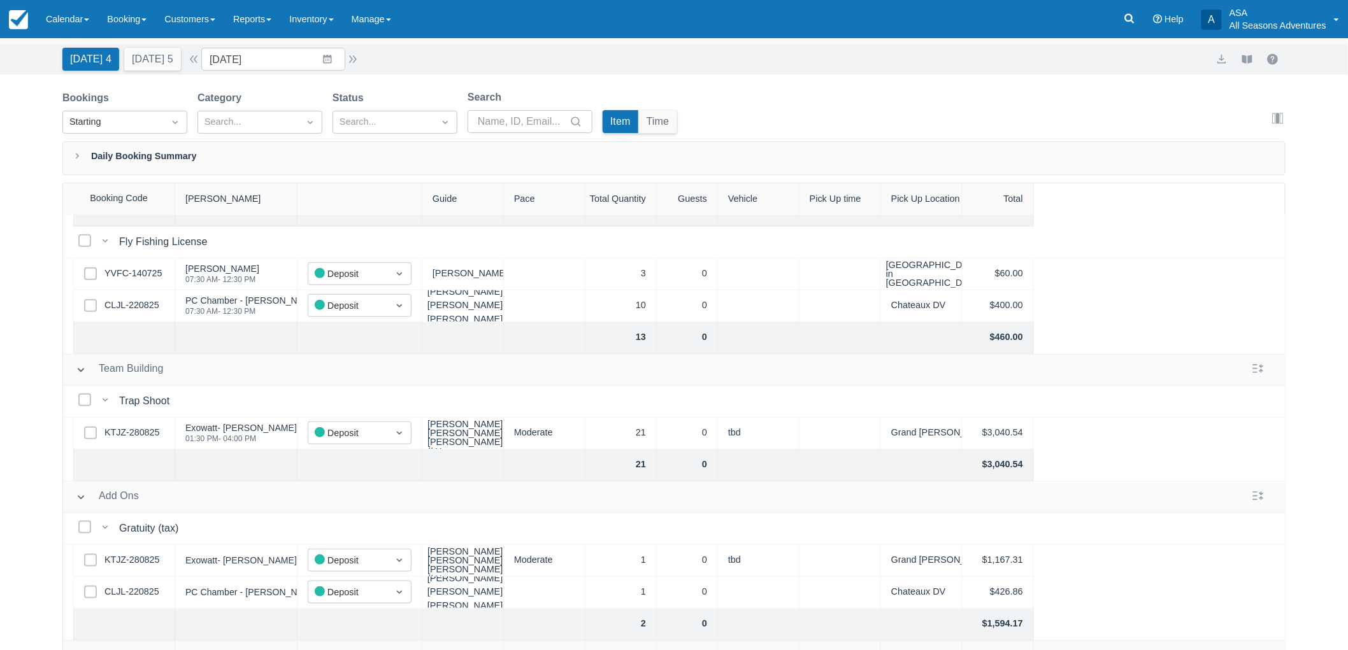
scroll to position [64, 0]
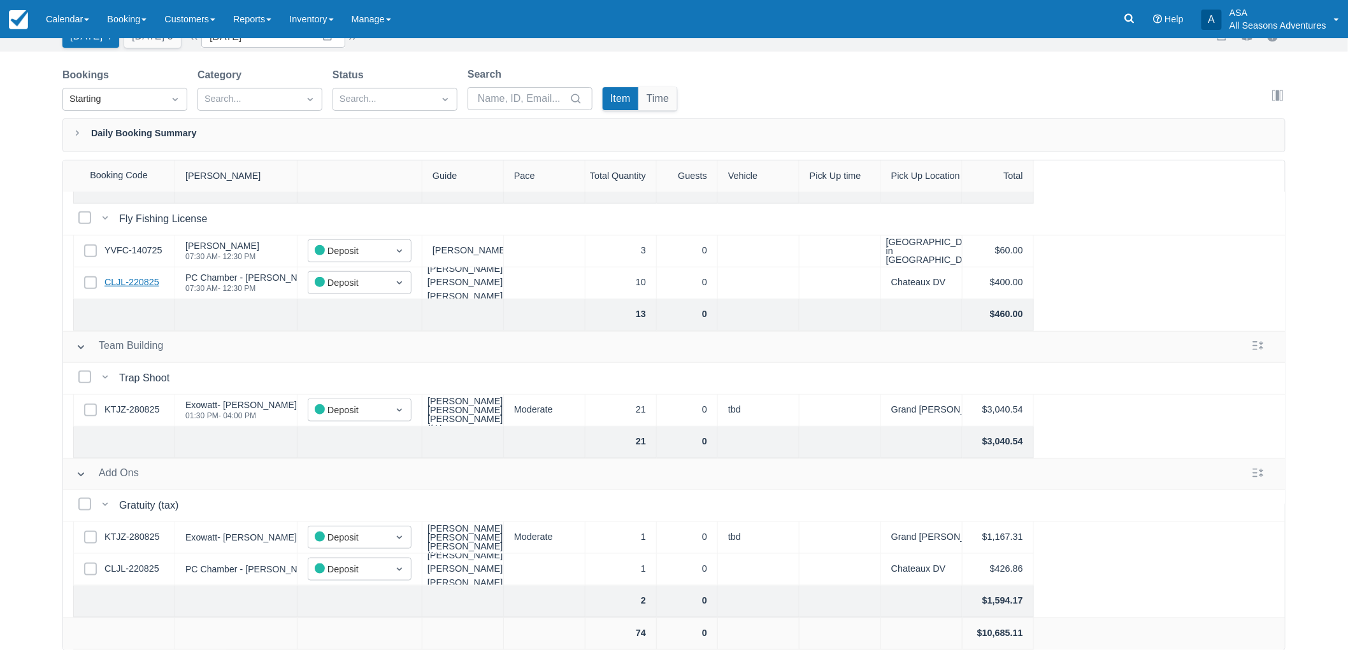
click at [153, 276] on link "CLJL-220825" at bounding box center [131, 283] width 55 height 14
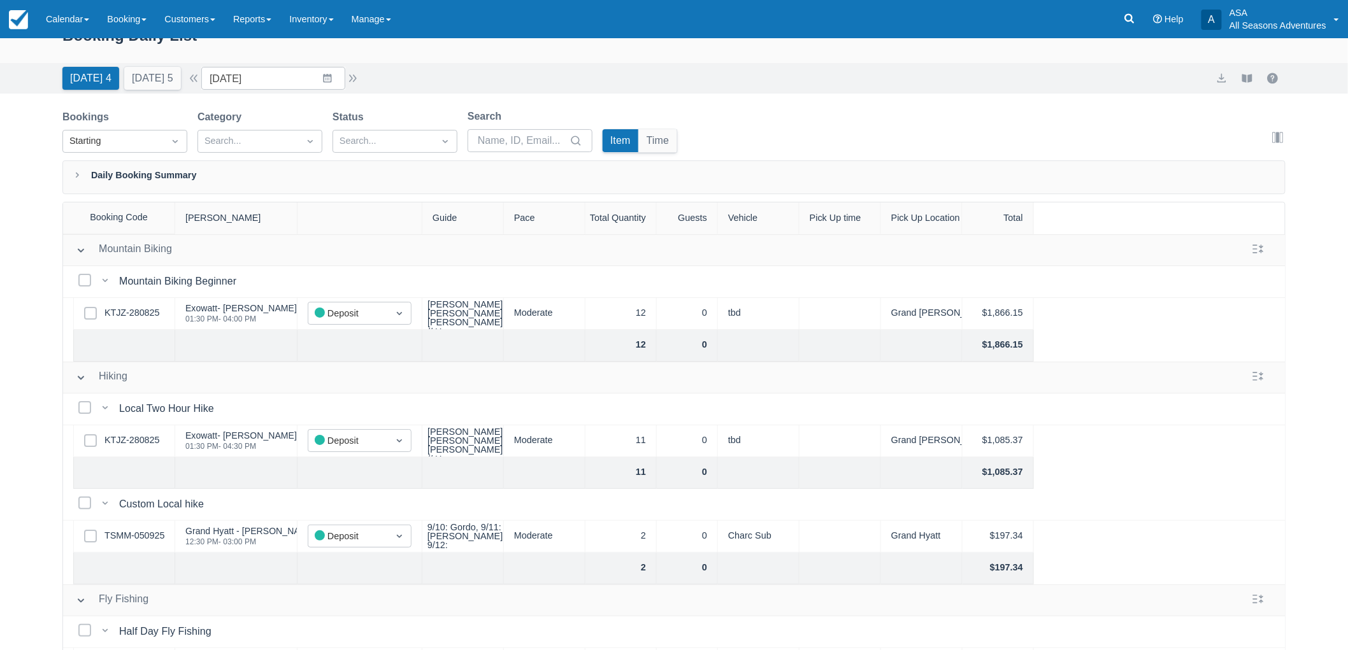
scroll to position [0, 0]
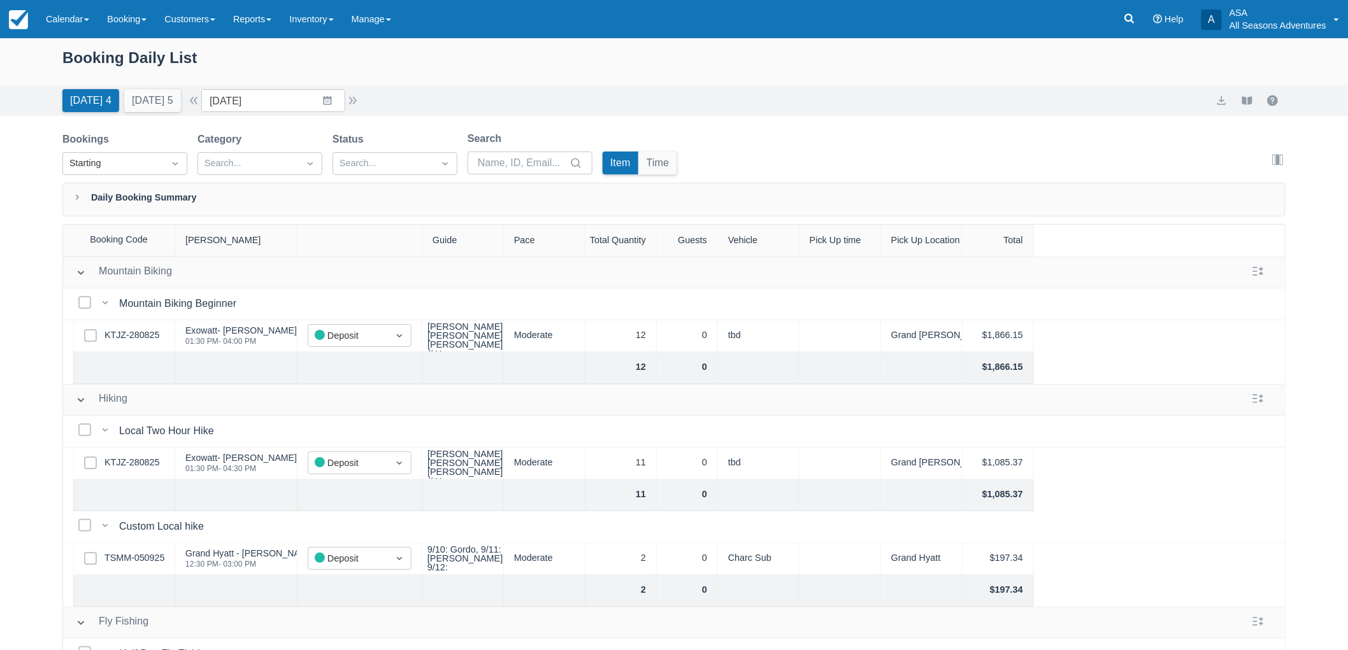
click at [77, 62] on div "Booking Daily List" at bounding box center [673, 64] width 1223 height 37
click at [65, 62] on div "Booking Daily List" at bounding box center [673, 64] width 1223 height 37
drag, startPoint x: 62, startPoint y: 61, endPoint x: 229, endPoint y: 74, distance: 167.4
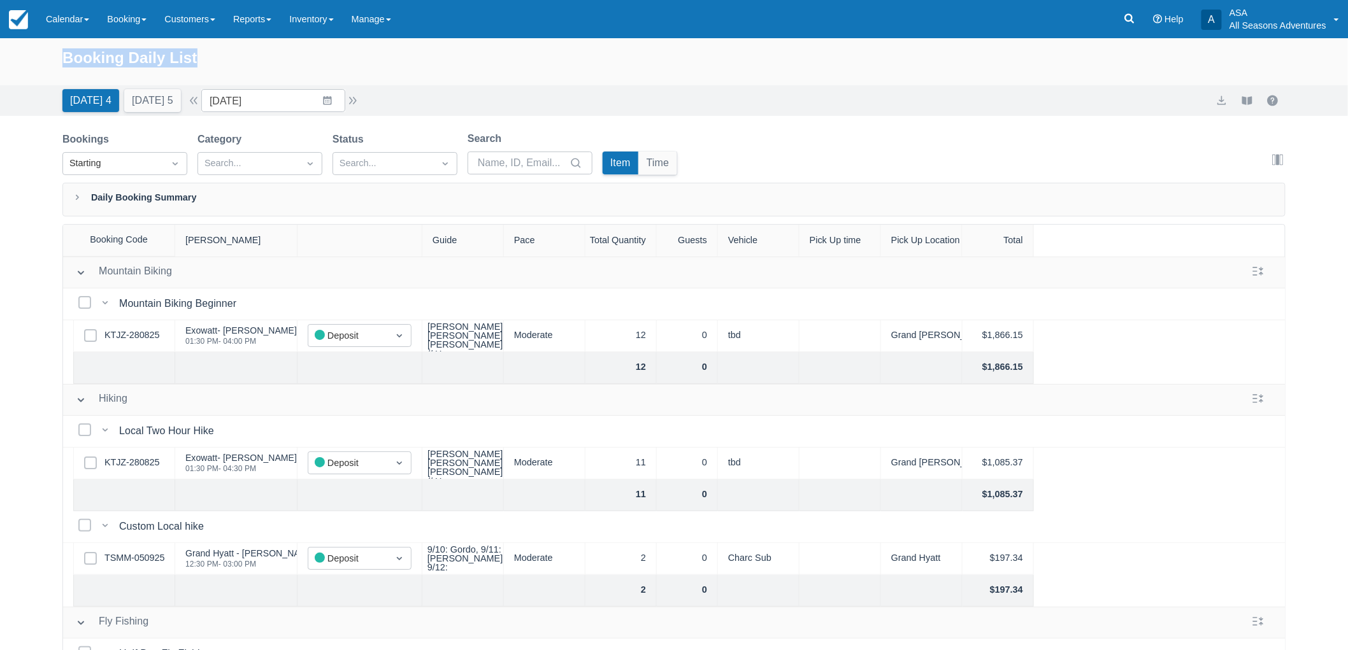
click at [229, 74] on div "Booking Daily List" at bounding box center [673, 64] width 1223 height 37
click at [227, 73] on div "Booking Daily List" at bounding box center [673, 64] width 1223 height 37
drag, startPoint x: 62, startPoint y: 62, endPoint x: 219, endPoint y: 62, distance: 156.1
click at [219, 62] on div "Booking Daily List" at bounding box center [673, 64] width 1223 height 37
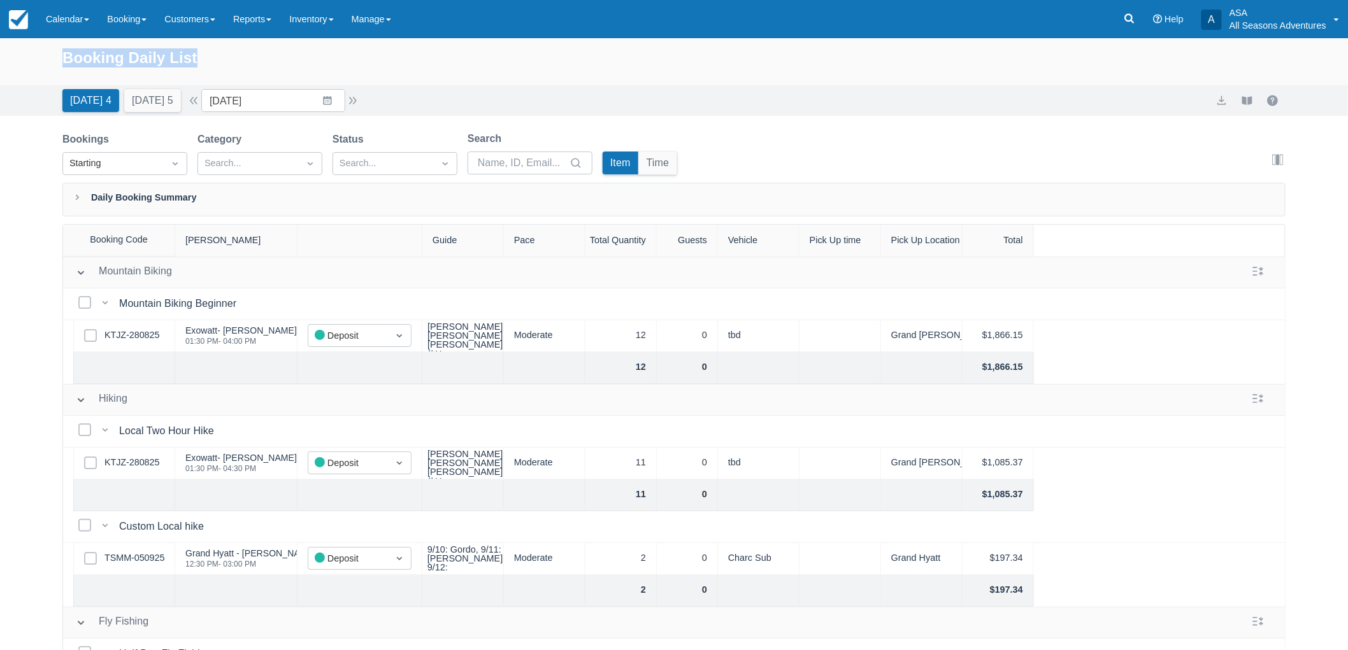
drag, startPoint x: 62, startPoint y: 55, endPoint x: 225, endPoint y: 54, distance: 163.1
click at [225, 54] on div "Booking Daily List" at bounding box center [673, 64] width 1223 height 37
click at [224, 59] on div "Booking Daily List" at bounding box center [673, 64] width 1223 height 37
drag, startPoint x: 66, startPoint y: 54, endPoint x: 217, endPoint y: 59, distance: 151.1
click at [217, 59] on div "Booking Daily List" at bounding box center [673, 64] width 1223 height 37
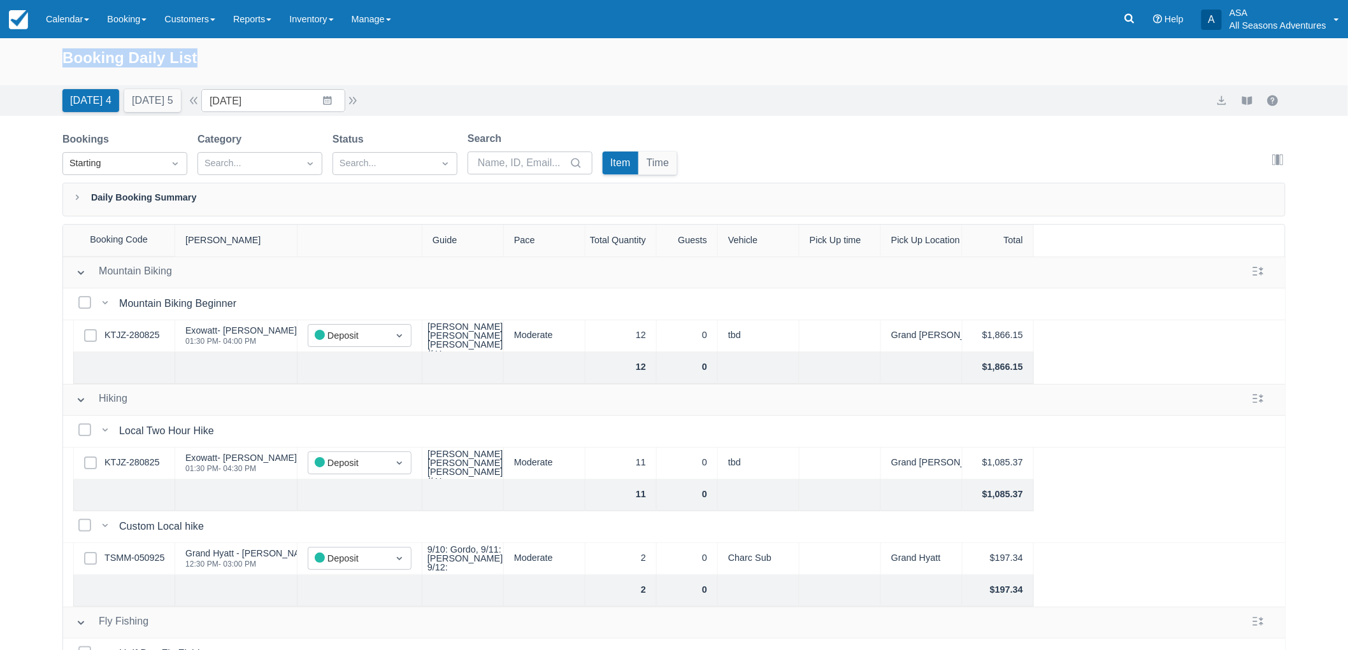
click at [217, 60] on div "Booking Daily List" at bounding box center [673, 64] width 1223 height 37
drag, startPoint x: 58, startPoint y: 60, endPoint x: 212, endPoint y: 66, distance: 154.3
click at [212, 66] on div "Booking Daily List" at bounding box center [674, 61] width 1348 height 47
click at [212, 66] on div "Booking Daily List" at bounding box center [673, 64] width 1223 height 37
drag, startPoint x: 219, startPoint y: 61, endPoint x: 51, endPoint y: 56, distance: 167.6
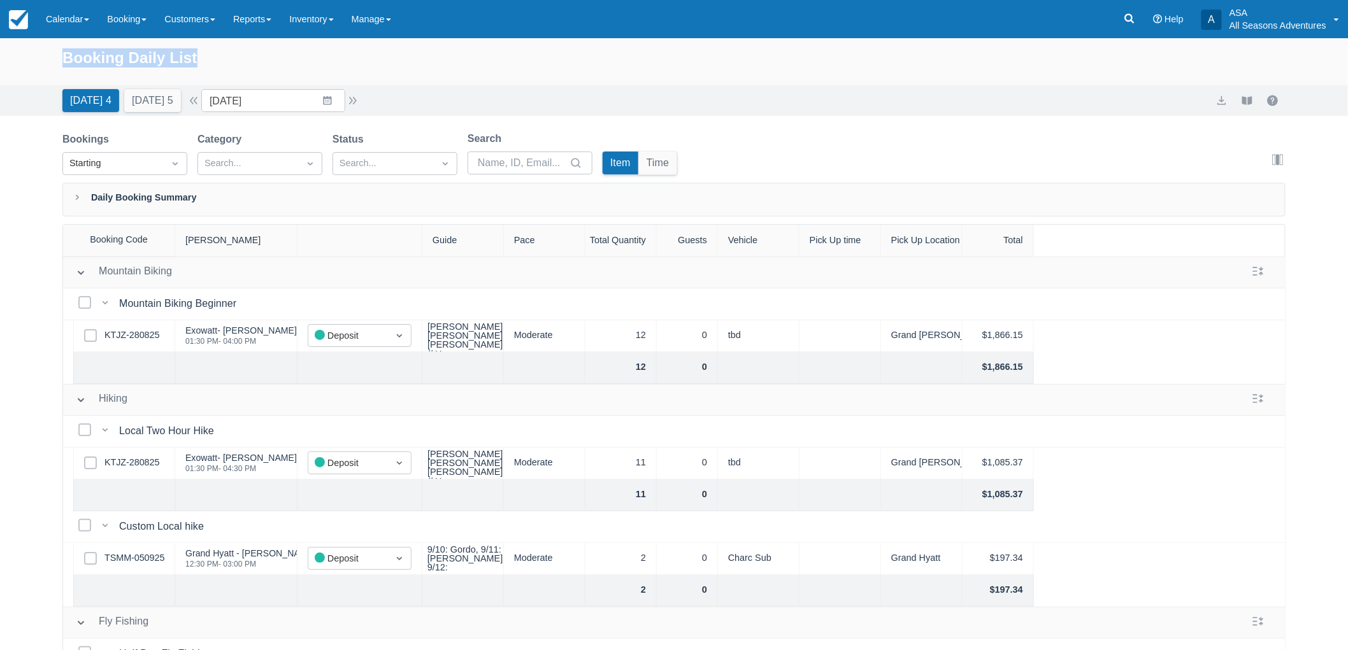
click at [51, 56] on div "Booking Daily List" at bounding box center [674, 61] width 1348 height 47
click at [58, 59] on div "Booking Daily List" at bounding box center [674, 61] width 1348 height 47
drag, startPoint x: 59, startPoint y: 56, endPoint x: 222, endPoint y: 53, distance: 162.5
click at [222, 53] on div "Booking Daily List" at bounding box center [674, 61] width 1348 height 47
click at [224, 61] on div "Booking Daily List" at bounding box center [673, 64] width 1223 height 37
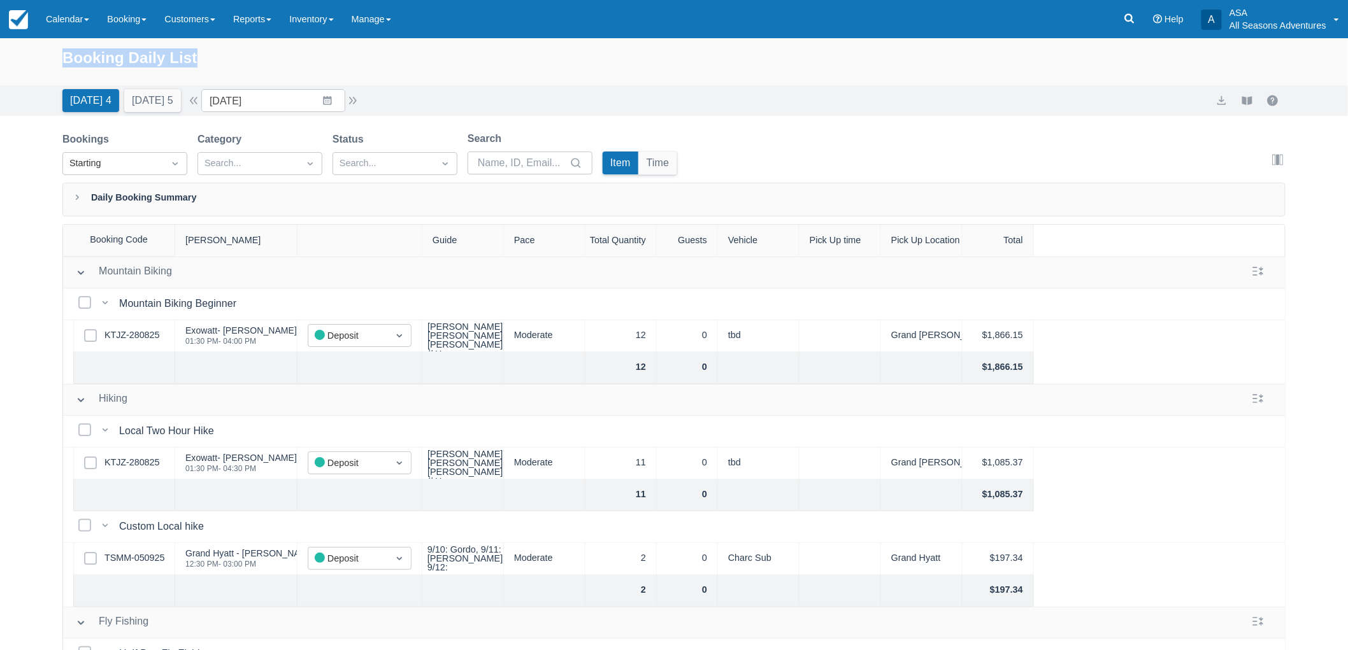
drag, startPoint x: 220, startPoint y: 61, endPoint x: 61, endPoint y: 64, distance: 160.0
click at [61, 64] on div "Booking Daily List" at bounding box center [674, 61] width 1348 height 47
click at [61, 56] on div "Booking Daily List" at bounding box center [674, 61] width 1348 height 47
drag, startPoint x: 59, startPoint y: 55, endPoint x: 212, endPoint y: 71, distance: 154.3
click at [212, 71] on div "Booking Daily List" at bounding box center [674, 61] width 1348 height 47
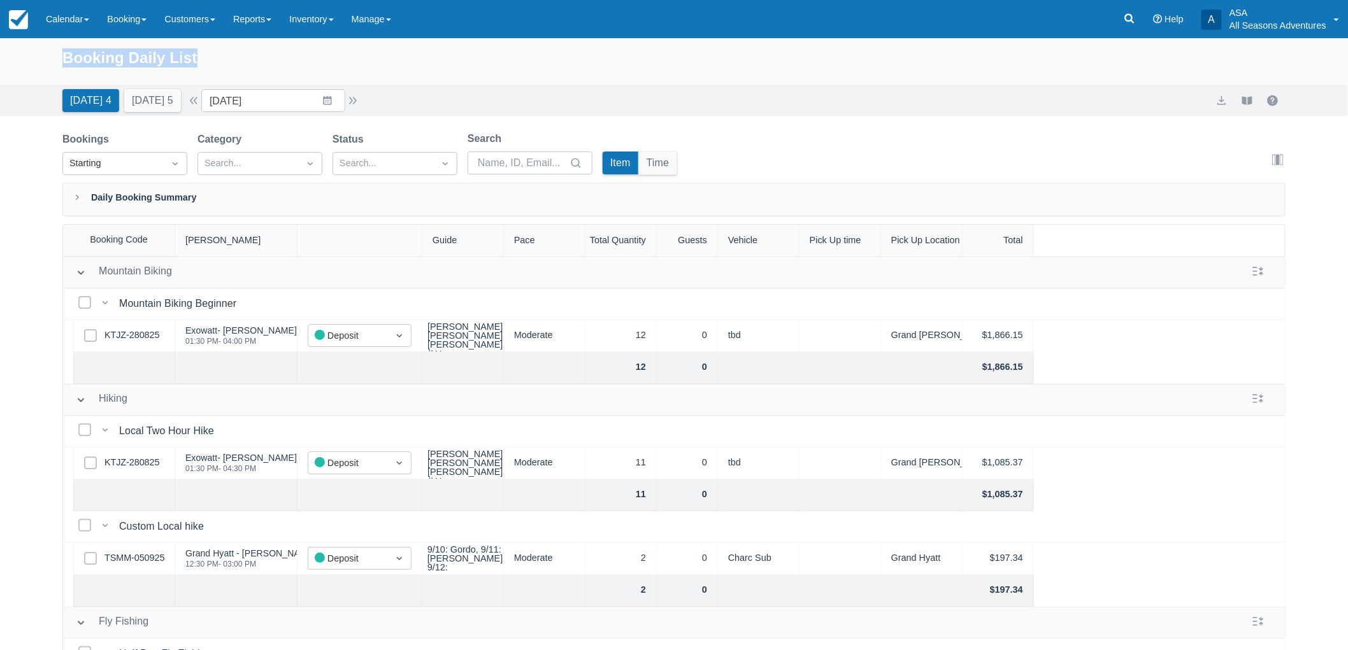
click at [214, 66] on div "Booking Daily List" at bounding box center [673, 64] width 1223 height 37
drag, startPoint x: 221, startPoint y: 68, endPoint x: 54, endPoint y: 52, distance: 167.7
click at [54, 53] on div "Booking Daily List" at bounding box center [674, 61] width 1348 height 47
click at [54, 52] on div "Booking Daily List" at bounding box center [674, 61] width 1348 height 47
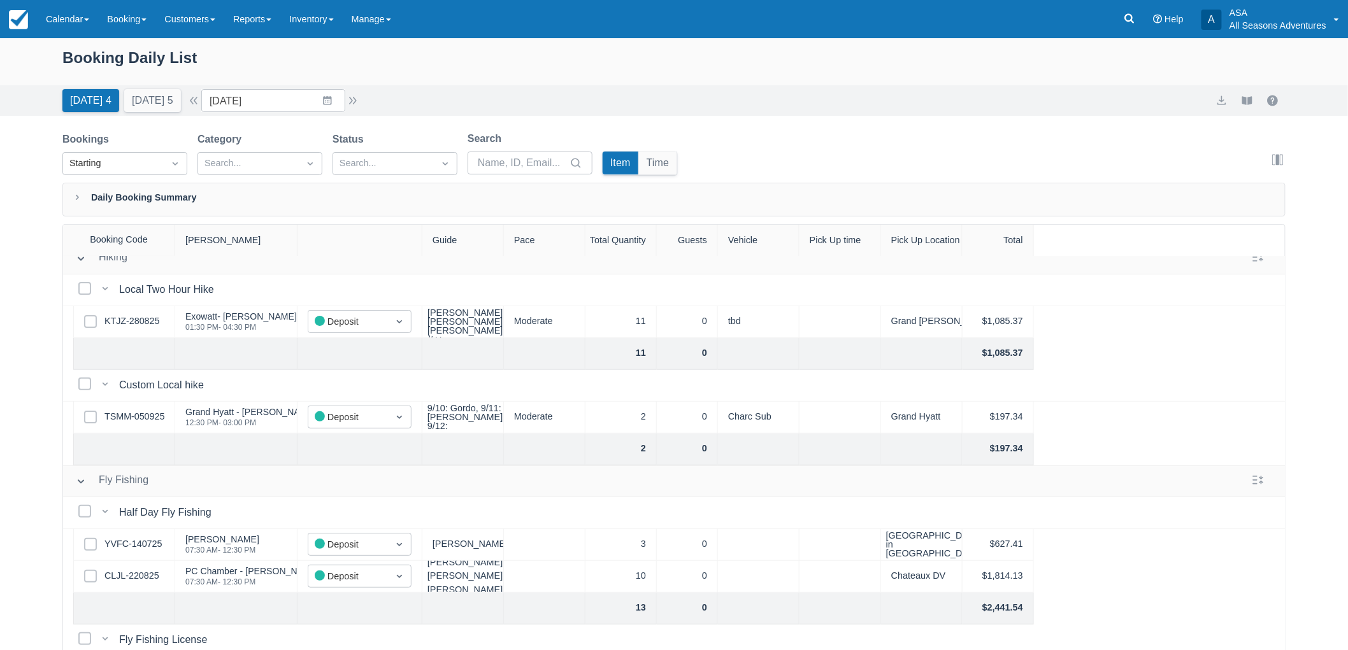
scroll to position [212, 0]
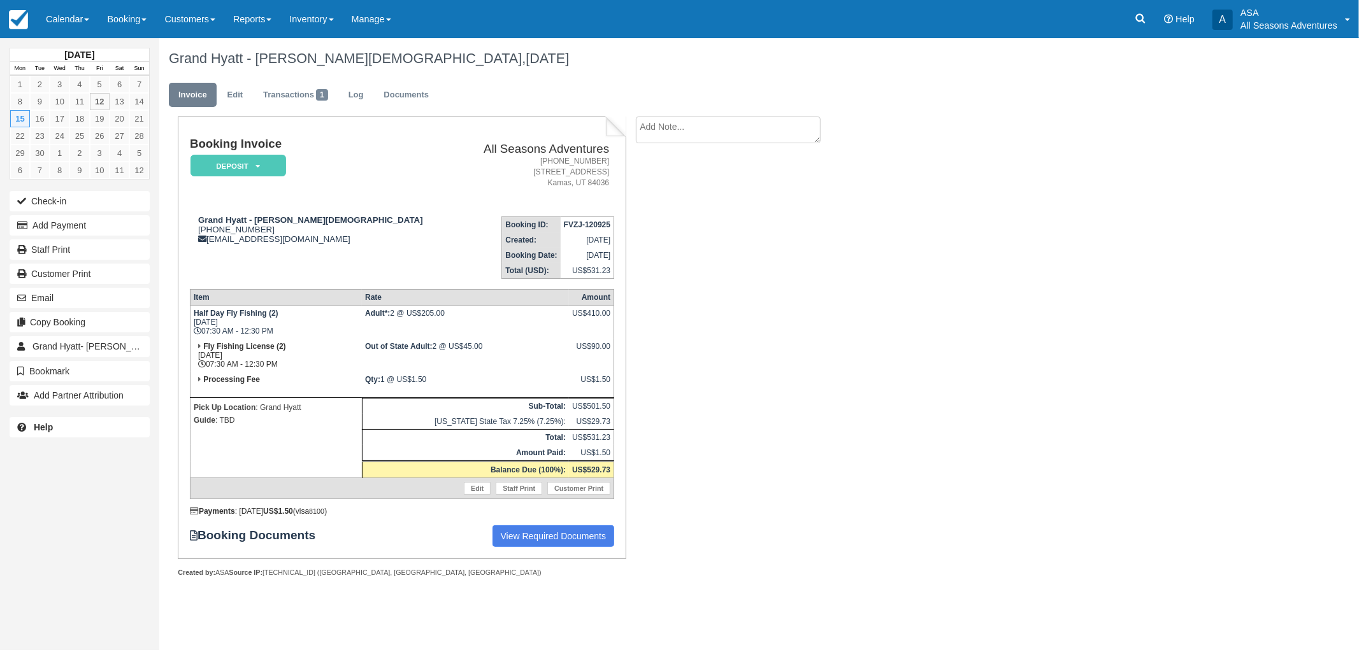
click at [231, 73] on div "Grand Hyatt - [PERSON_NAME][DEMOGRAPHIC_DATA], [DATE]" at bounding box center [668, 58] width 1019 height 41
click at [240, 91] on link "Edit" at bounding box center [235, 95] width 34 height 25
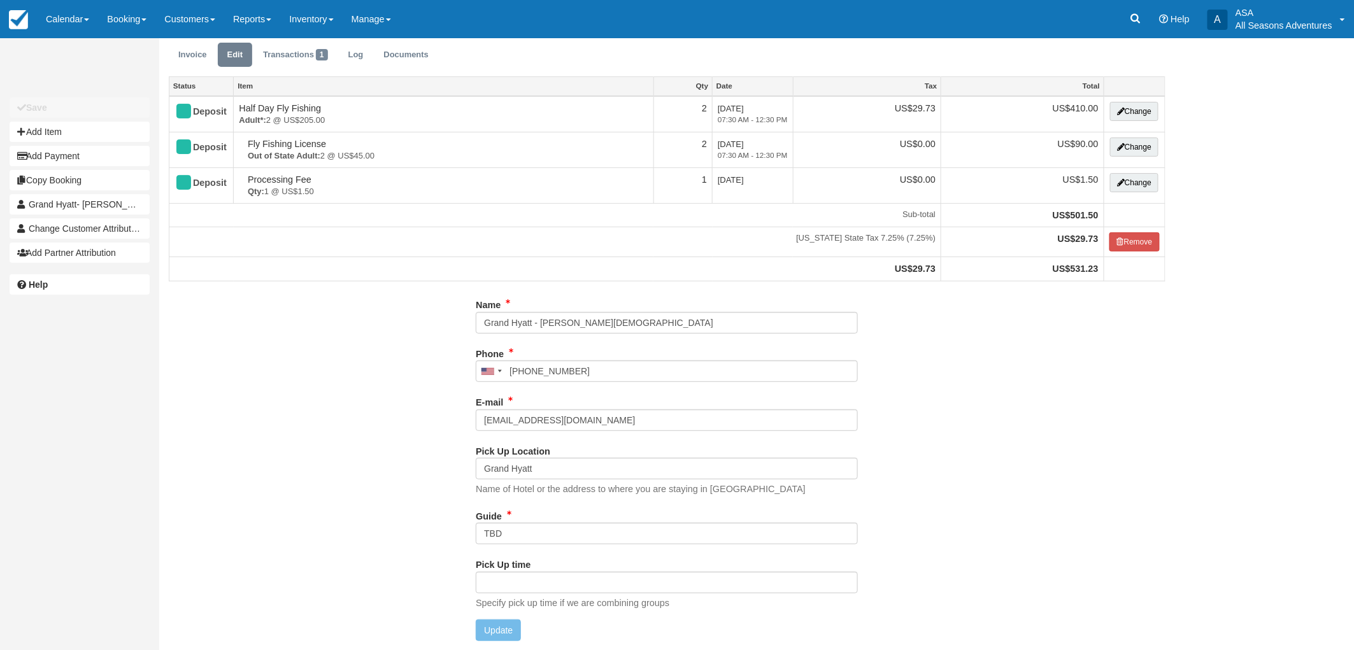
scroll to position [40, 0]
click at [505, 536] on input "TBD" at bounding box center [667, 534] width 382 height 22
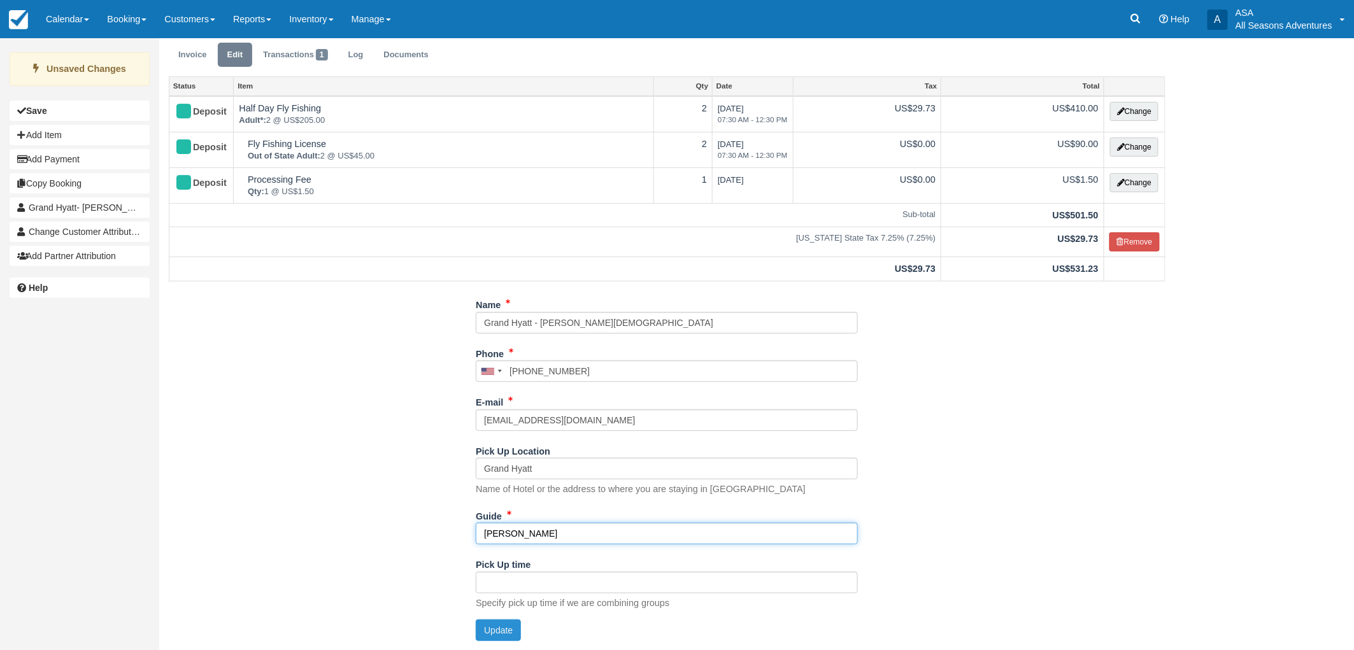
type input "[PERSON_NAME]"
click at [488, 626] on button "Update" at bounding box center [498, 631] width 45 height 22
type input "[PHONE_NUMBER]"
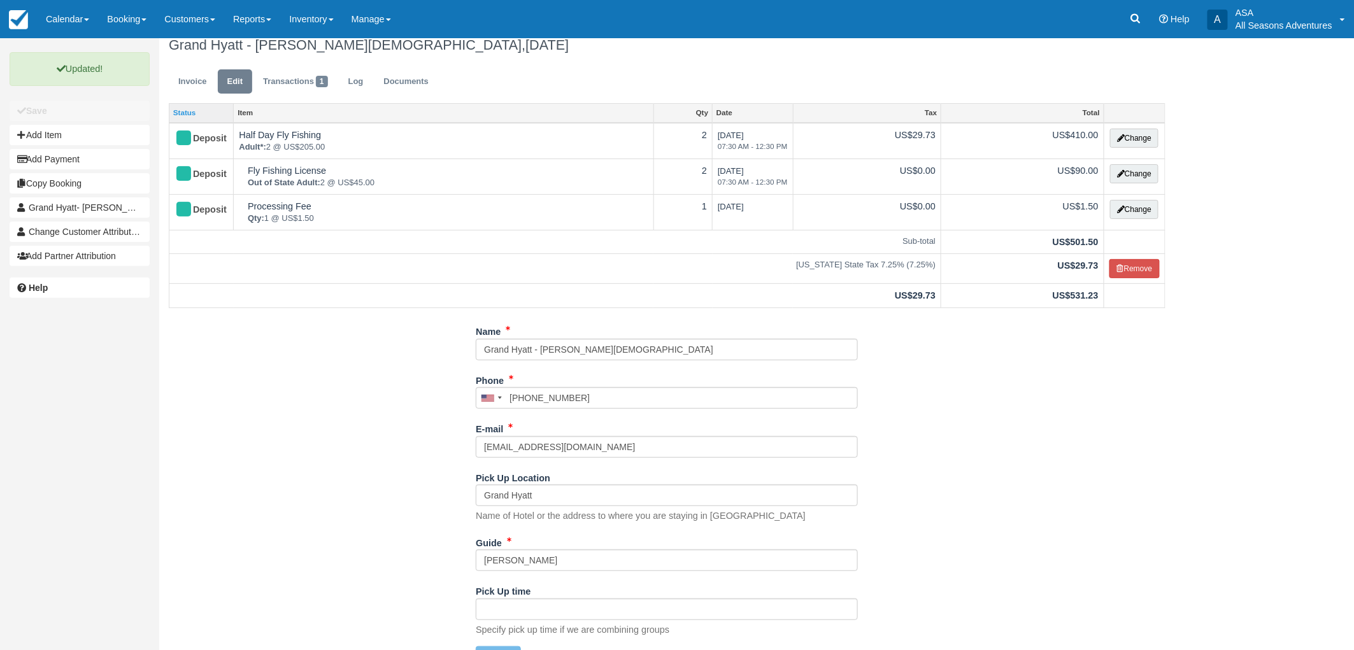
scroll to position [0, 0]
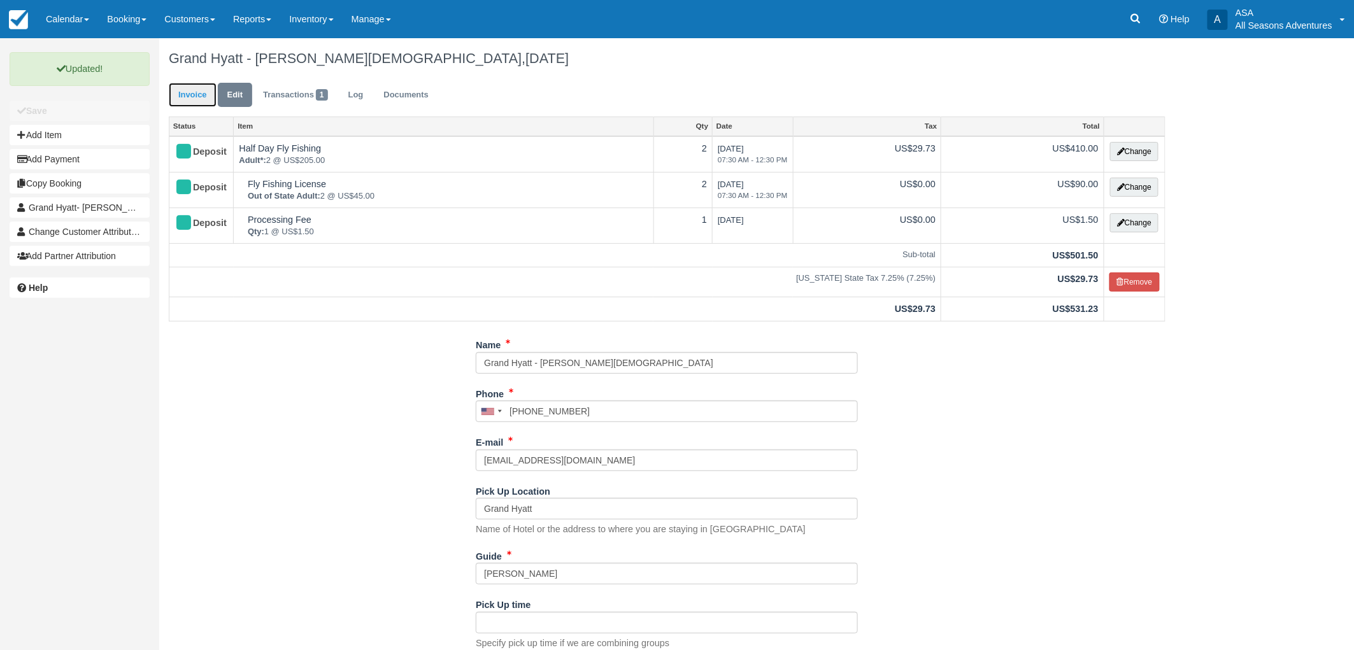
click at [185, 83] on link "Invoice" at bounding box center [193, 95] width 48 height 25
